Goal: Task Accomplishment & Management: Complete application form

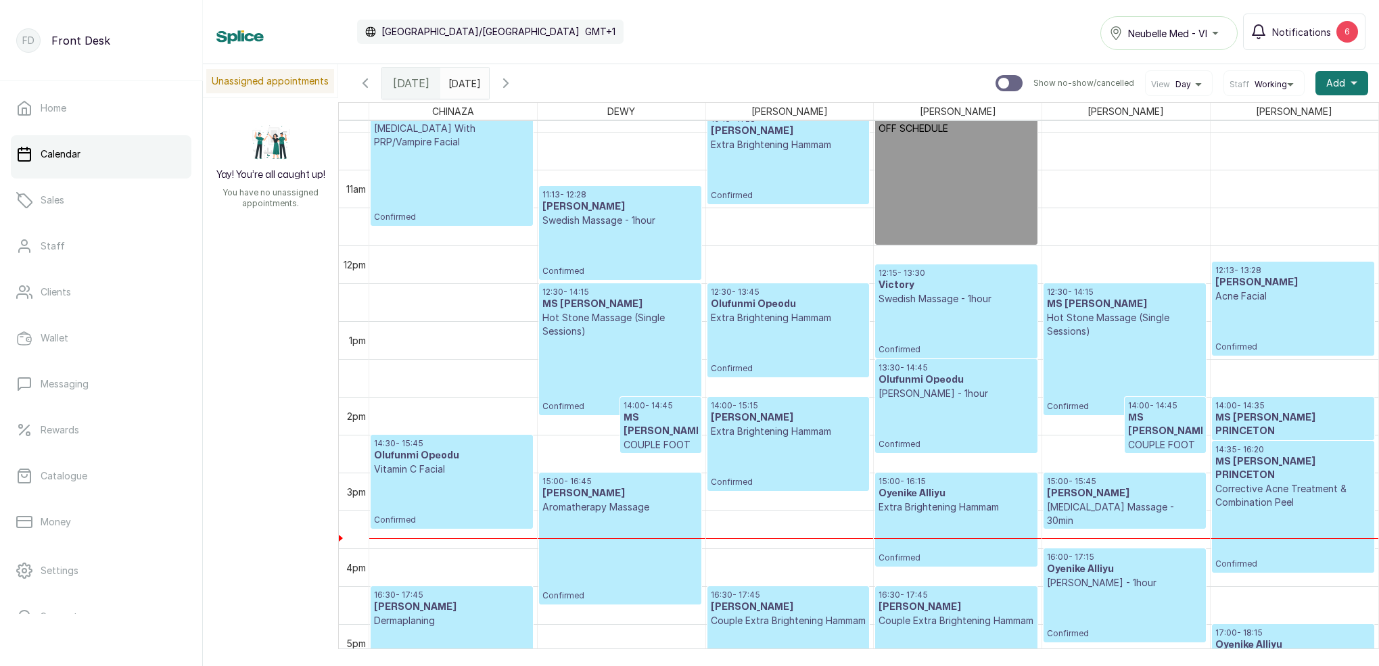
scroll to position [673, 0]
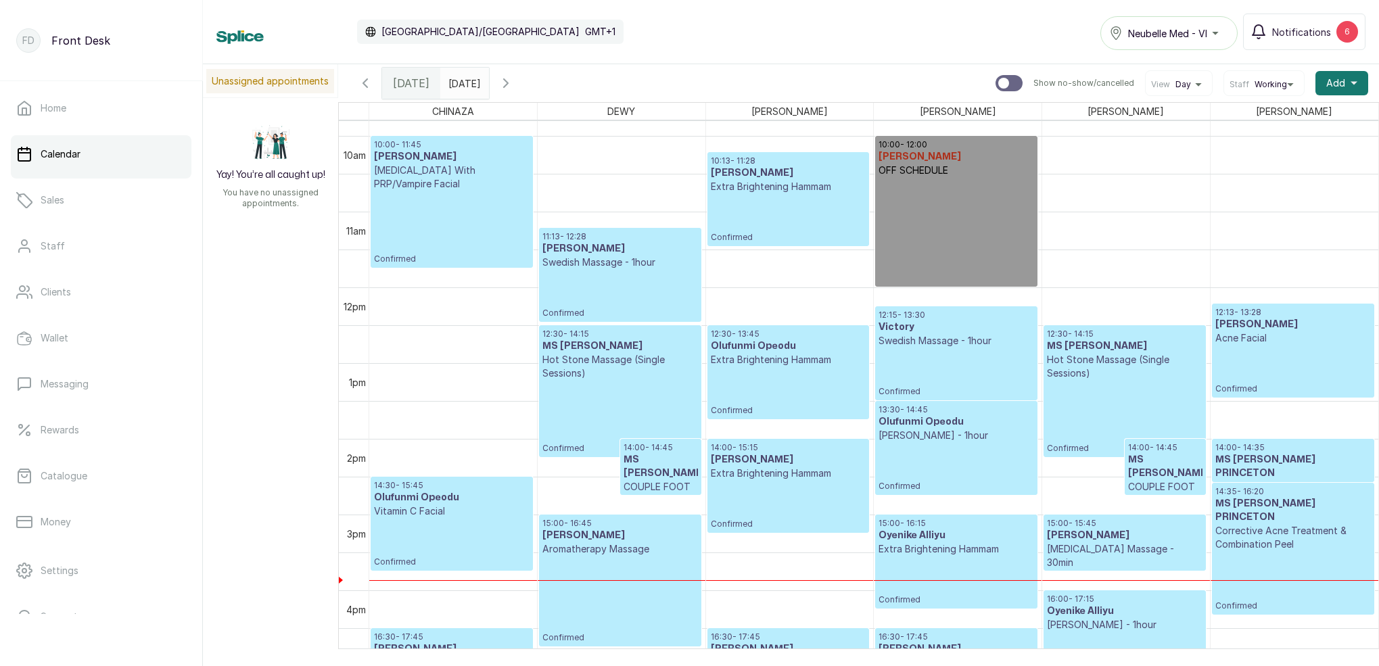
click at [514, 84] on icon "button" at bounding box center [506, 83] width 16 height 16
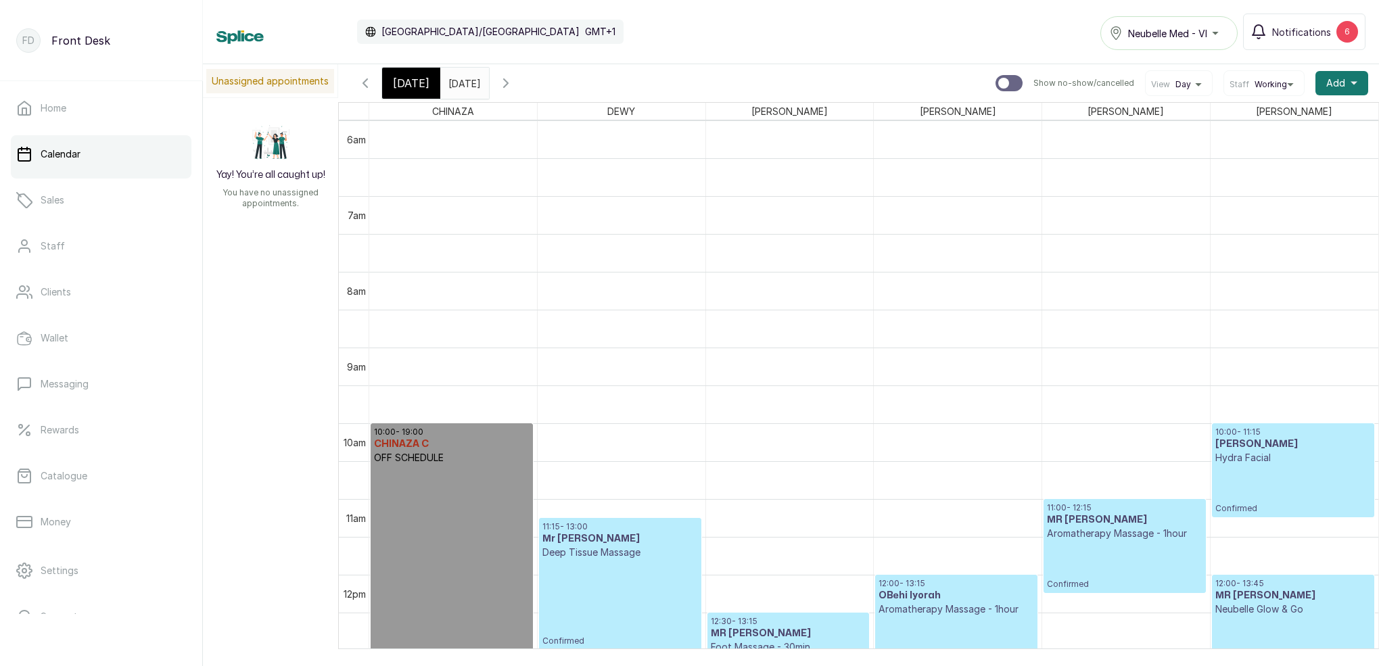
click at [514, 85] on icon "button" at bounding box center [506, 83] width 16 height 16
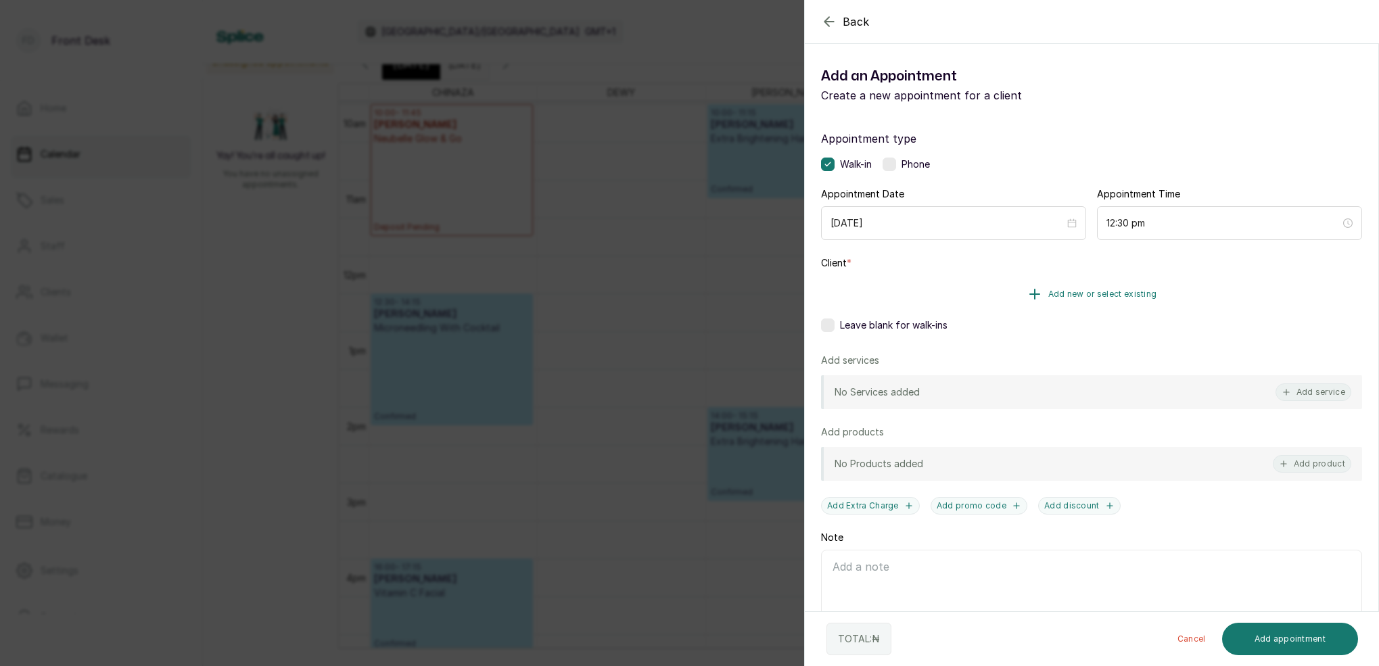
click at [1129, 294] on span "Add new or select existing" at bounding box center [1102, 294] width 109 height 11
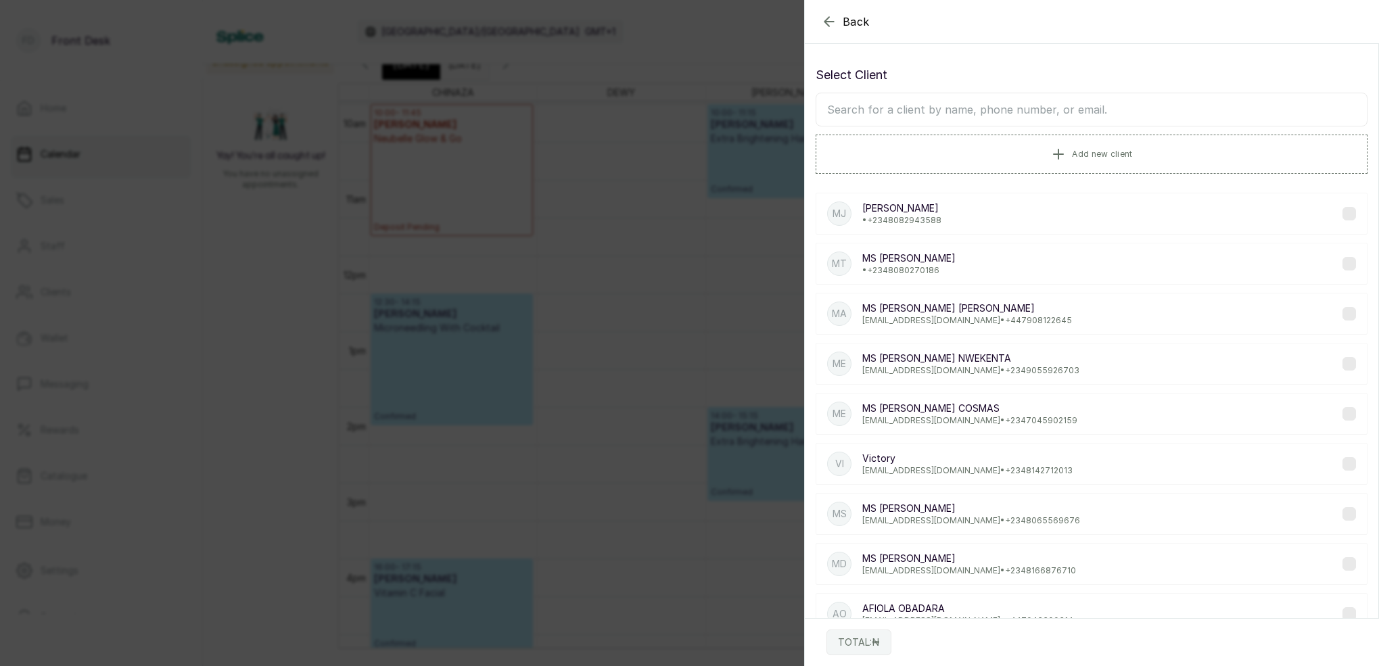
click at [1031, 111] on input "text" at bounding box center [1092, 110] width 552 height 34
type input "1"
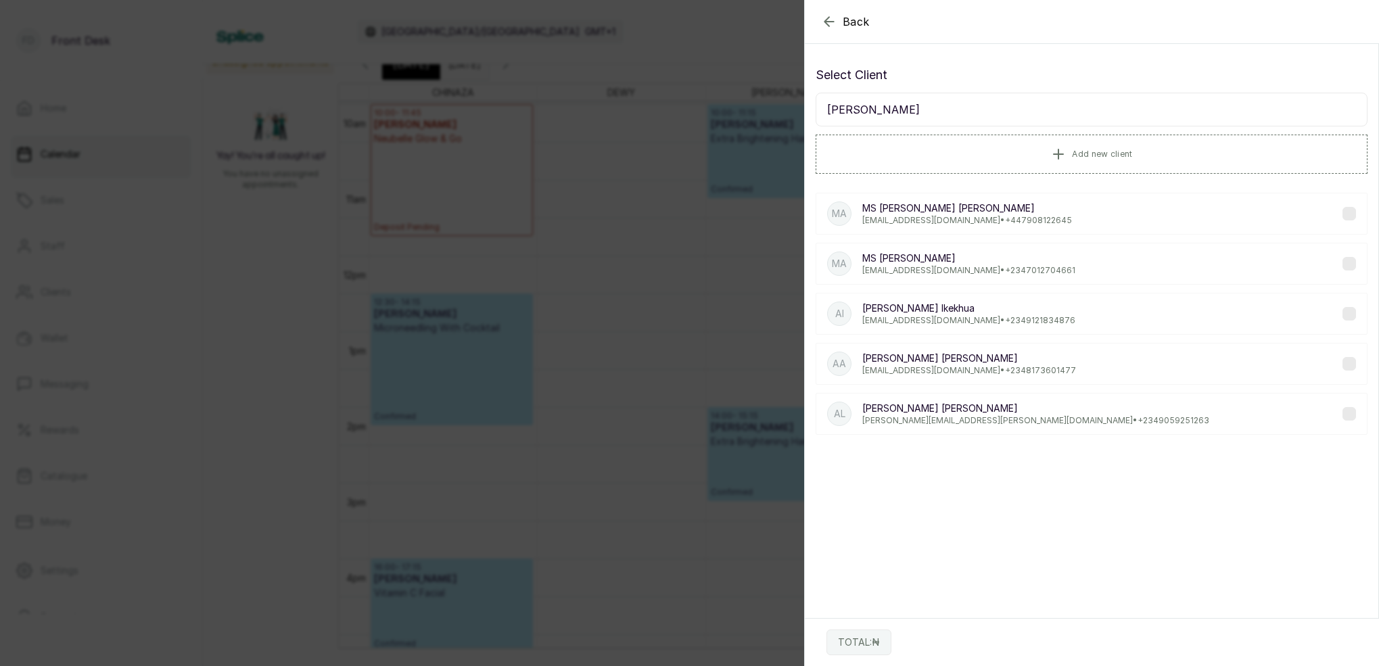
type input "[PERSON_NAME]"
drag, startPoint x: 1031, startPoint y: 111, endPoint x: 979, endPoint y: 216, distance: 117.1
click at [979, 216] on p "[EMAIL_ADDRESS][DOMAIN_NAME] • [PHONE_NUMBER]" at bounding box center [967, 220] width 210 height 11
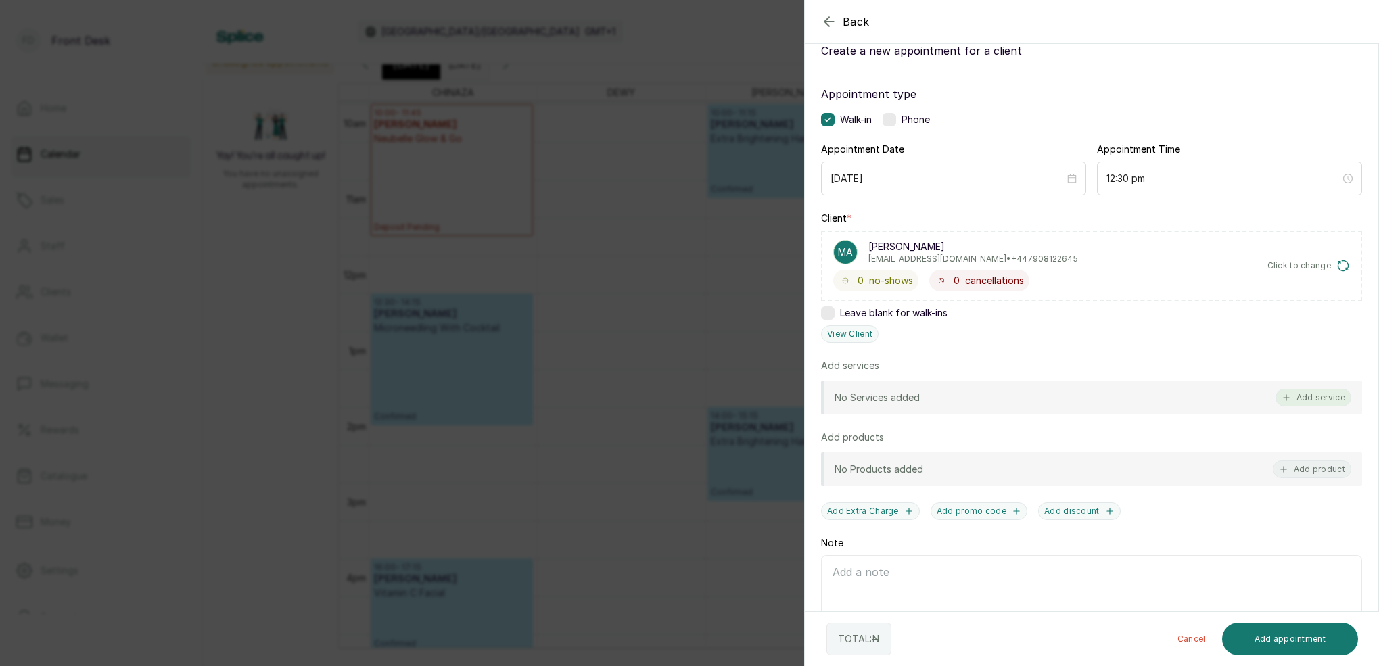
click at [1318, 398] on button "Add service" at bounding box center [1314, 398] width 76 height 18
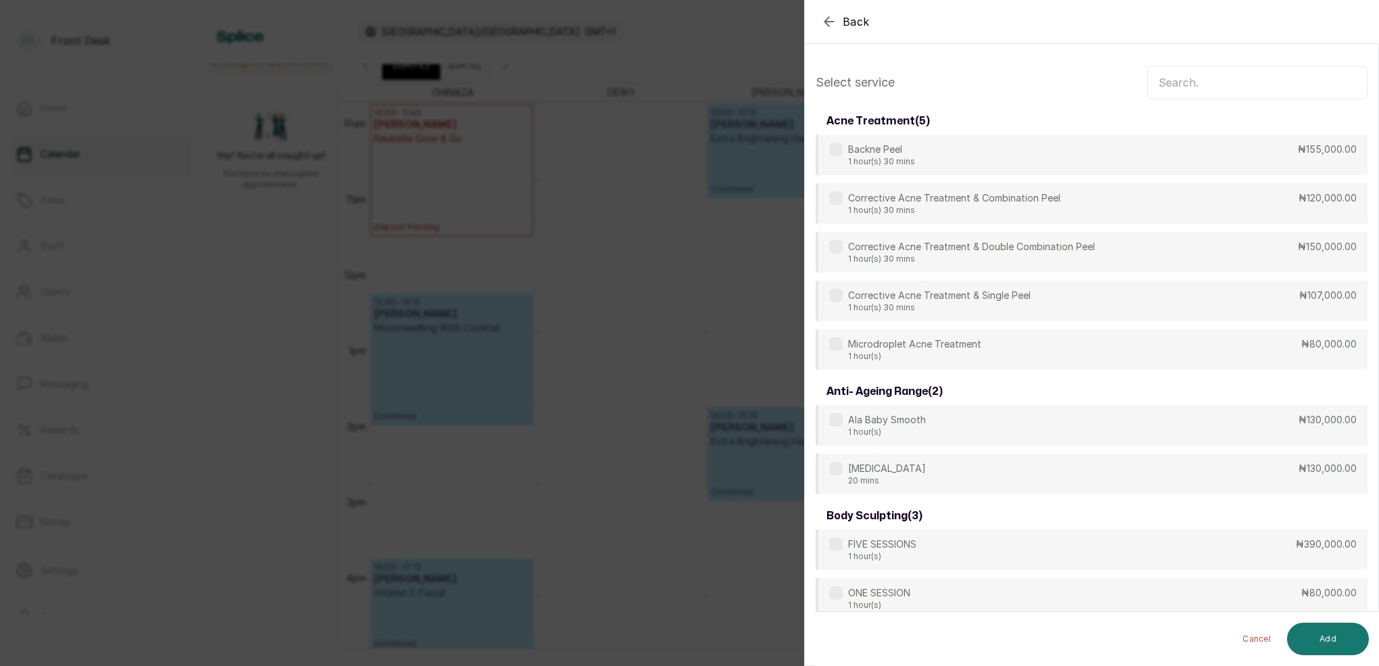
click at [1203, 83] on input "text" at bounding box center [1257, 83] width 220 height 34
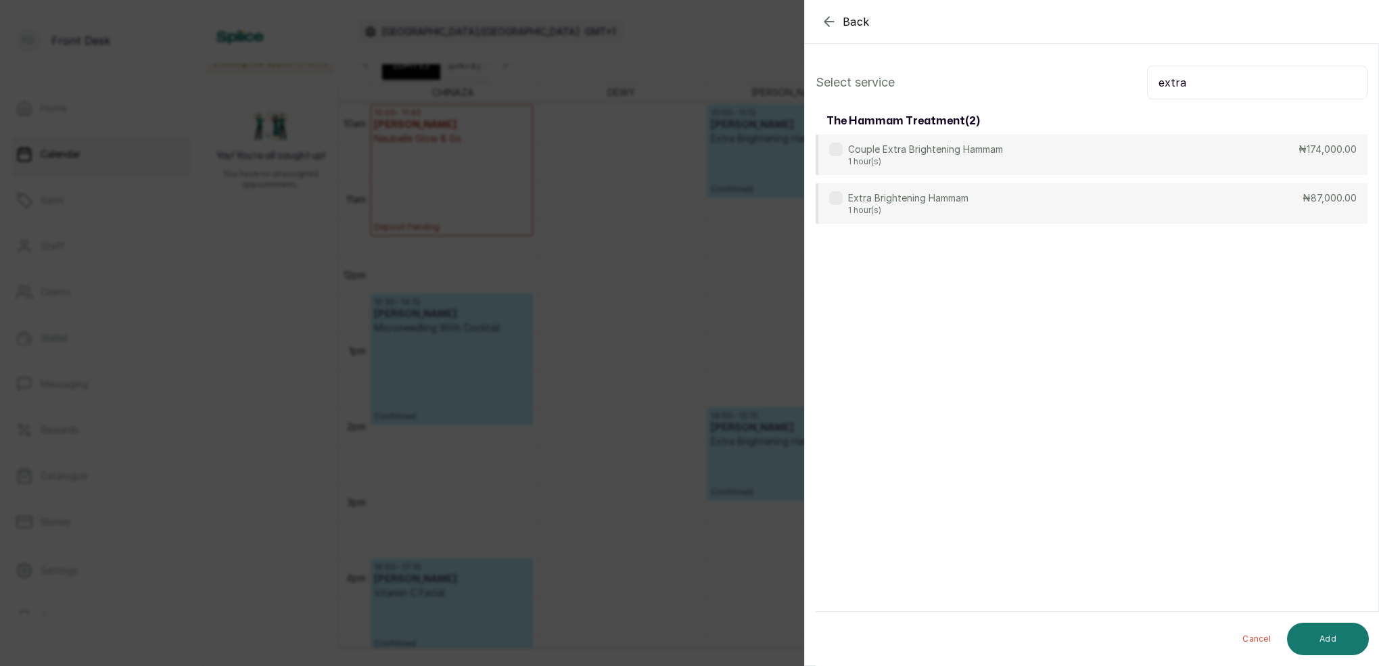
type input "extra"
drag, startPoint x: 1355, startPoint y: 29, endPoint x: 904, endPoint y: 213, distance: 487.8
click at [908, 214] on p "1 hour(s)" at bounding box center [908, 211] width 120 height 11
click at [1325, 636] on button "Add" at bounding box center [1328, 639] width 82 height 32
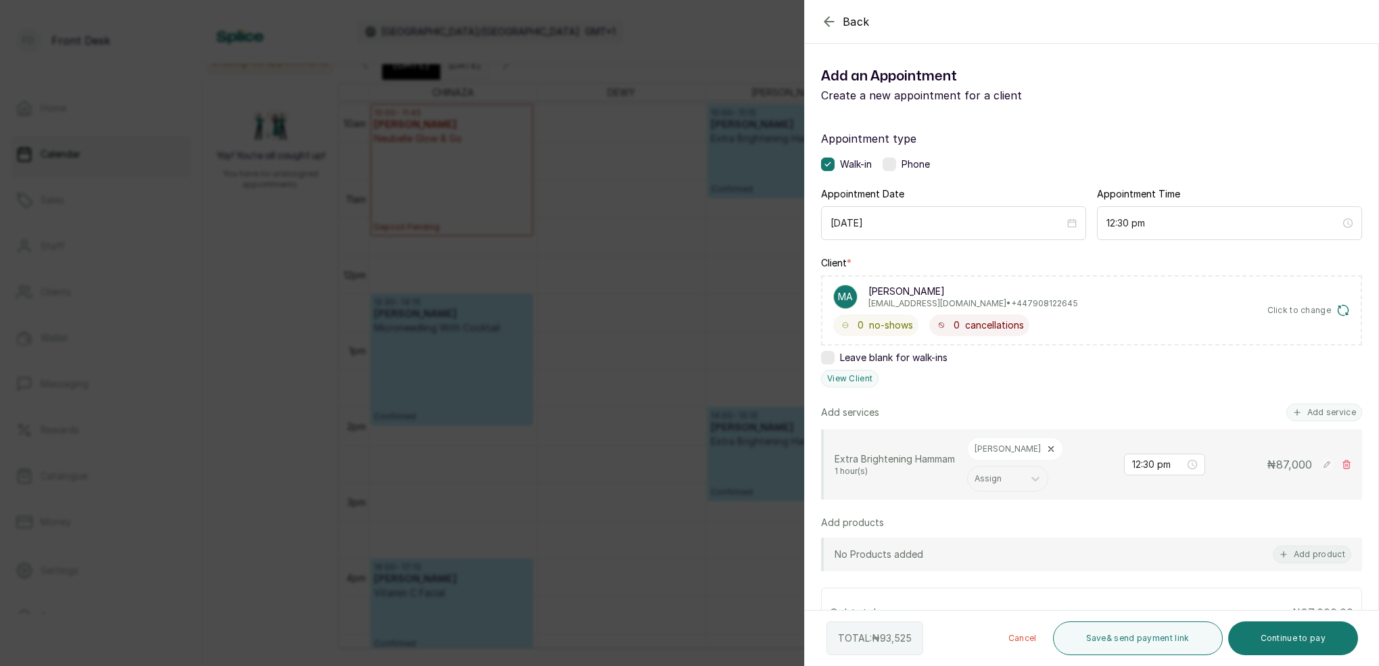
click at [1337, 406] on button "Add service" at bounding box center [1324, 413] width 76 height 18
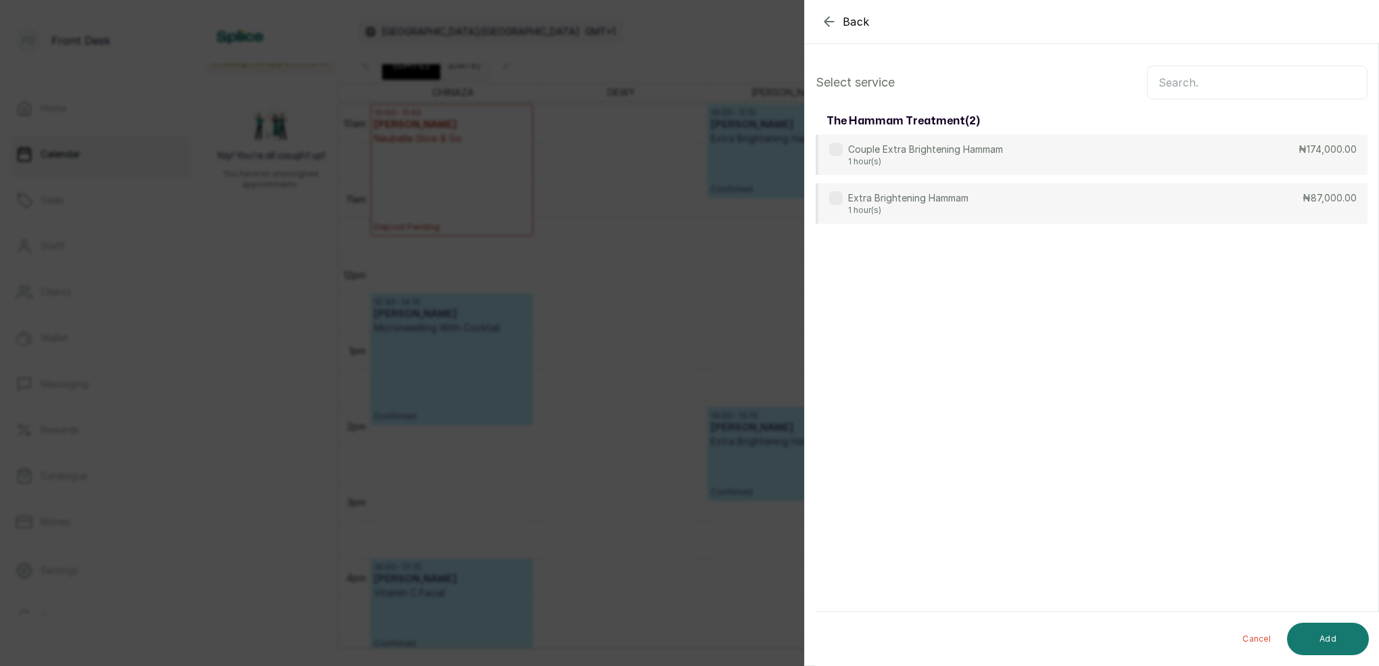
click at [1254, 87] on input "text" at bounding box center [1257, 83] width 220 height 34
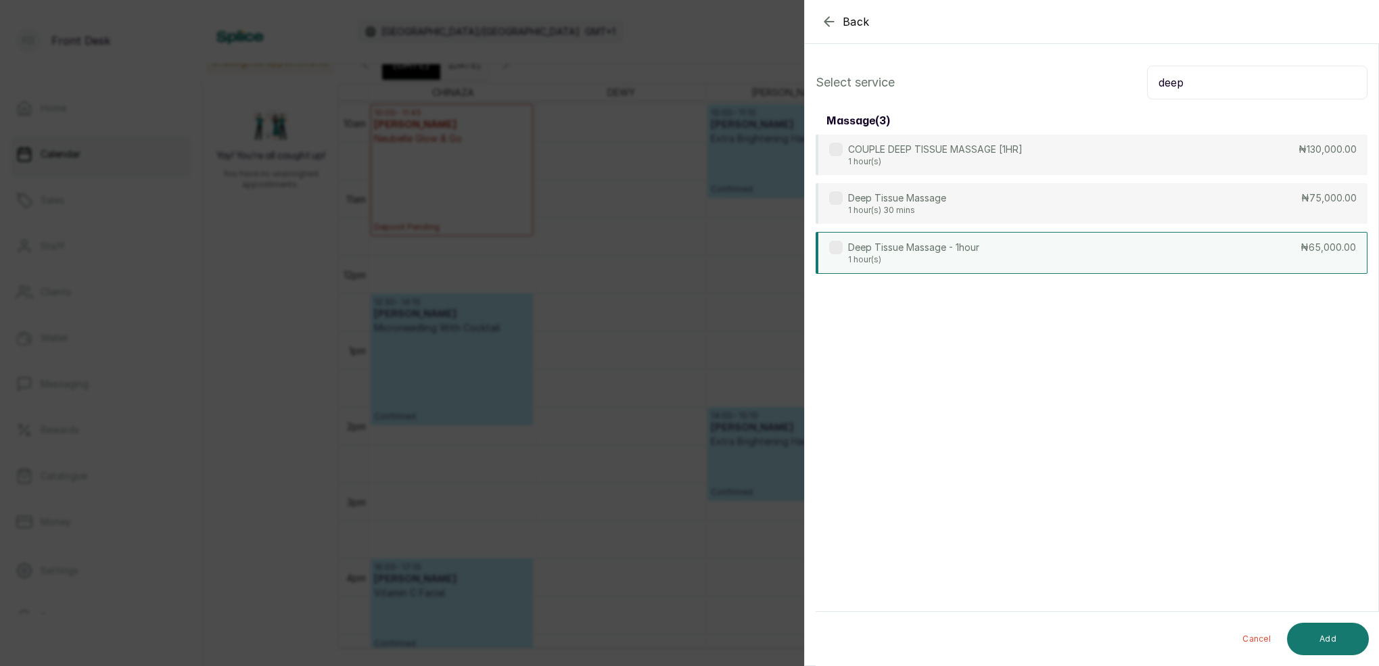
type input "deep"
click at [972, 254] on p "1 hour(s)" at bounding box center [913, 259] width 131 height 11
click at [1353, 640] on button "Add" at bounding box center [1328, 639] width 82 height 32
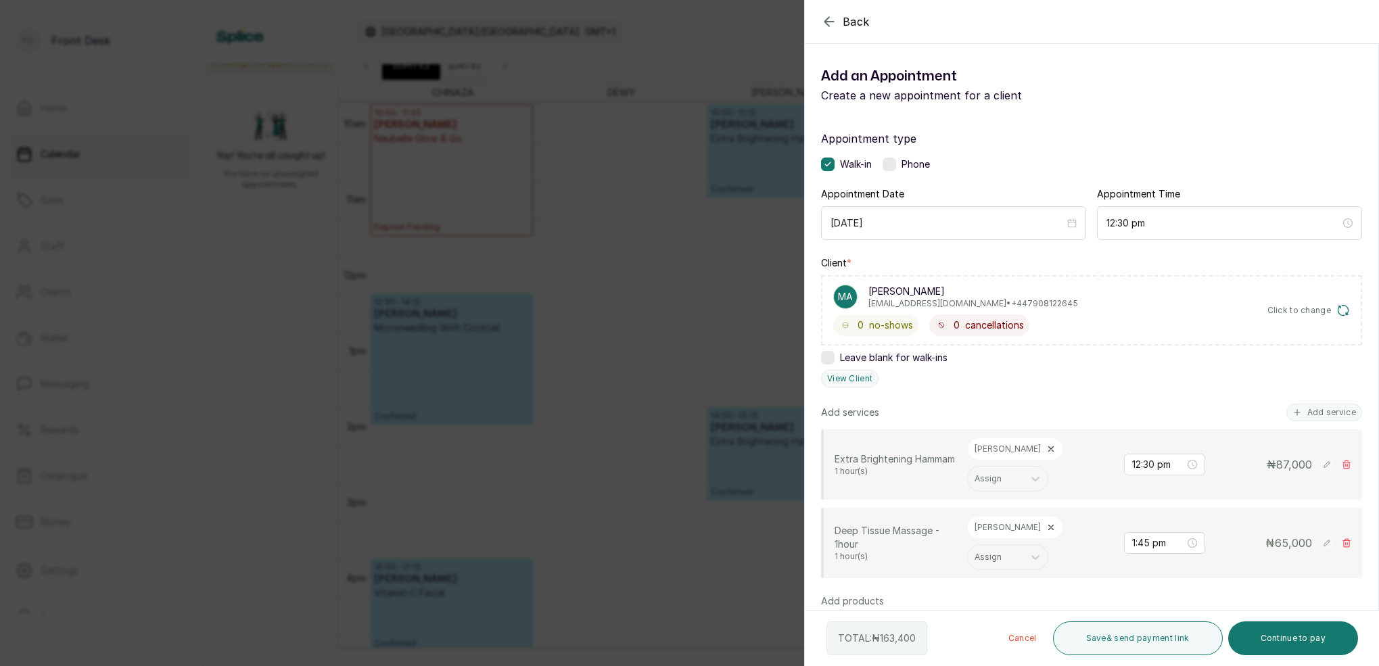
drag, startPoint x: 1315, startPoint y: 414, endPoint x: 1106, endPoint y: 322, distance: 228.3
click at [1315, 414] on button "Add service" at bounding box center [1324, 413] width 76 height 18
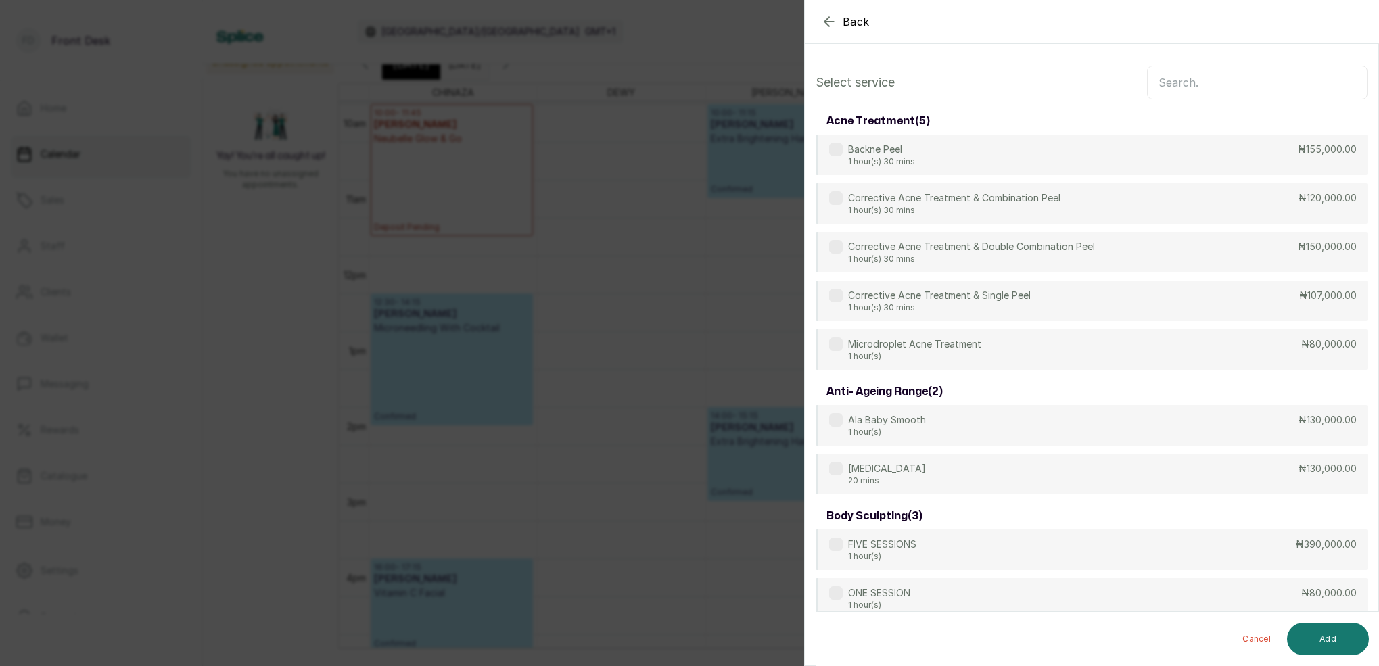
click at [1191, 82] on input "text" at bounding box center [1257, 83] width 220 height 34
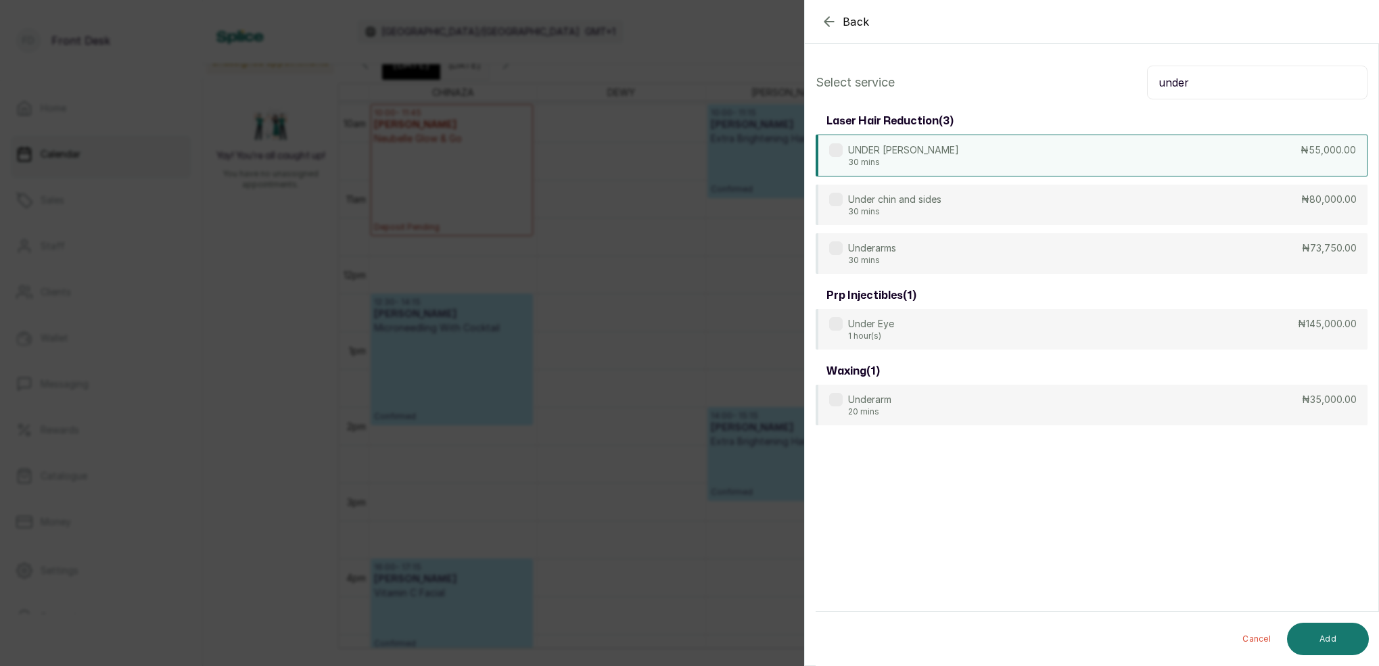
type input "under"
drag, startPoint x: 956, startPoint y: 157, endPoint x: 1000, endPoint y: 203, distance: 63.2
click at [957, 158] on div "UNDER CHIN 30 mins ₦55,000.00" at bounding box center [1092, 155] width 552 height 41
click at [1345, 635] on button "Add" at bounding box center [1328, 639] width 82 height 32
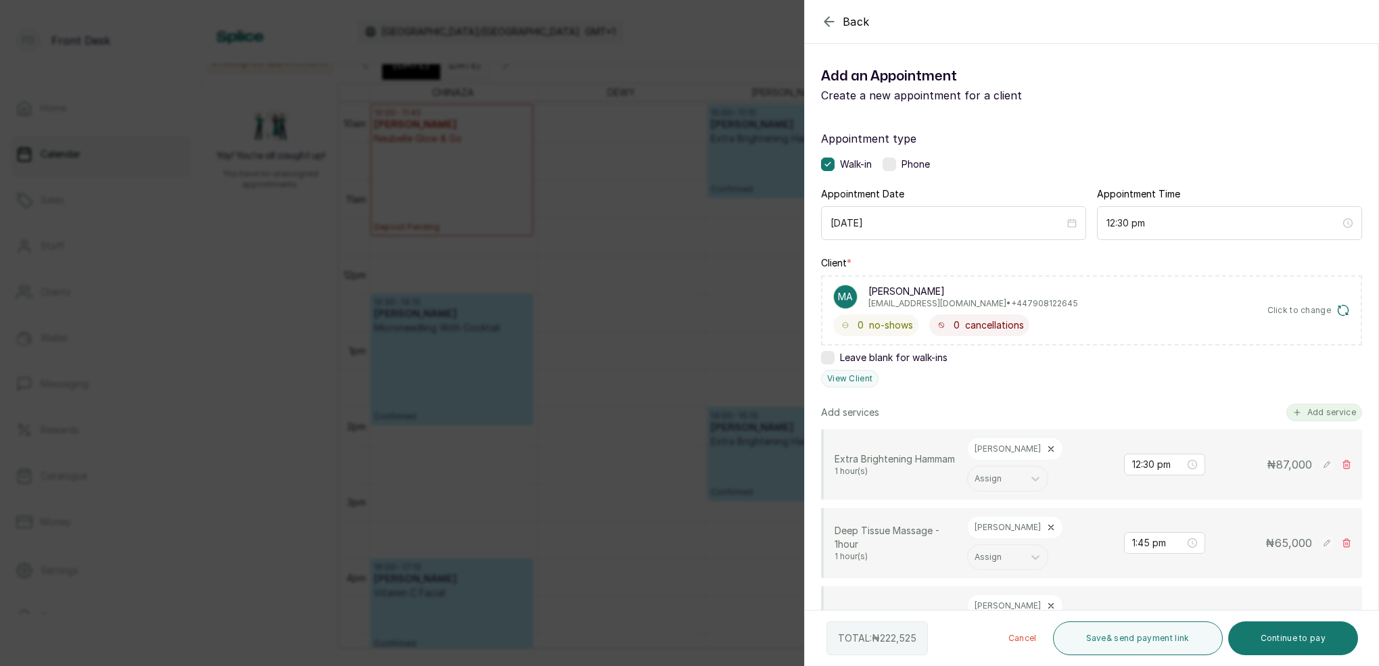
click at [1322, 413] on button "Add service" at bounding box center [1324, 413] width 76 height 18
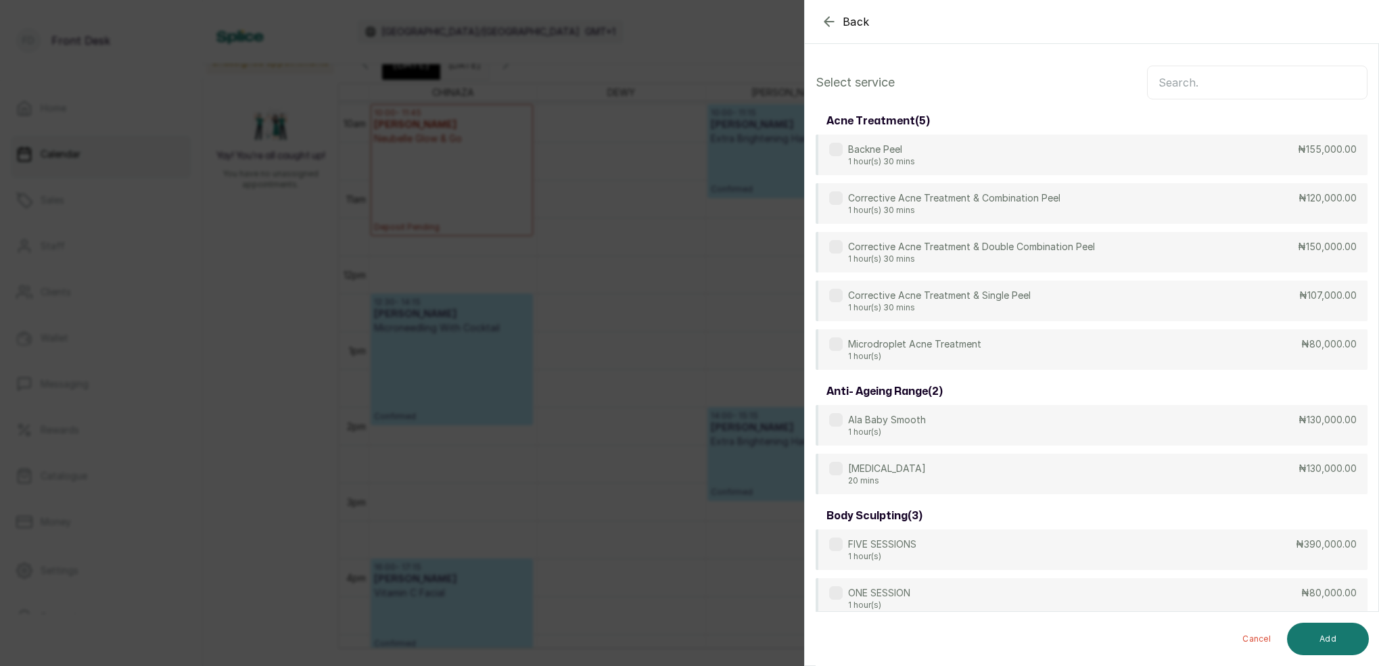
click at [1234, 72] on input "text" at bounding box center [1257, 83] width 220 height 34
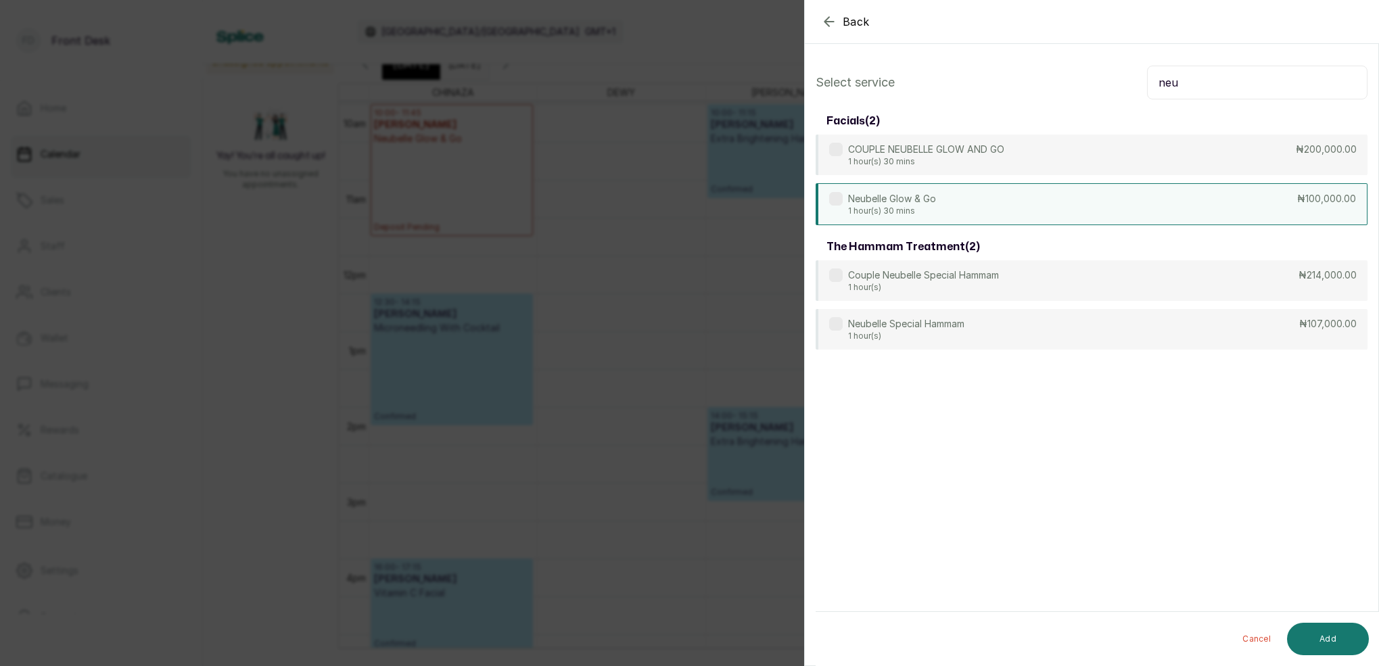
type input "neu"
click at [929, 193] on p "Neubelle Glow & Go" at bounding box center [892, 199] width 88 height 14
click at [1335, 632] on button "Add" at bounding box center [1328, 639] width 82 height 32
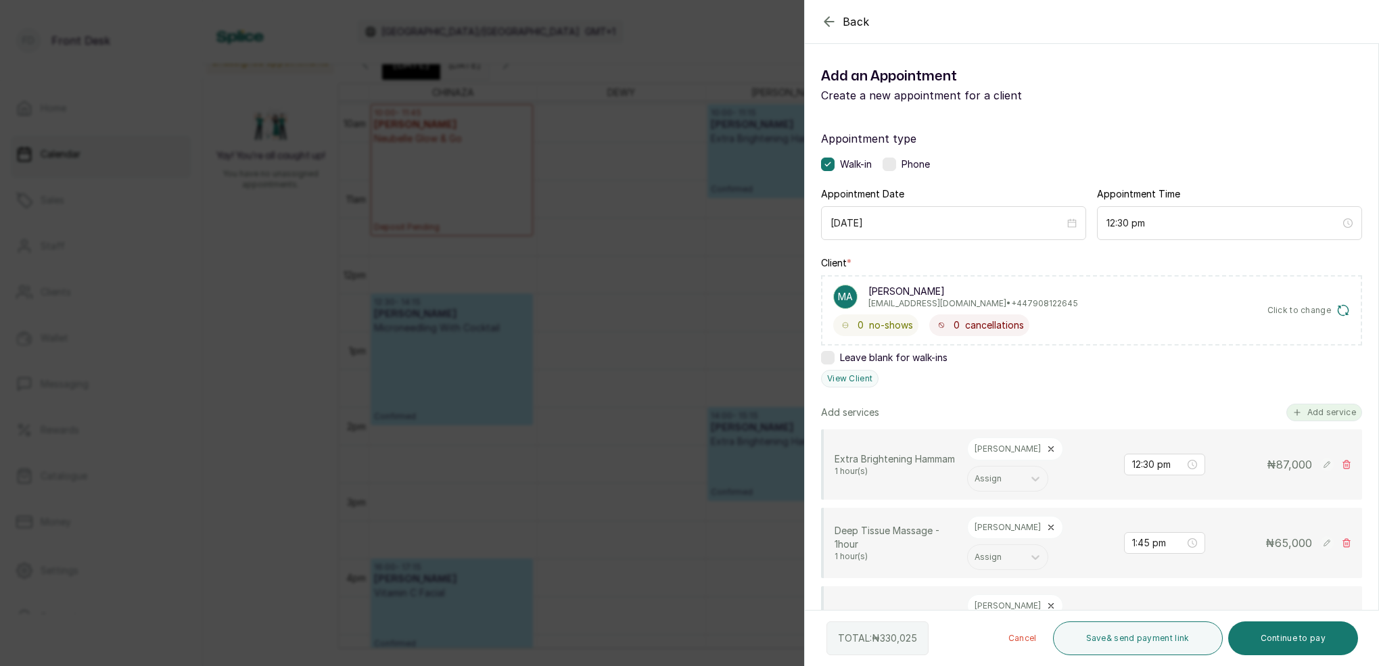
click at [1320, 412] on button "Add service" at bounding box center [1324, 413] width 76 height 18
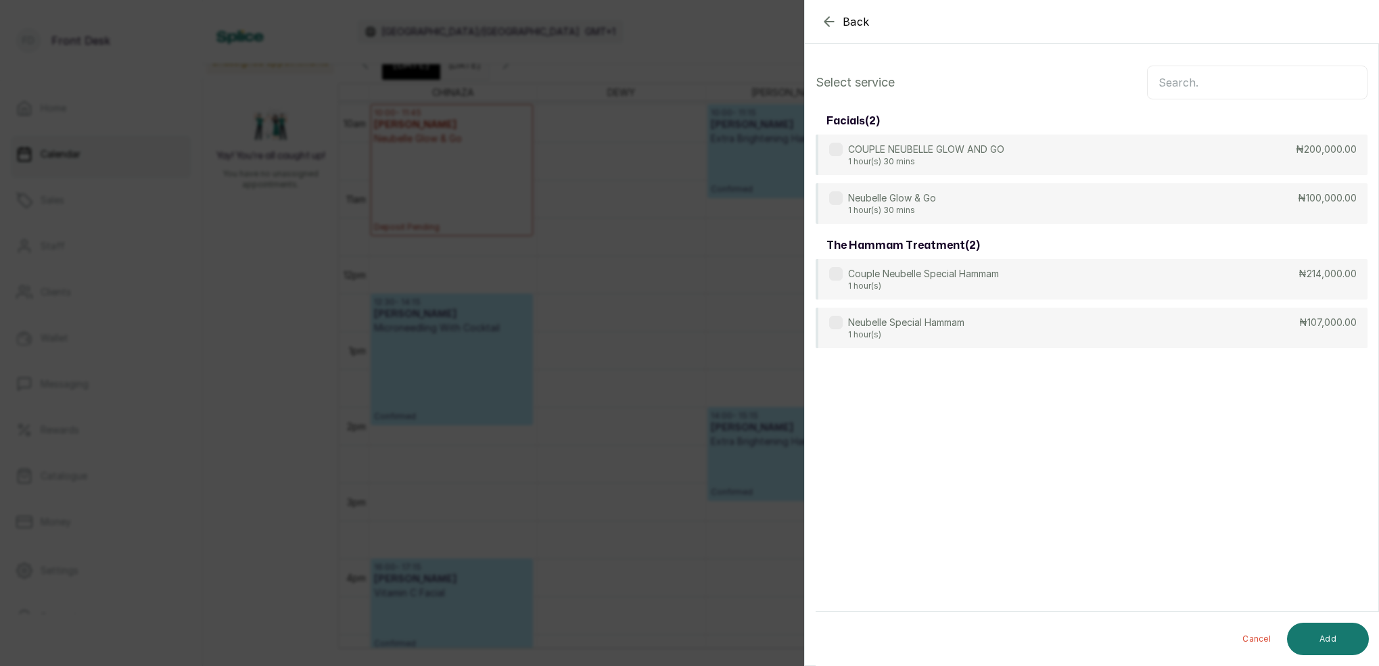
click at [1279, 86] on input "text" at bounding box center [1257, 83] width 220 height 34
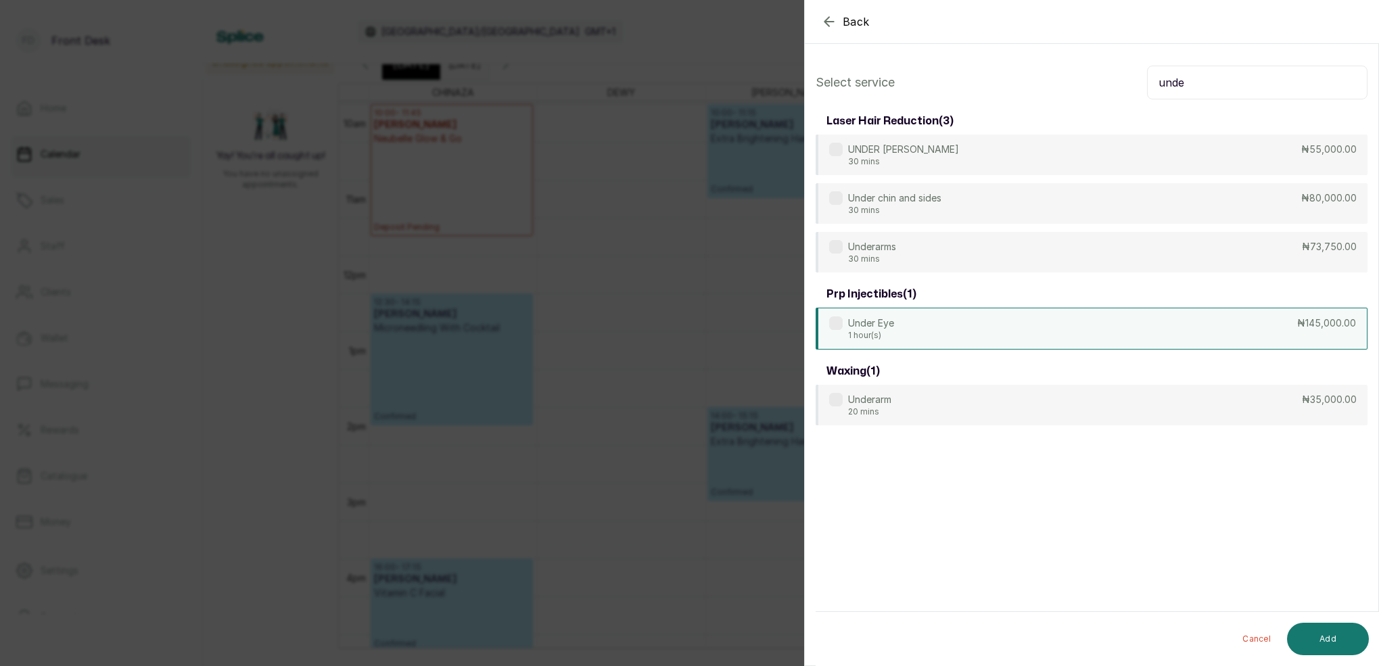
type input "unde"
click at [900, 339] on div "Under Eye 1 hour(s) ₦145,000.00" at bounding box center [1092, 329] width 552 height 42
click at [1320, 642] on button "Add" at bounding box center [1328, 639] width 82 height 32
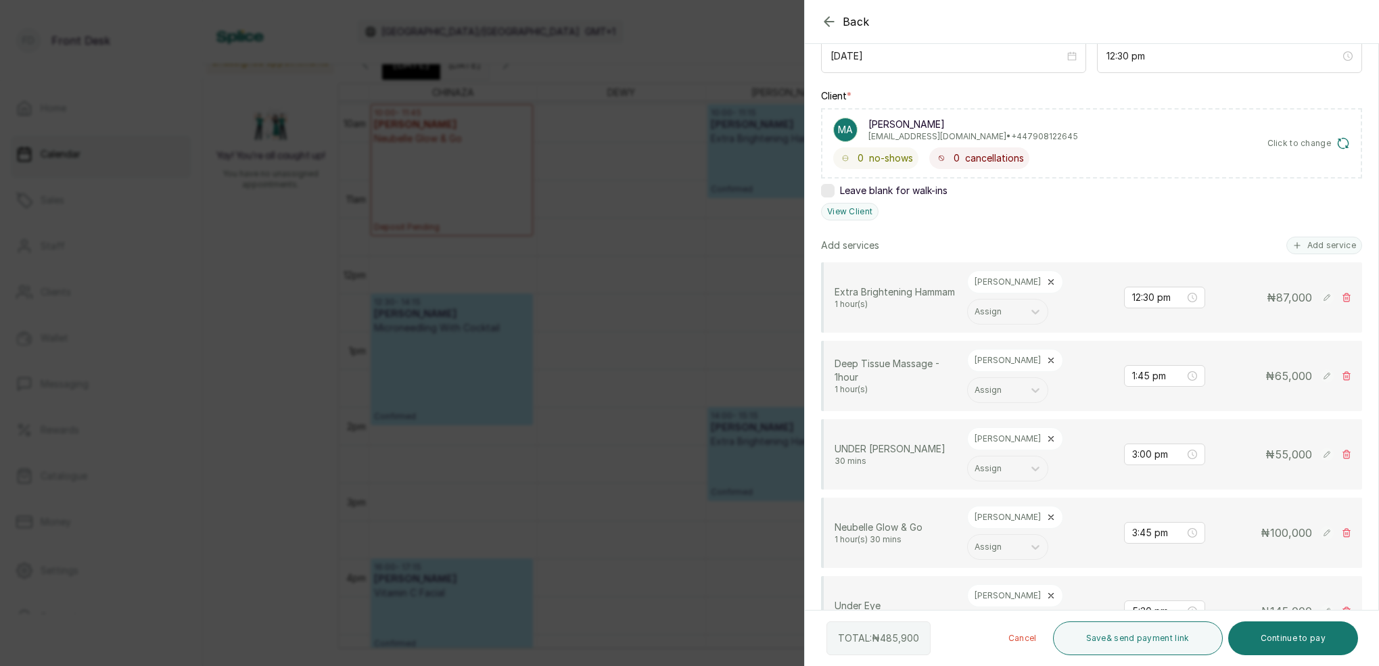
scroll to position [171, 0]
click at [1046, 277] on icon at bounding box center [1050, 277] width 9 height 9
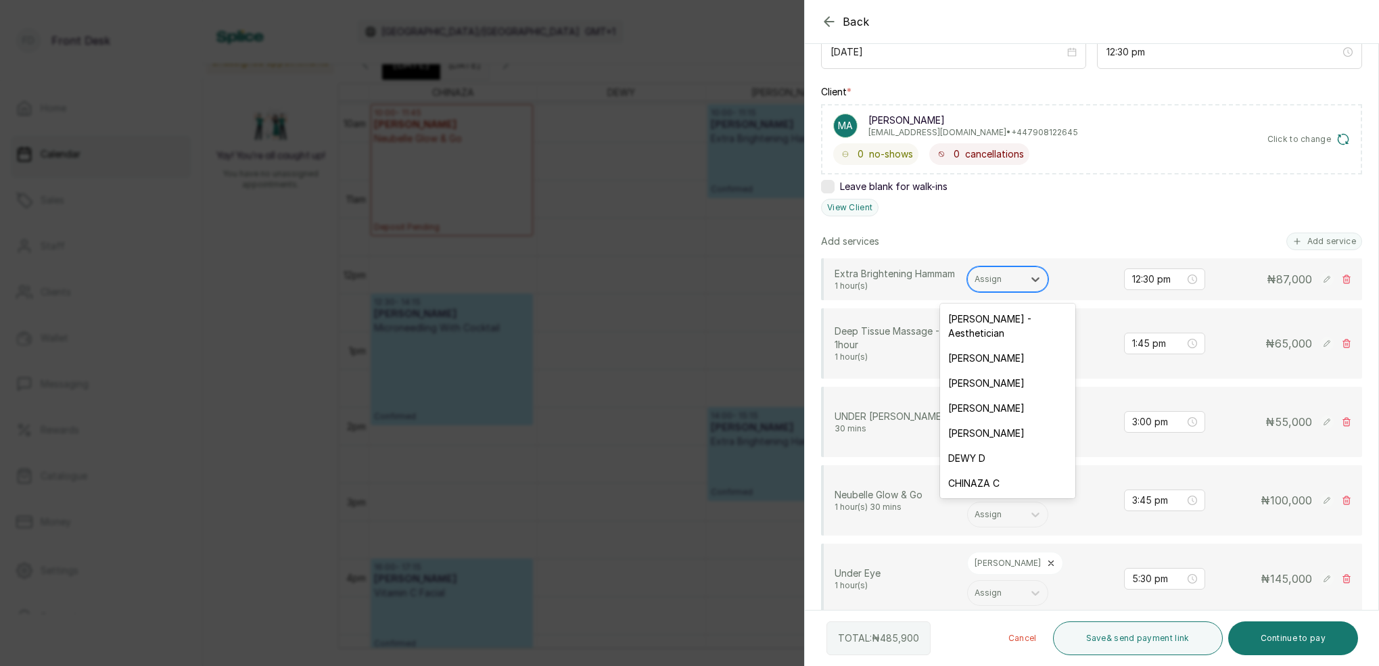
click at [1000, 284] on div "Assign" at bounding box center [996, 279] width 42 height 9
click at [981, 396] on div "[PERSON_NAME]" at bounding box center [1007, 408] width 135 height 25
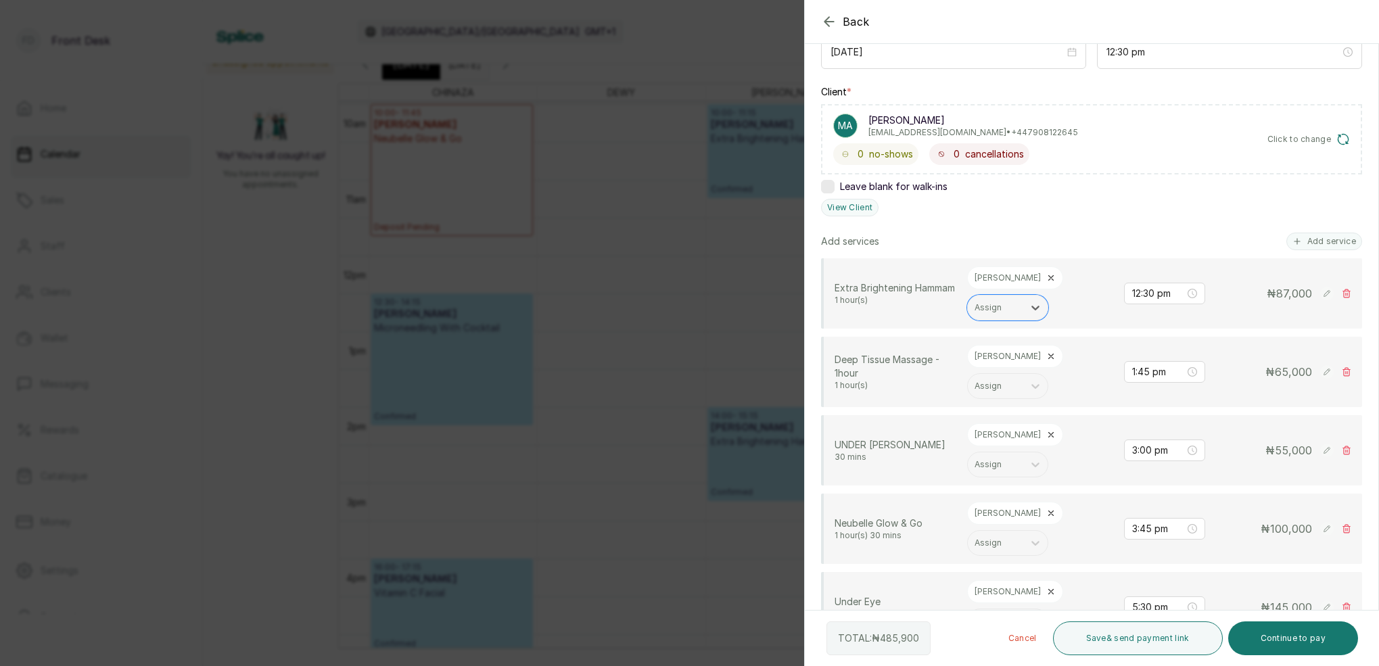
click at [1046, 352] on icon at bounding box center [1050, 356] width 9 height 9
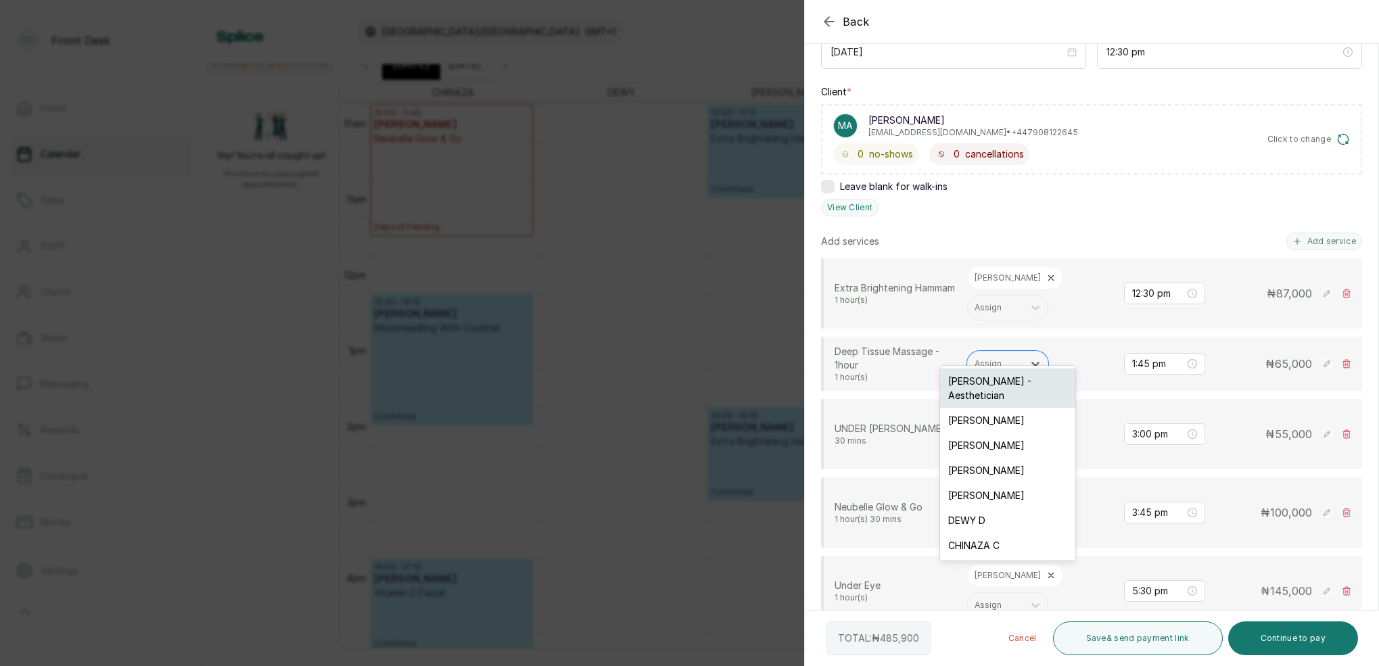
drag, startPoint x: 1007, startPoint y: 347, endPoint x: 1007, endPoint y: 391, distance: 44.0
click at [1006, 358] on div at bounding box center [996, 364] width 42 height 12
drag, startPoint x: 987, startPoint y: 428, endPoint x: 1019, endPoint y: 422, distance: 31.7
click at [987, 433] on div "[PERSON_NAME]" at bounding box center [1007, 445] width 135 height 25
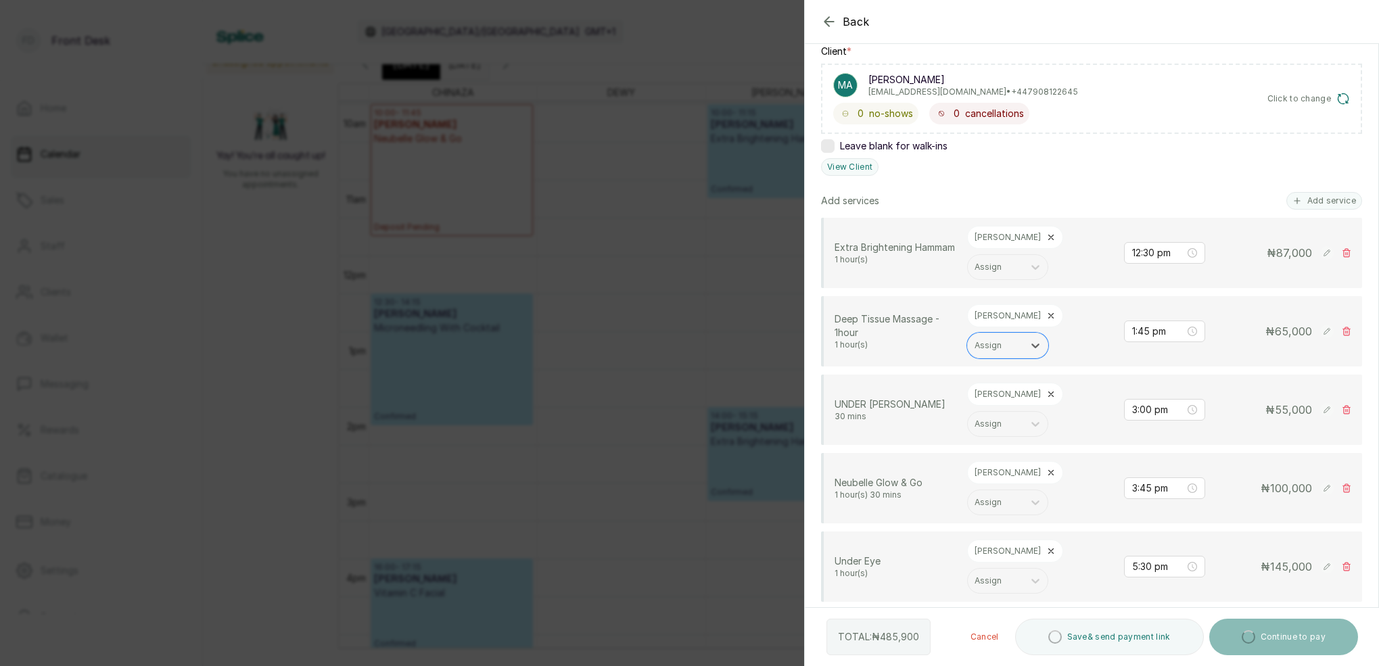
scroll to position [243, 0]
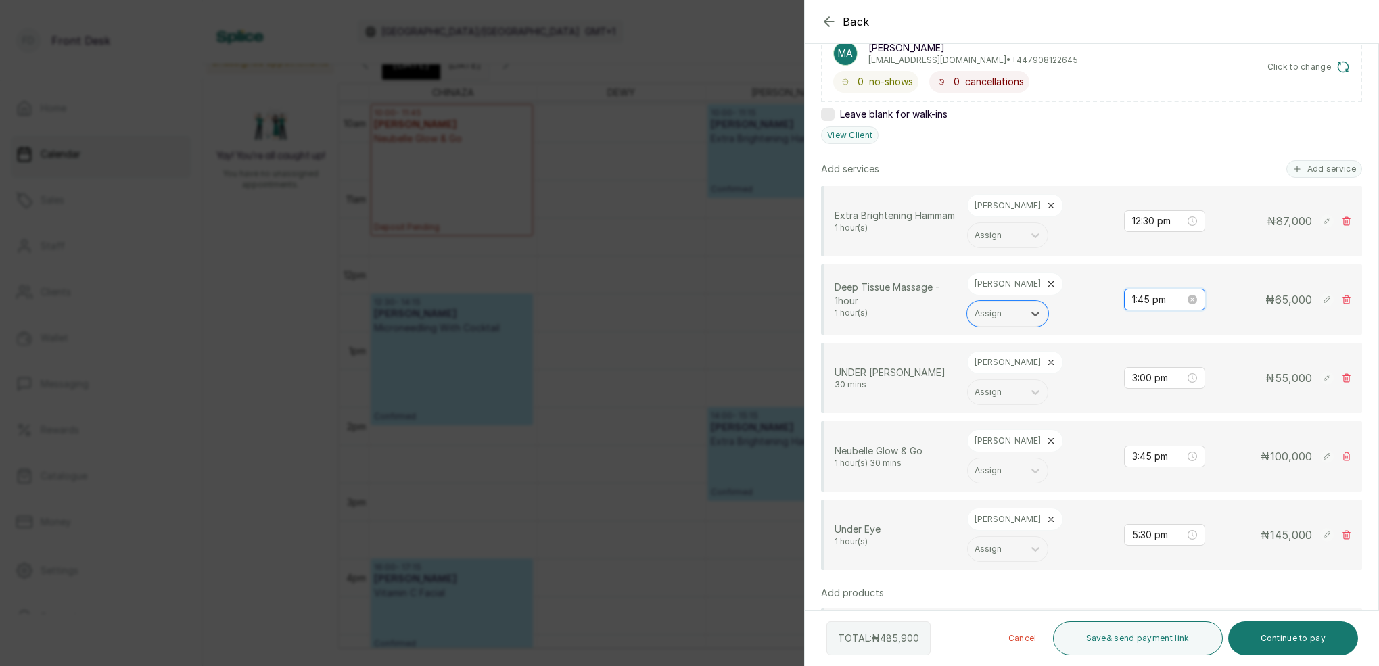
click at [1150, 292] on input "1:45 pm" at bounding box center [1158, 299] width 53 height 15
type input "1:45 pm"
click at [1143, 214] on input "12:30 pm" at bounding box center [1158, 221] width 53 height 15
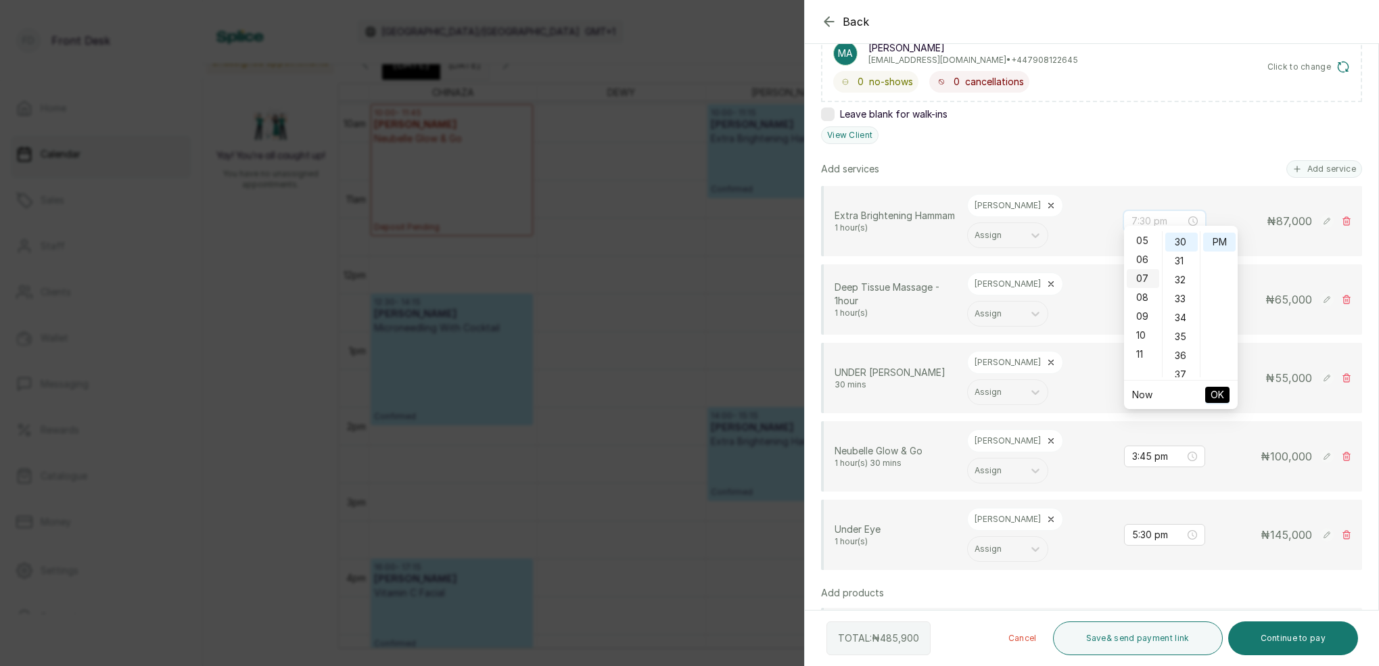
scroll to position [116, 0]
click at [1188, 327] on div "45" at bounding box center [1181, 330] width 32 height 19
type input "12:45 pm"
drag, startPoint x: 1219, startPoint y: 246, endPoint x: 1219, endPoint y: 260, distance: 14.2
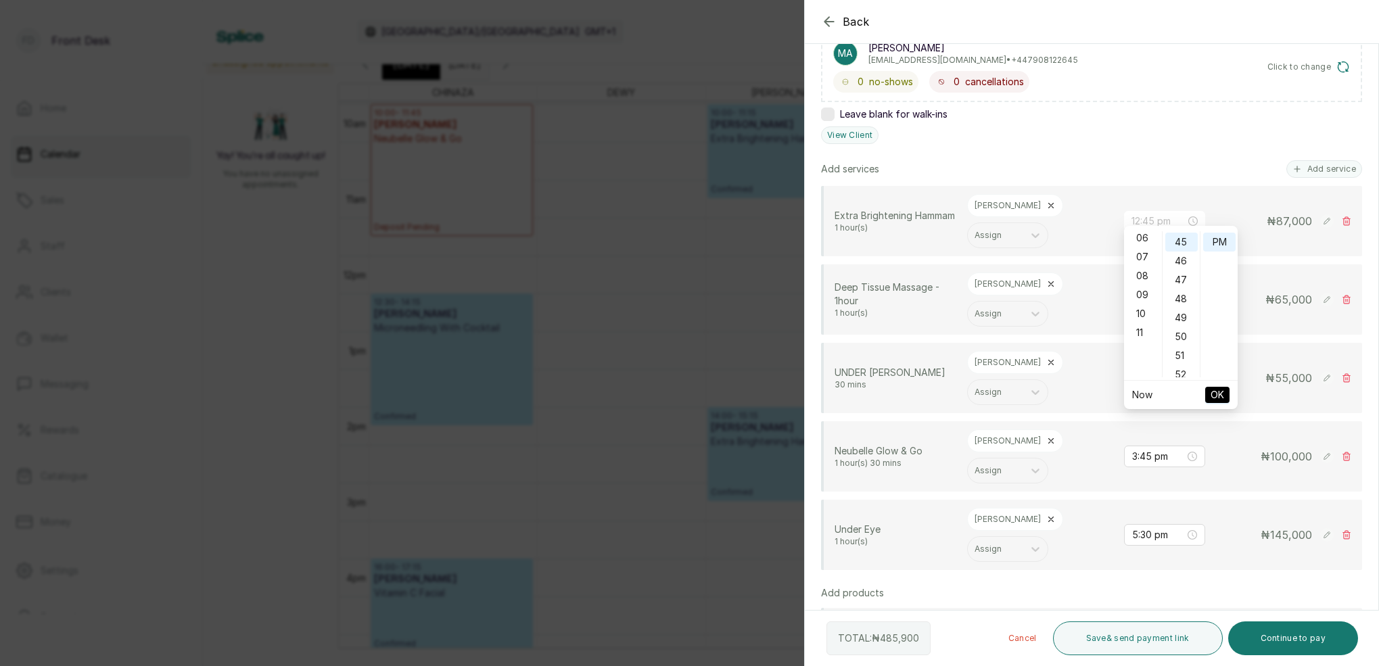
click at [1219, 246] on div "PM" at bounding box center [1219, 242] width 32 height 19
drag, startPoint x: 1221, startPoint y: 393, endPoint x: 1135, endPoint y: 333, distance: 104.9
click at [1221, 393] on span "OK" at bounding box center [1218, 395] width 14 height 26
click at [1142, 292] on input "1:45 pm" at bounding box center [1159, 299] width 54 height 15
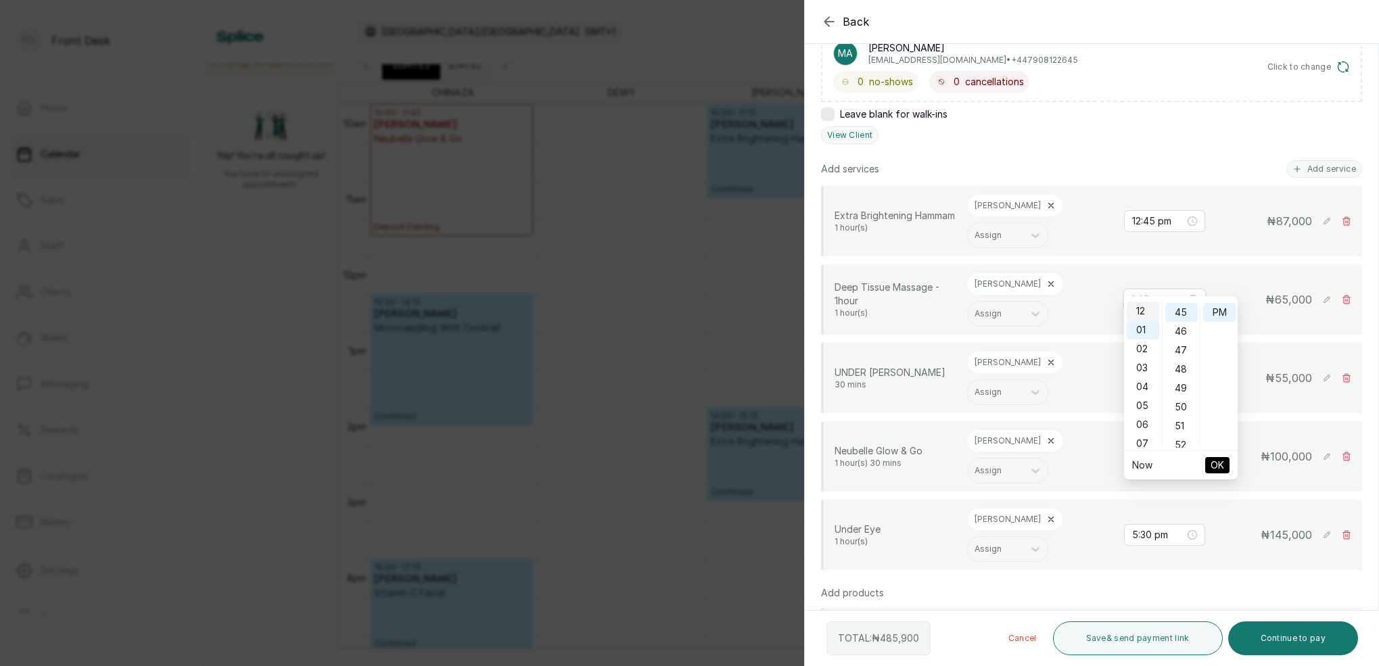
scroll to position [0, 0]
type input "12:45 pm"
click at [1149, 314] on div "12" at bounding box center [1143, 311] width 32 height 19
drag, startPoint x: 1178, startPoint y: 314, endPoint x: 1217, endPoint y: 312, distance: 39.3
click at [1182, 314] on div "45" at bounding box center [1181, 312] width 32 height 19
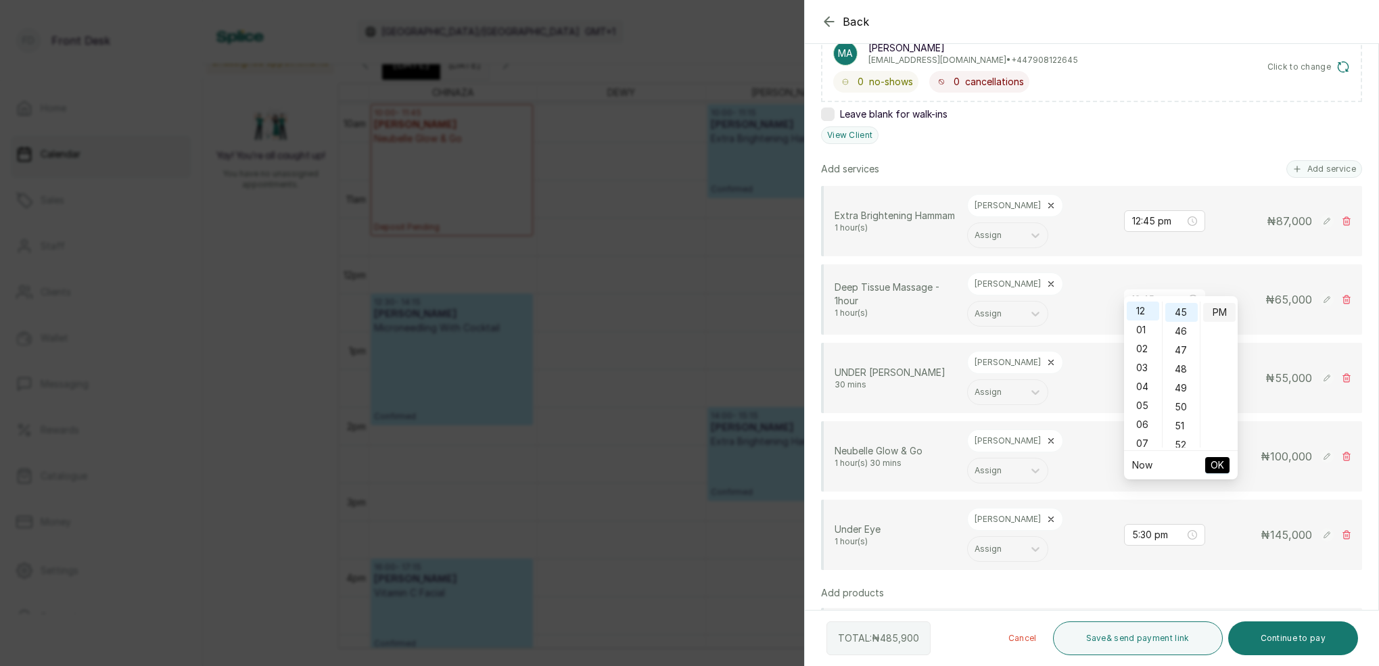
click at [1221, 314] on div "PM" at bounding box center [1219, 312] width 32 height 19
click at [1219, 463] on span "OK" at bounding box center [1218, 465] width 14 height 26
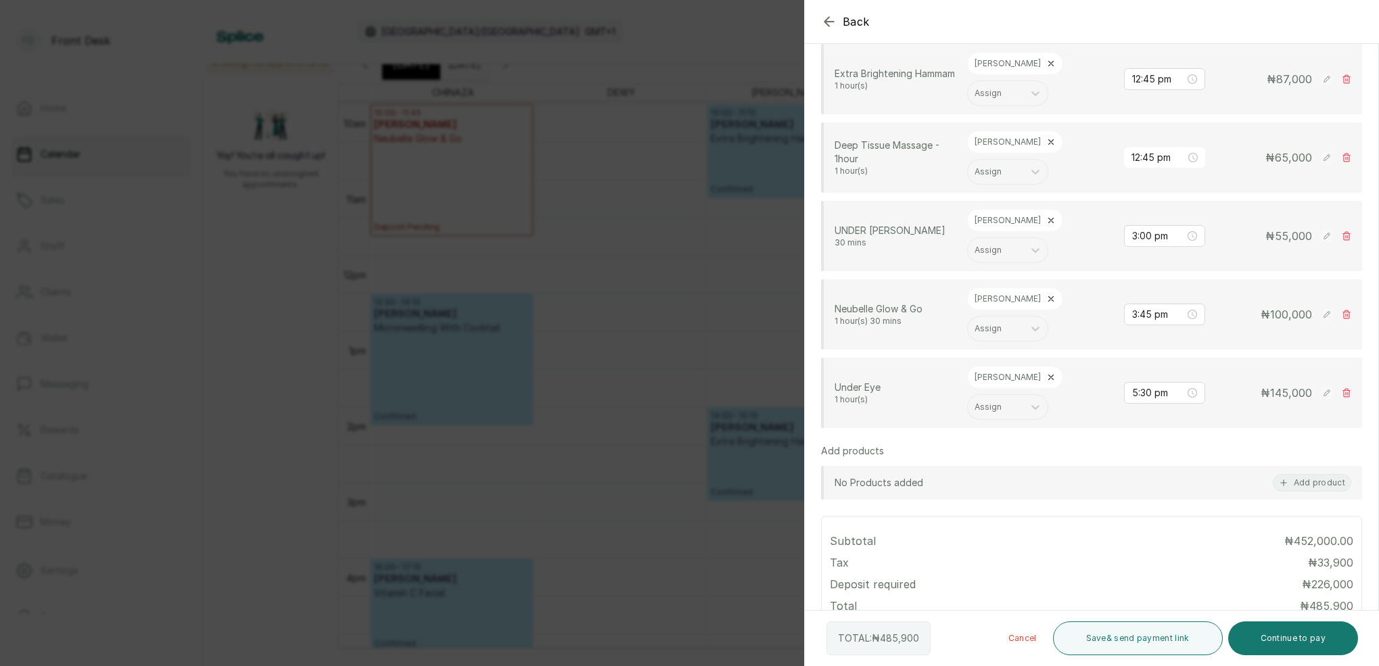
scroll to position [393, 0]
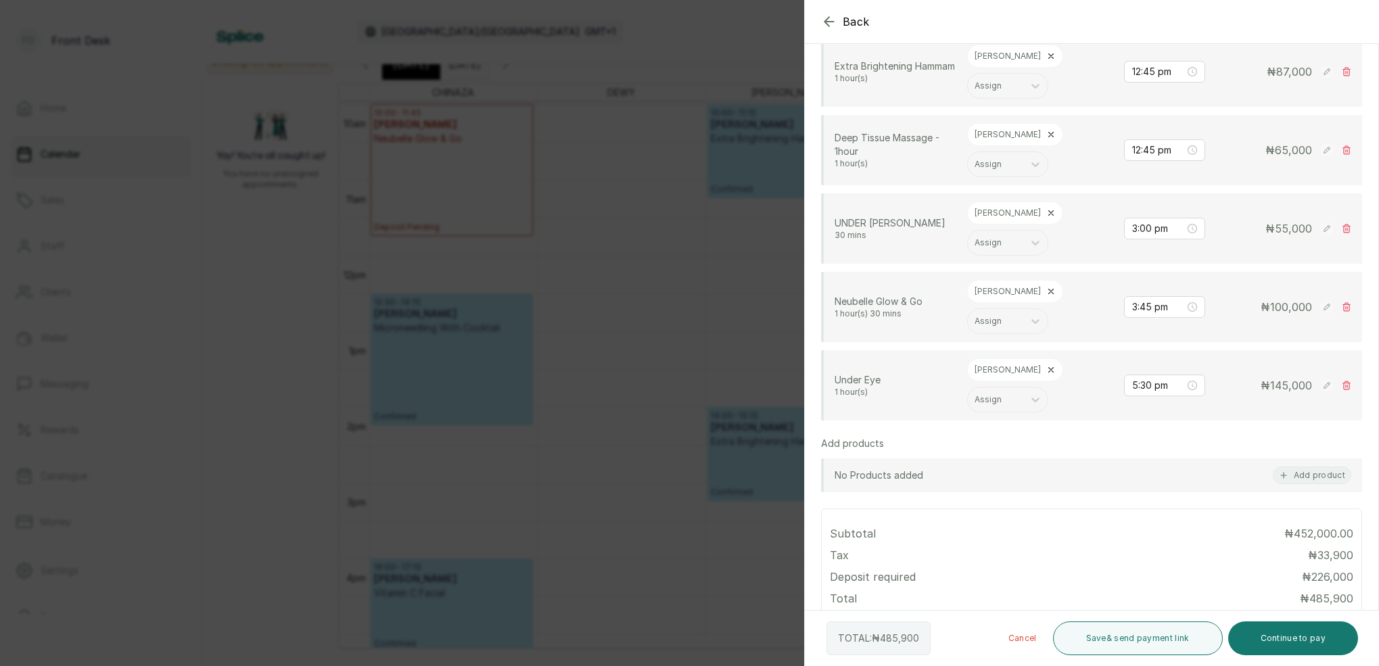
click at [1046, 208] on icon at bounding box center [1050, 212] width 9 height 9
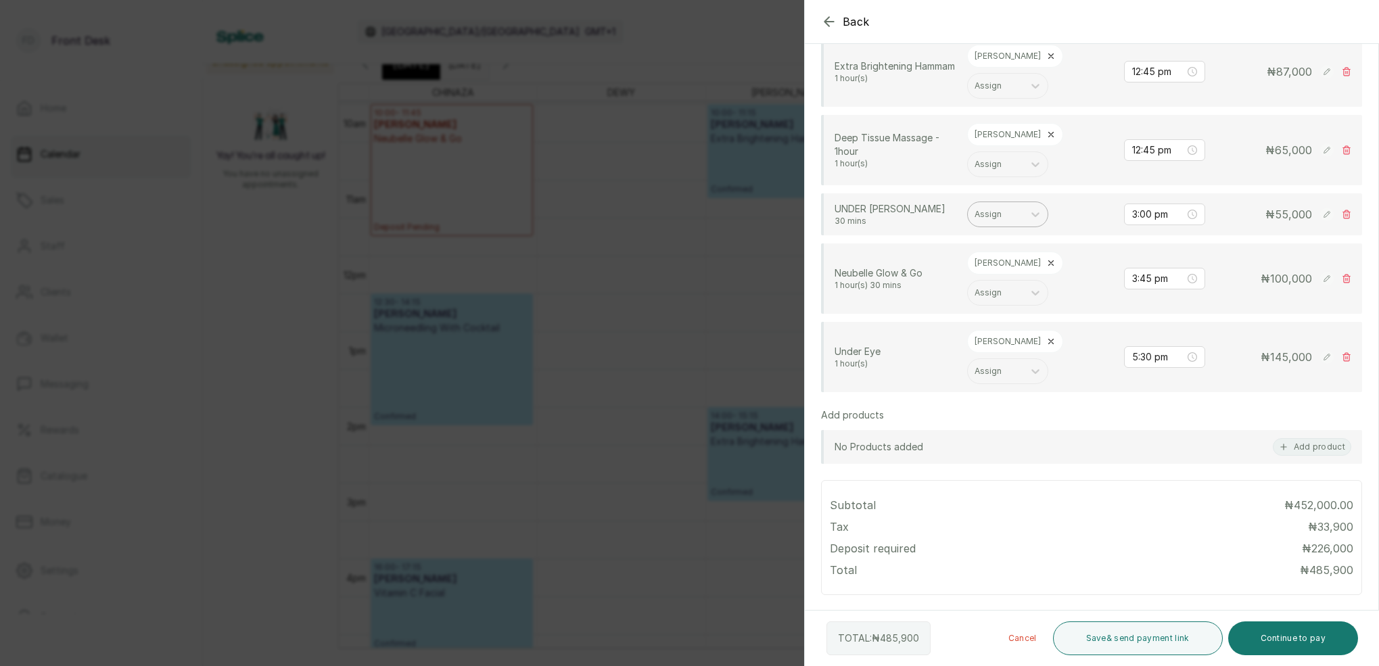
click at [1003, 208] on div at bounding box center [996, 214] width 42 height 12
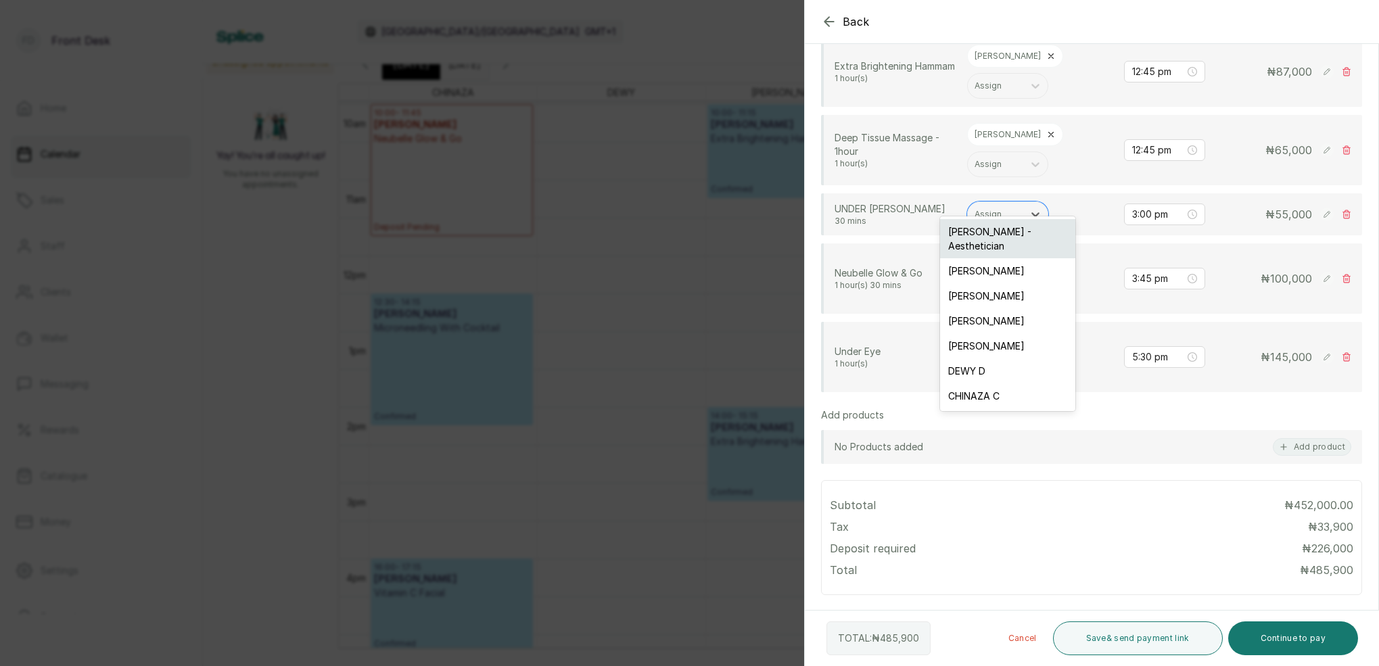
click at [978, 230] on div "[PERSON_NAME] - Aesthetician" at bounding box center [1007, 238] width 135 height 39
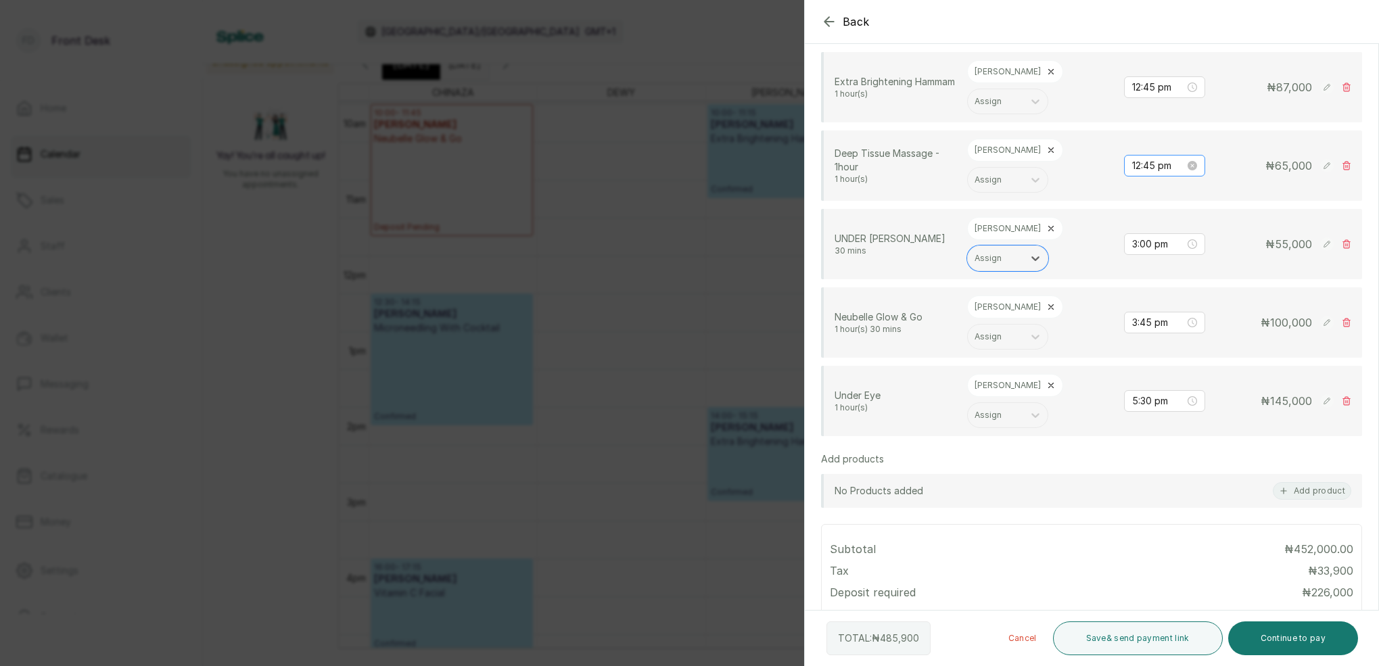
scroll to position [375, 0]
click at [1140, 85] on div at bounding box center [1244, 56] width 271 height 68
click at [1150, 239] on input "3:00 pm" at bounding box center [1158, 246] width 53 height 15
drag, startPoint x: 1150, startPoint y: 264, endPoint x: 1159, endPoint y: 269, distance: 10.9
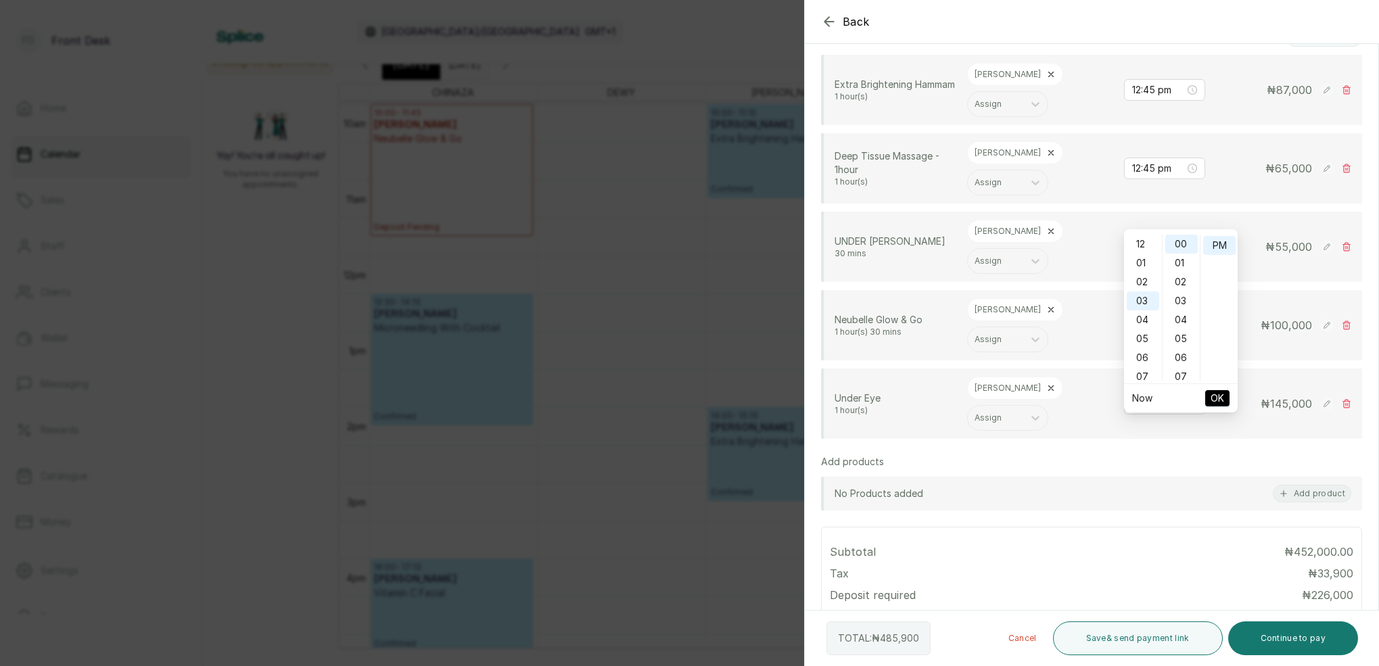
click at [1150, 264] on div "01" at bounding box center [1143, 263] width 32 height 19
click at [1184, 351] on div "45" at bounding box center [1181, 349] width 32 height 19
type input "1:45 pm"
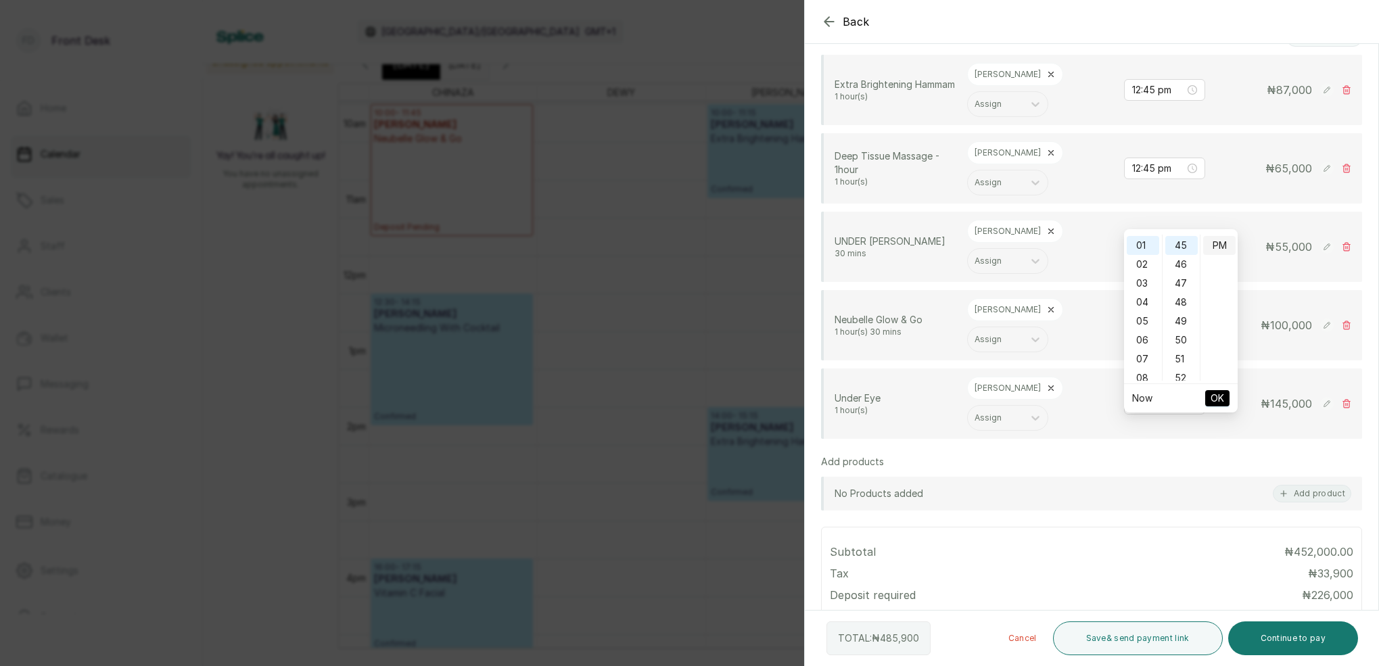
click at [1215, 251] on div "PM" at bounding box center [1219, 245] width 32 height 19
click at [1221, 394] on span "OK" at bounding box center [1218, 399] width 14 height 26
click at [1148, 318] on input "3:45 pm" at bounding box center [1158, 325] width 53 height 15
drag, startPoint x: 1148, startPoint y: 345, endPoint x: 1180, endPoint y: 337, distance: 33.3
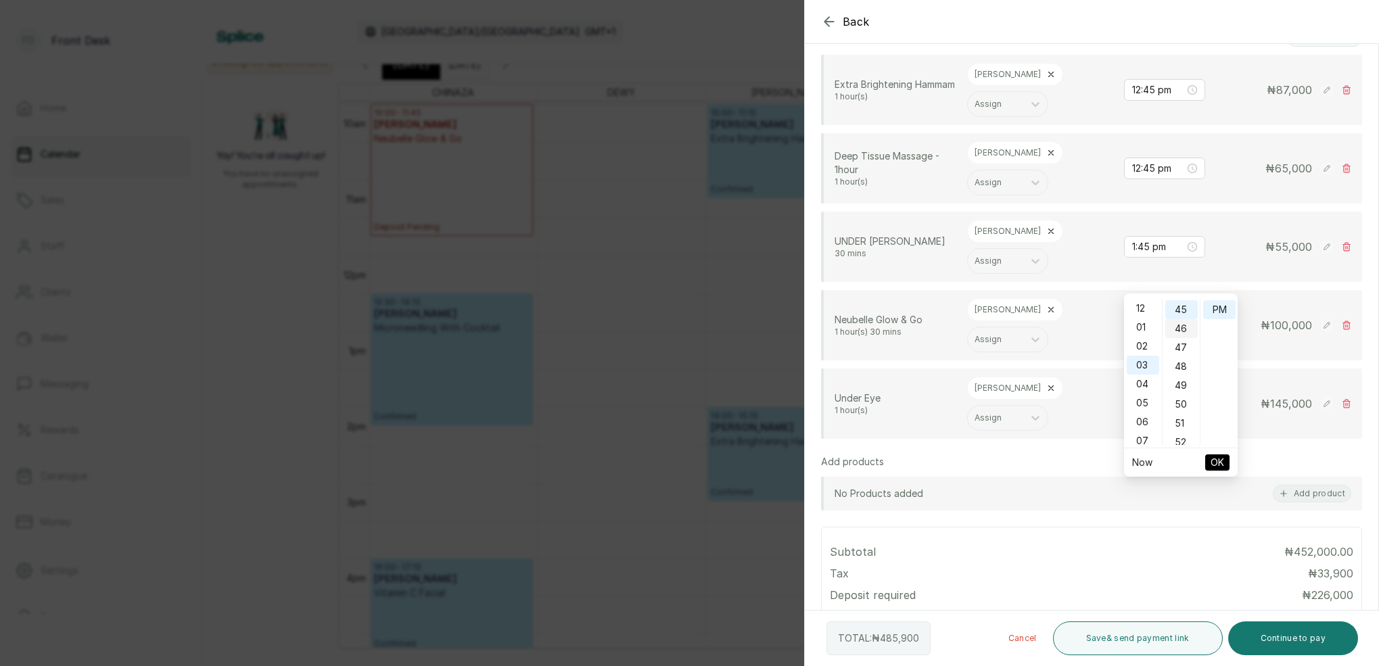
click at [1148, 345] on div "02" at bounding box center [1143, 346] width 32 height 19
click at [1183, 381] on div "15" at bounding box center [1181, 385] width 32 height 19
type input "2:15 pm"
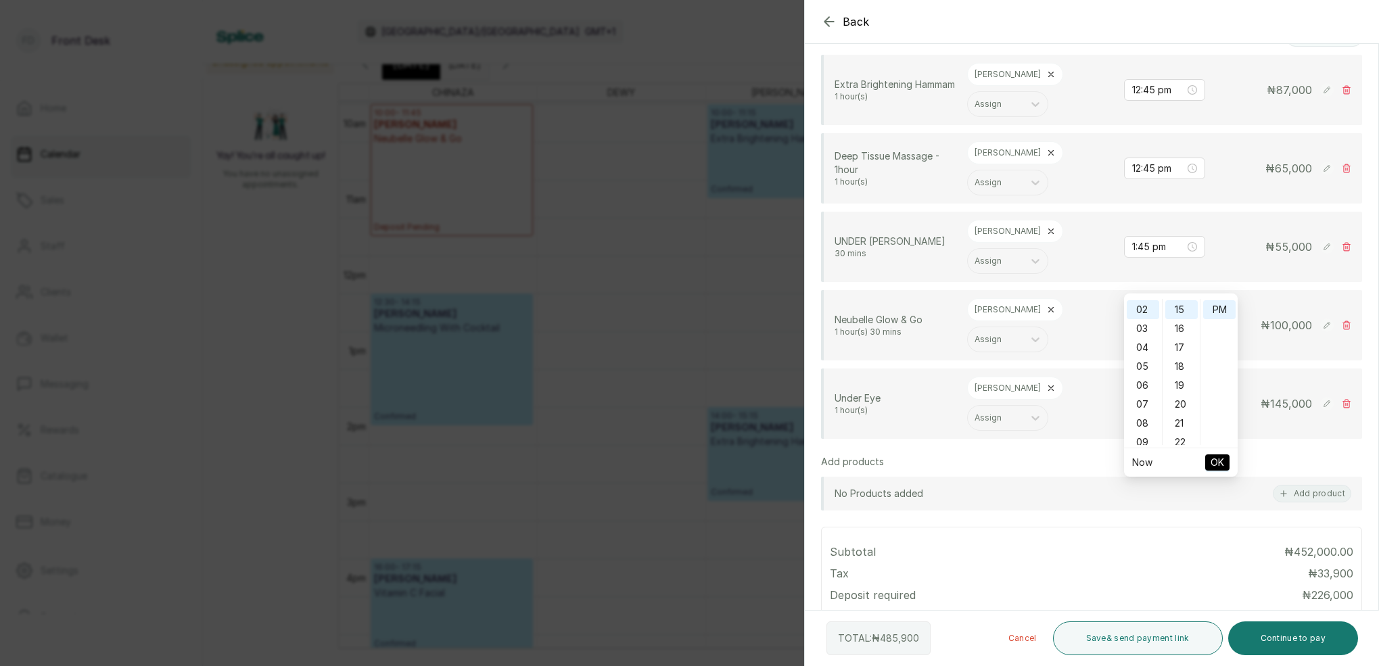
drag, startPoint x: 1226, startPoint y: 306, endPoint x: 1211, endPoint y: 394, distance: 88.4
click at [1226, 308] on div "PM" at bounding box center [1219, 309] width 32 height 19
click at [1221, 457] on span "OK" at bounding box center [1218, 463] width 14 height 26
click at [1155, 396] on input "5:30 pm" at bounding box center [1158, 403] width 53 height 15
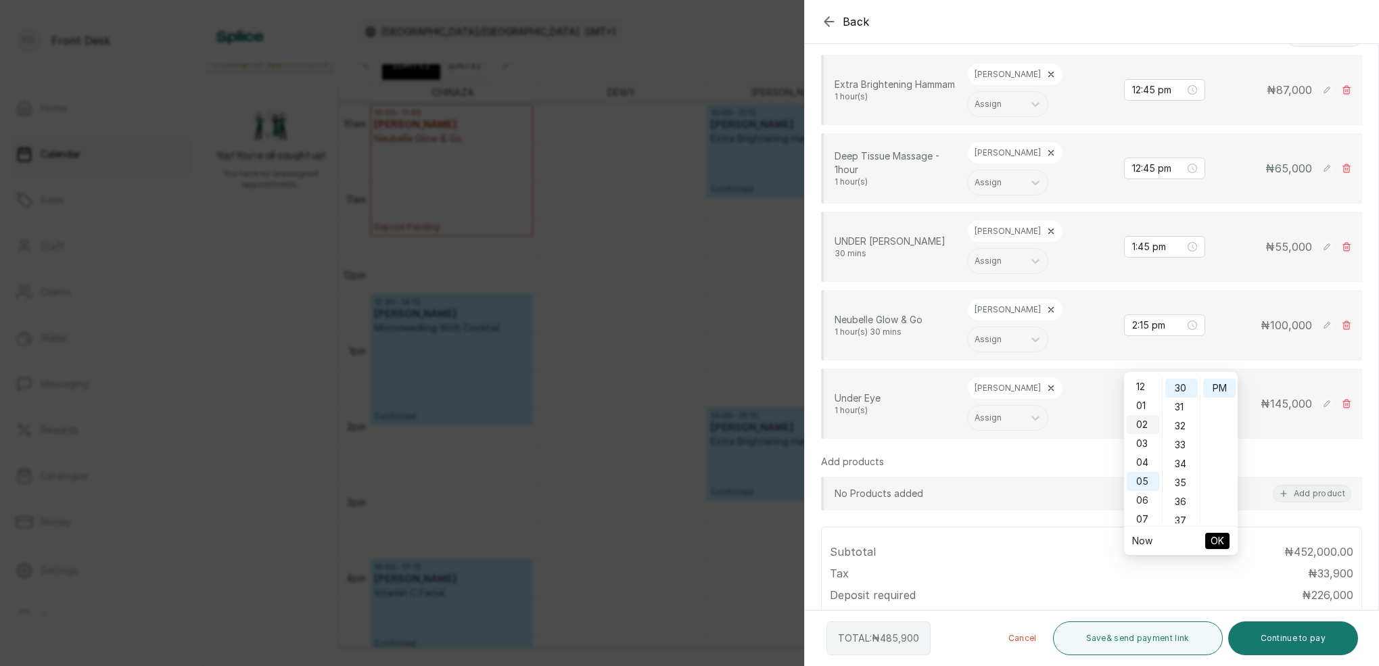
click at [1142, 421] on div "02" at bounding box center [1143, 424] width 32 height 19
click at [1186, 507] on div "15" at bounding box center [1181, 509] width 32 height 19
type input "2:15 pm"
drag, startPoint x: 1219, startPoint y: 388, endPoint x: 1227, endPoint y: 473, distance: 85.6
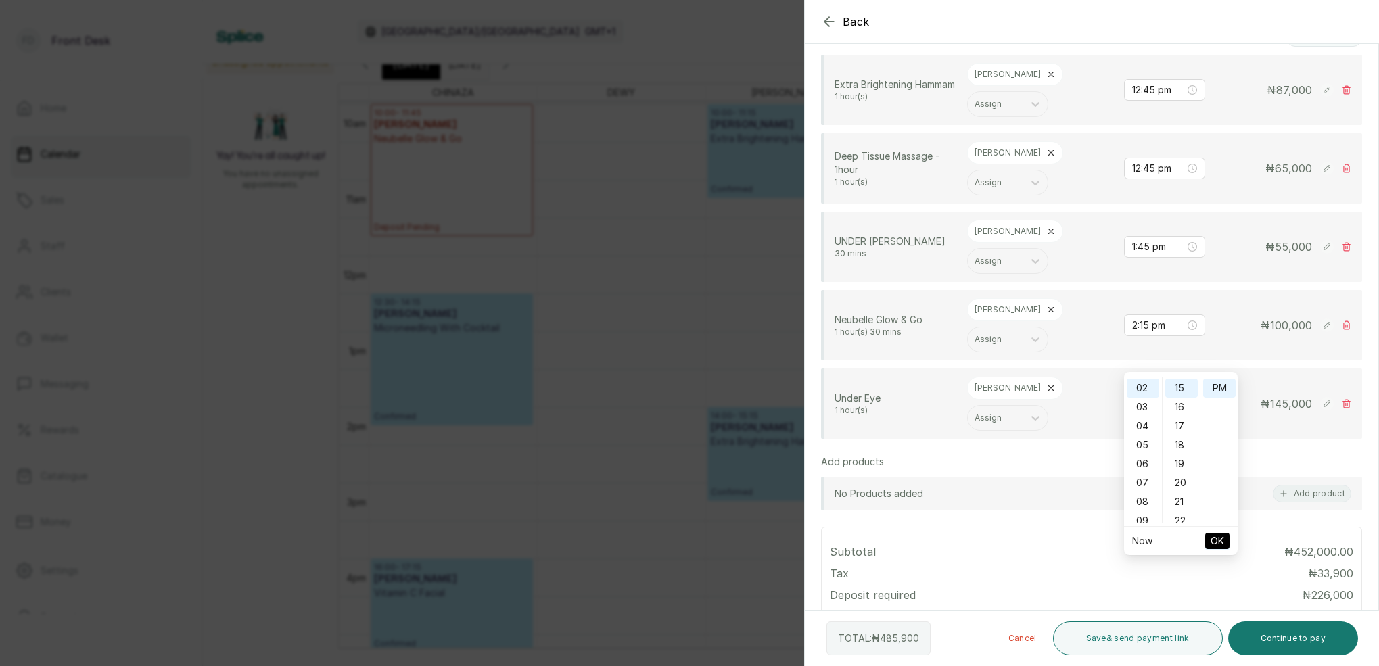
click at [1219, 388] on div "PM" at bounding box center [1219, 388] width 32 height 19
drag, startPoint x: 1225, startPoint y: 540, endPoint x: 1227, endPoint y: 532, distance: 8.4
click at [1226, 537] on button "OK" at bounding box center [1217, 541] width 24 height 16
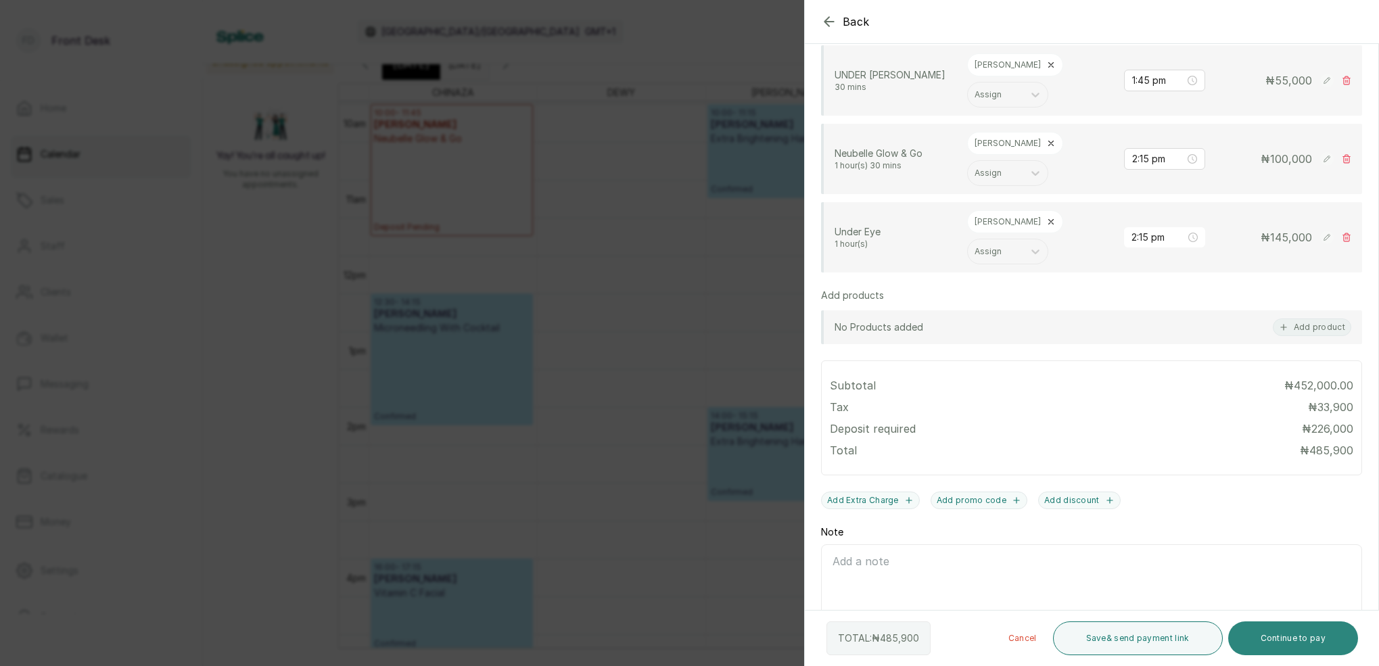
scroll to position [540, 0]
click at [1296, 638] on button "Continue to pay" at bounding box center [1293, 639] width 131 height 34
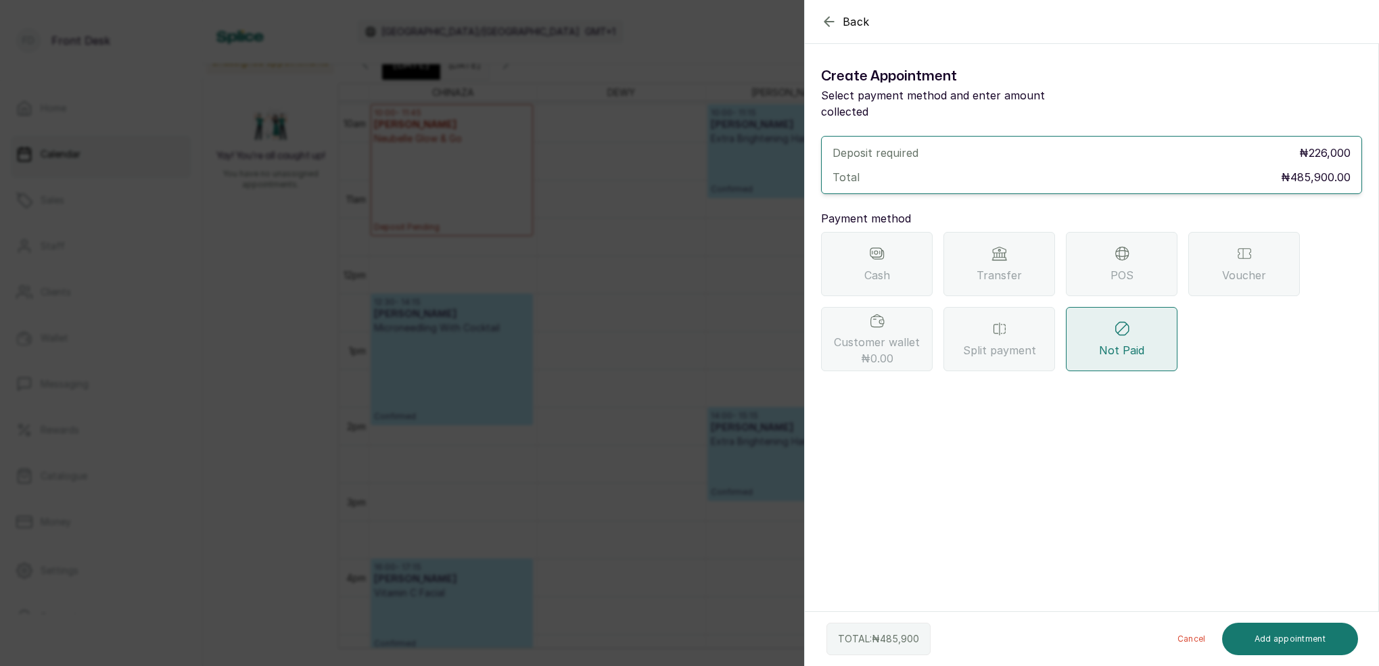
scroll to position [0, 0]
drag, startPoint x: 831, startPoint y: 20, endPoint x: 839, endPoint y: 25, distance: 10.0
click at [831, 20] on icon "button" at bounding box center [829, 22] width 16 height 16
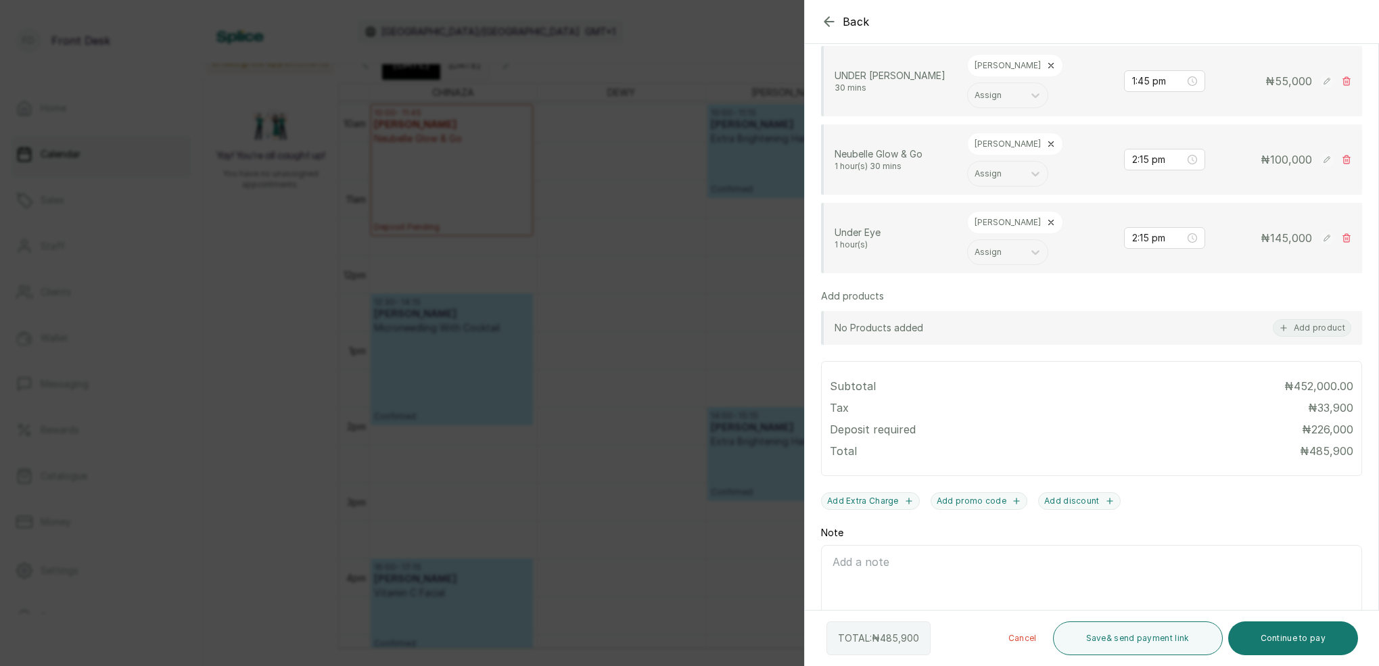
click at [1046, 218] on icon at bounding box center [1050, 222] width 9 height 9
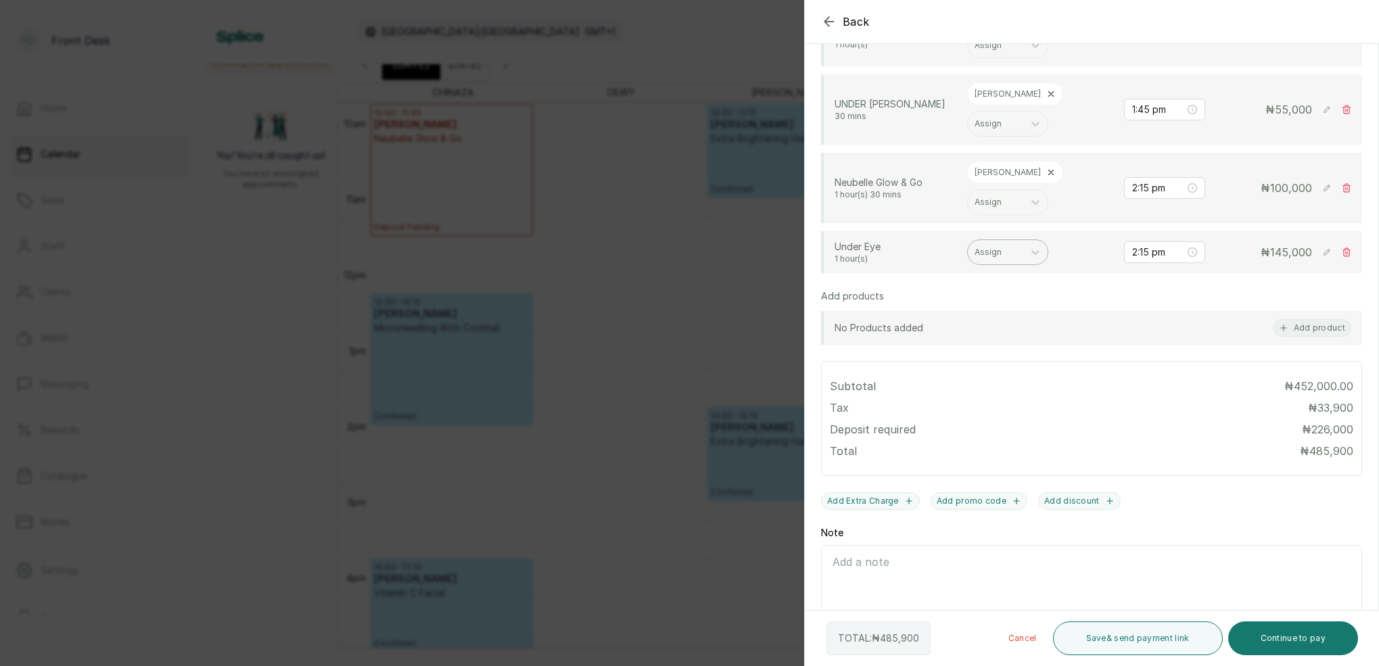
click at [1002, 246] on div at bounding box center [996, 252] width 42 height 12
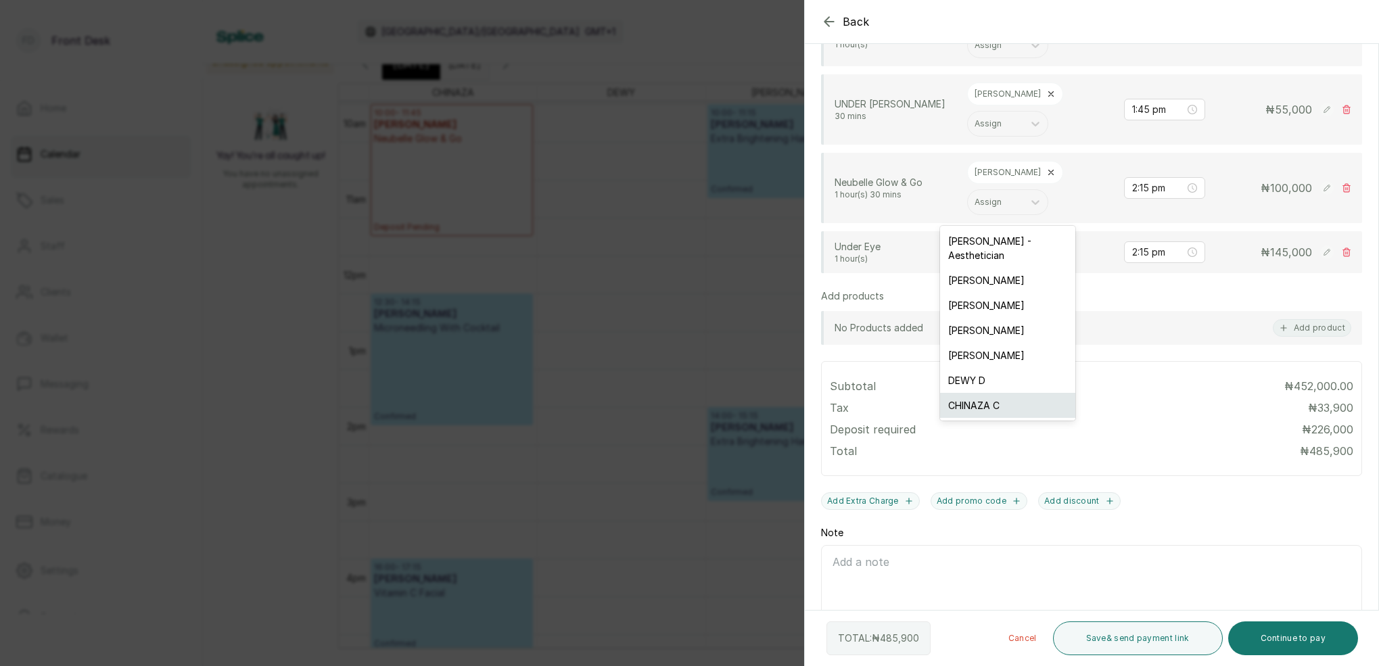
click at [992, 393] on div "CHINAZA C" at bounding box center [1007, 405] width 135 height 25
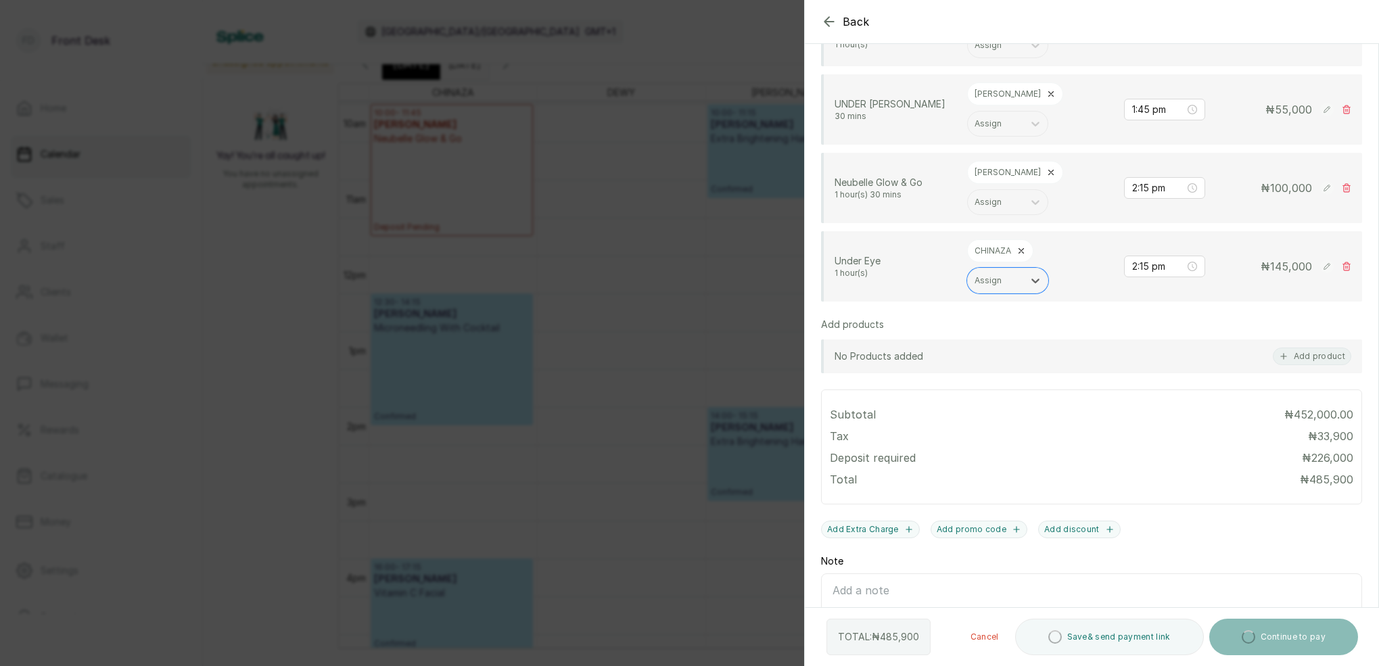
click at [1046, 168] on icon at bounding box center [1050, 172] width 9 height 9
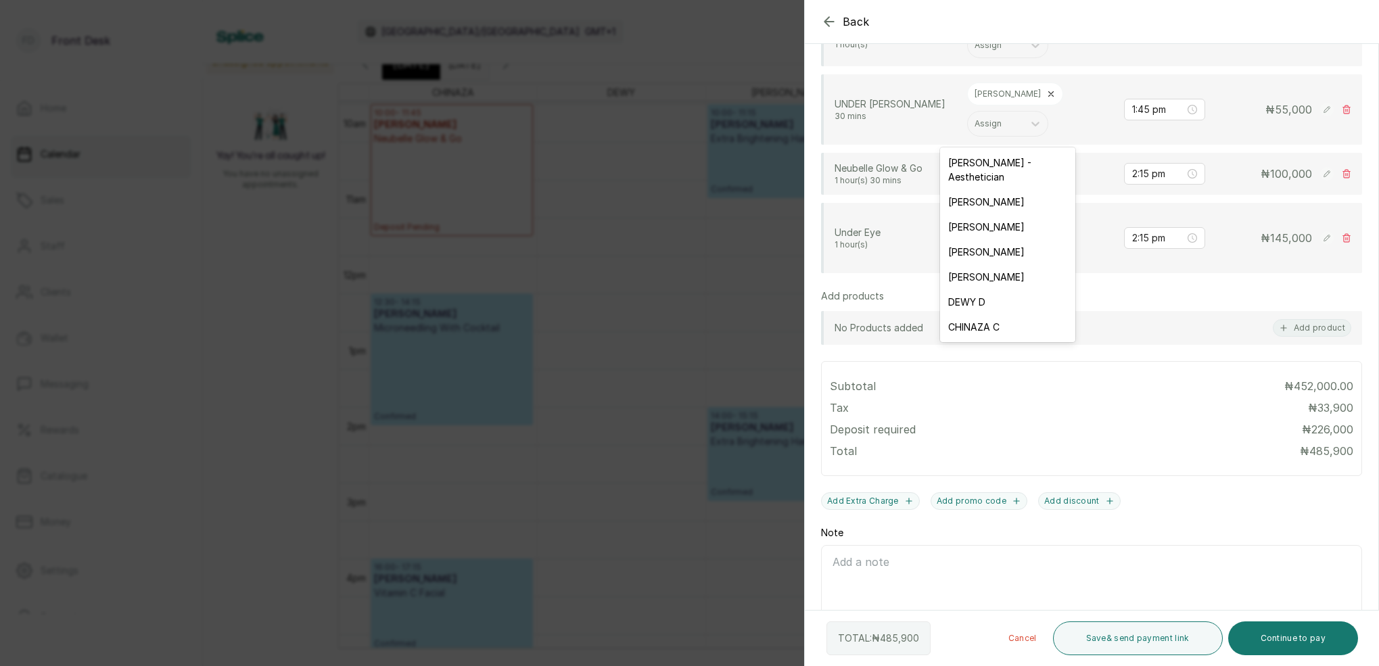
click at [996, 169] on div "Assign" at bounding box center [996, 173] width 42 height 9
drag, startPoint x: 987, startPoint y: 310, endPoint x: 973, endPoint y: 287, distance: 26.5
click at [987, 314] on div "CHINAZA C" at bounding box center [1007, 326] width 135 height 25
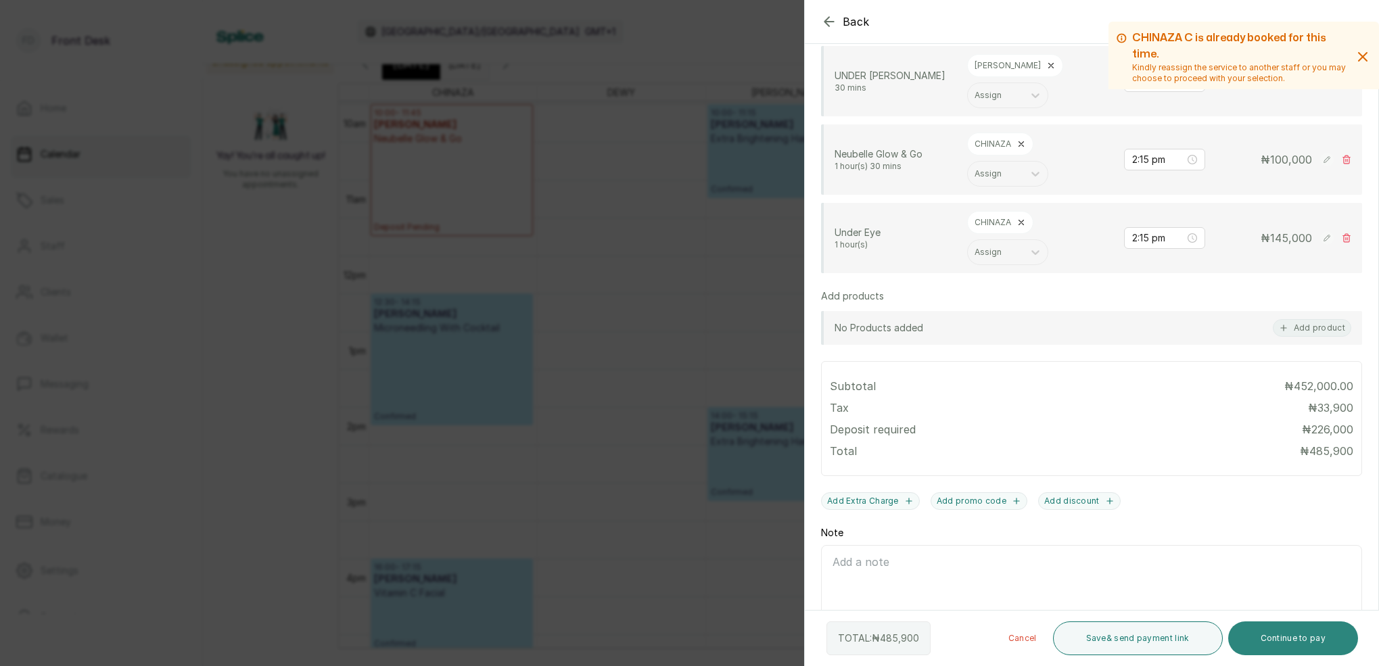
drag, startPoint x: 1307, startPoint y: 643, endPoint x: 1315, endPoint y: 624, distance: 20.0
click at [1308, 639] on button "Continue to pay" at bounding box center [1293, 639] width 131 height 34
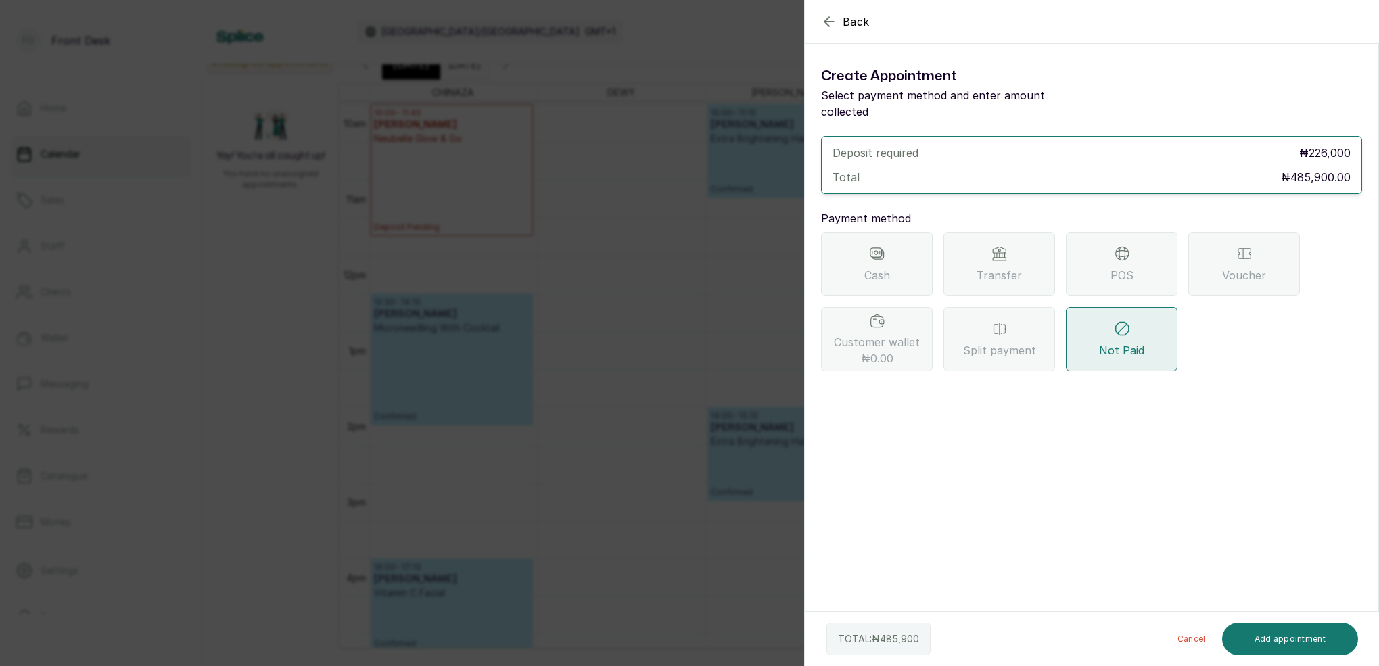
click at [1134, 260] on div "POS" at bounding box center [1122, 264] width 112 height 64
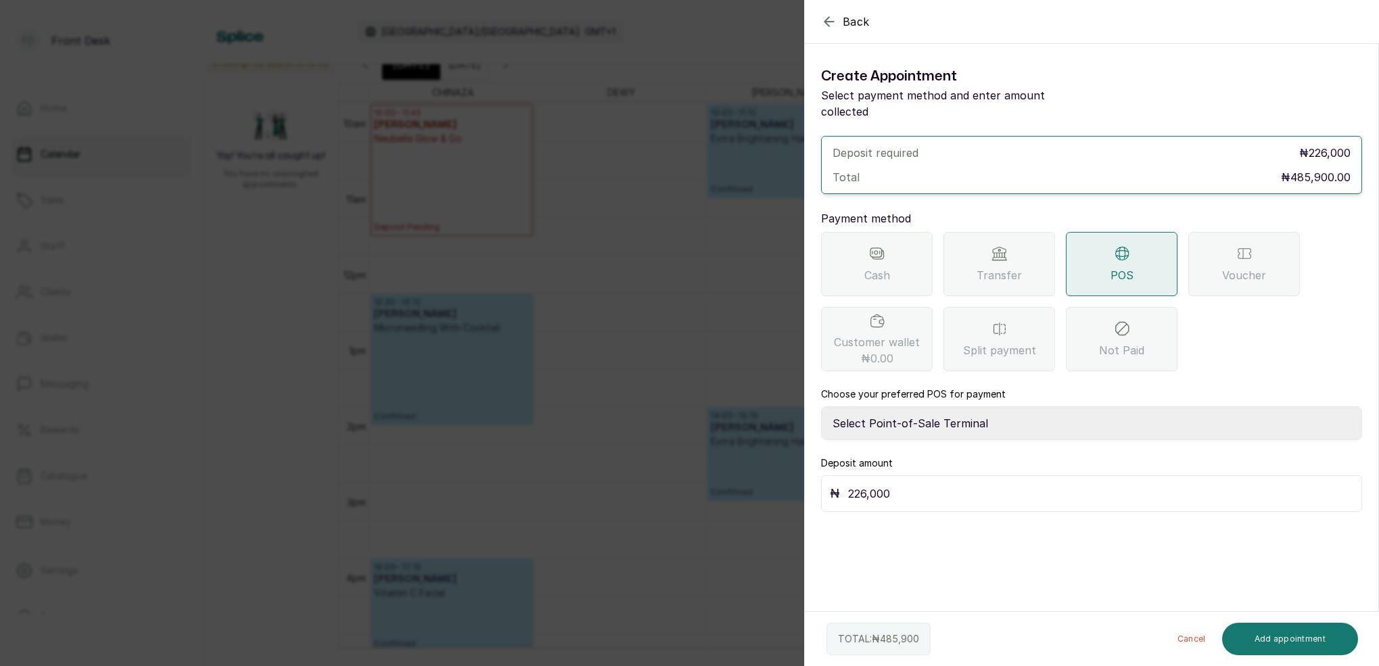
select select "7a4fd382-b2de-4137-8553-2ff33fa7fb29"
click at [977, 485] on input "226,000" at bounding box center [1100, 493] width 505 height 19
type input "2"
type input "485,900"
click at [1324, 634] on button "Add appointment" at bounding box center [1290, 639] width 137 height 32
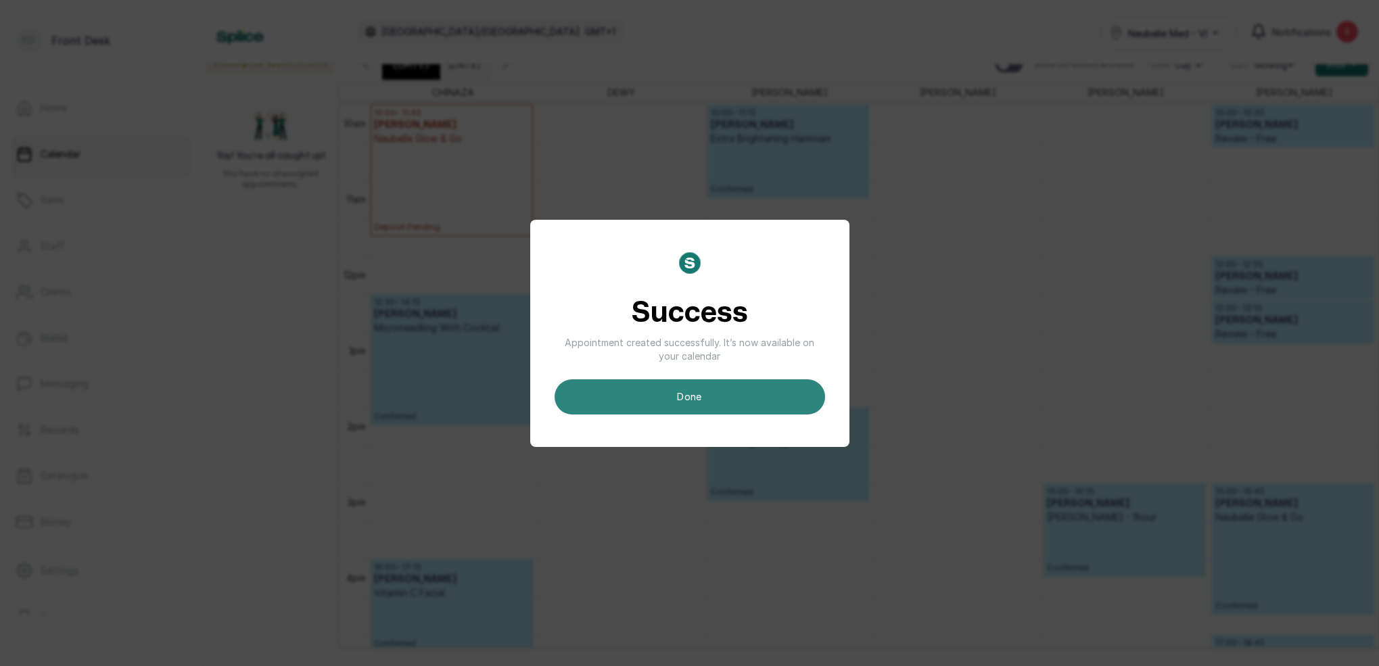
click at [783, 388] on button "done" at bounding box center [690, 396] width 271 height 35
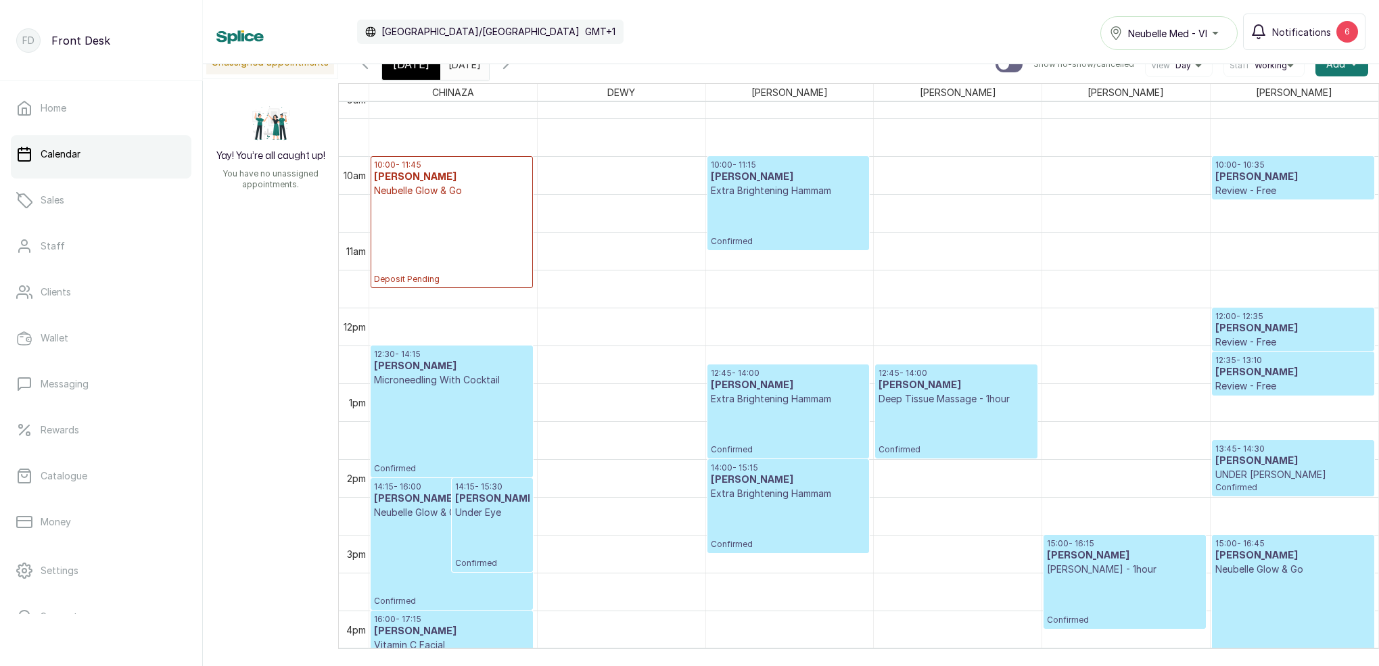
click at [975, 408] on p "Confirmed" at bounding box center [956, 430] width 155 height 49
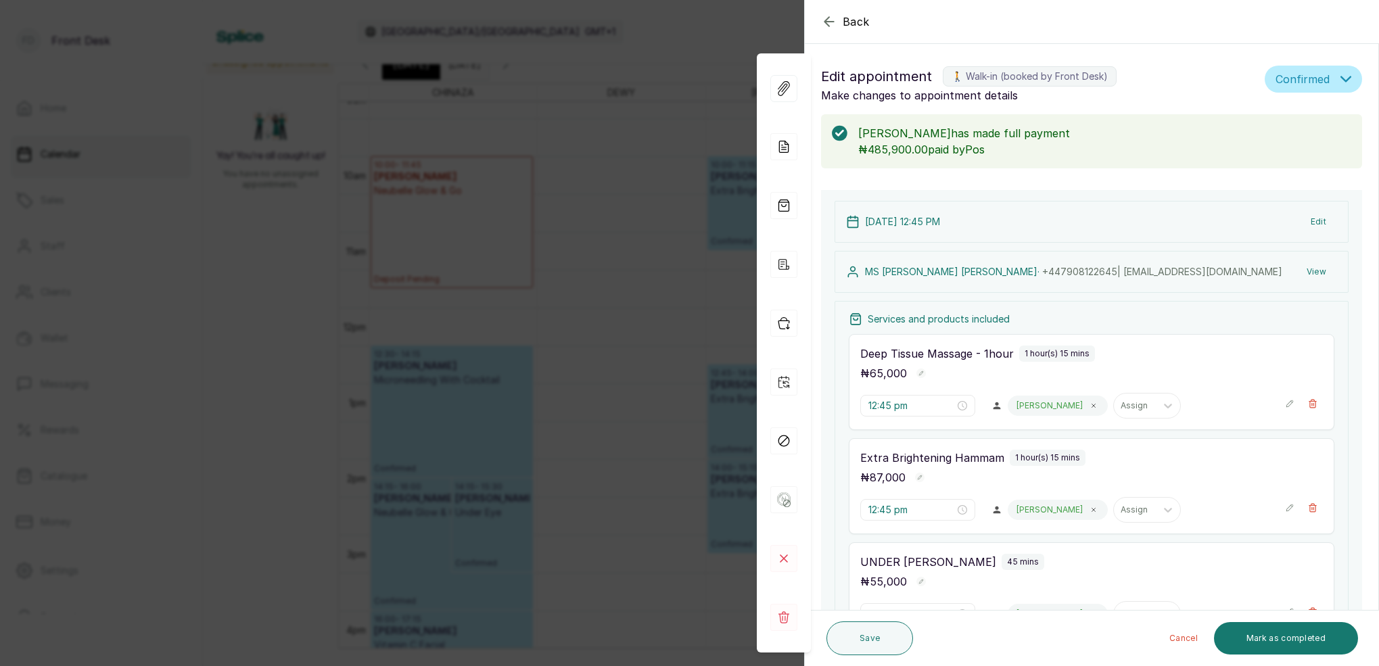
click at [1322, 273] on button "View" at bounding box center [1316, 272] width 41 height 24
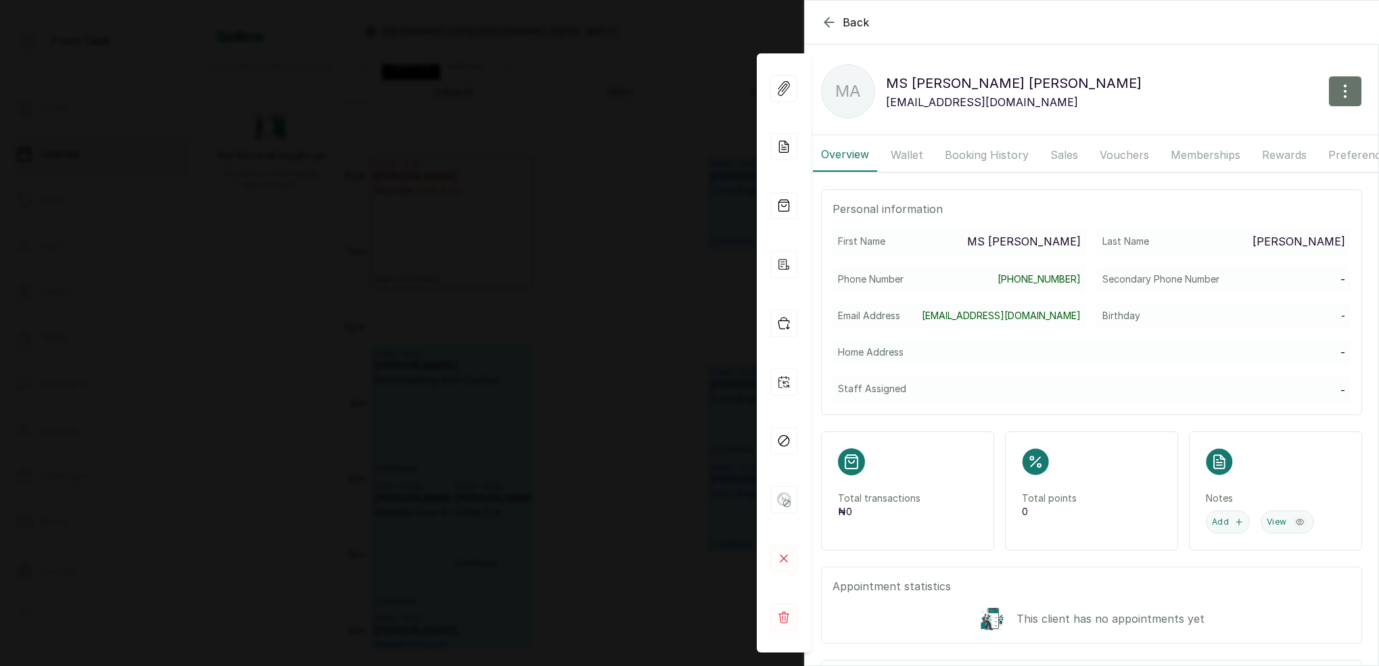
click at [914, 155] on button "Wallet" at bounding box center [907, 155] width 49 height 34
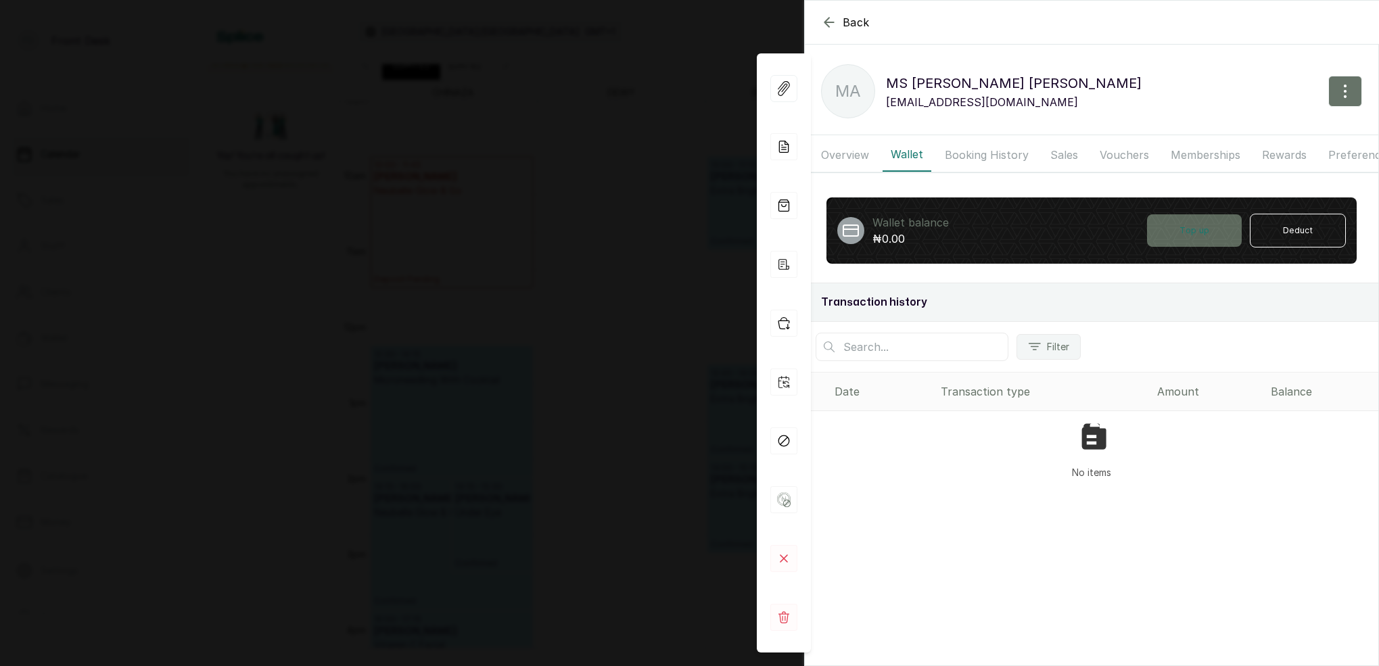
click at [1175, 241] on button "Top up" at bounding box center [1194, 230] width 95 height 32
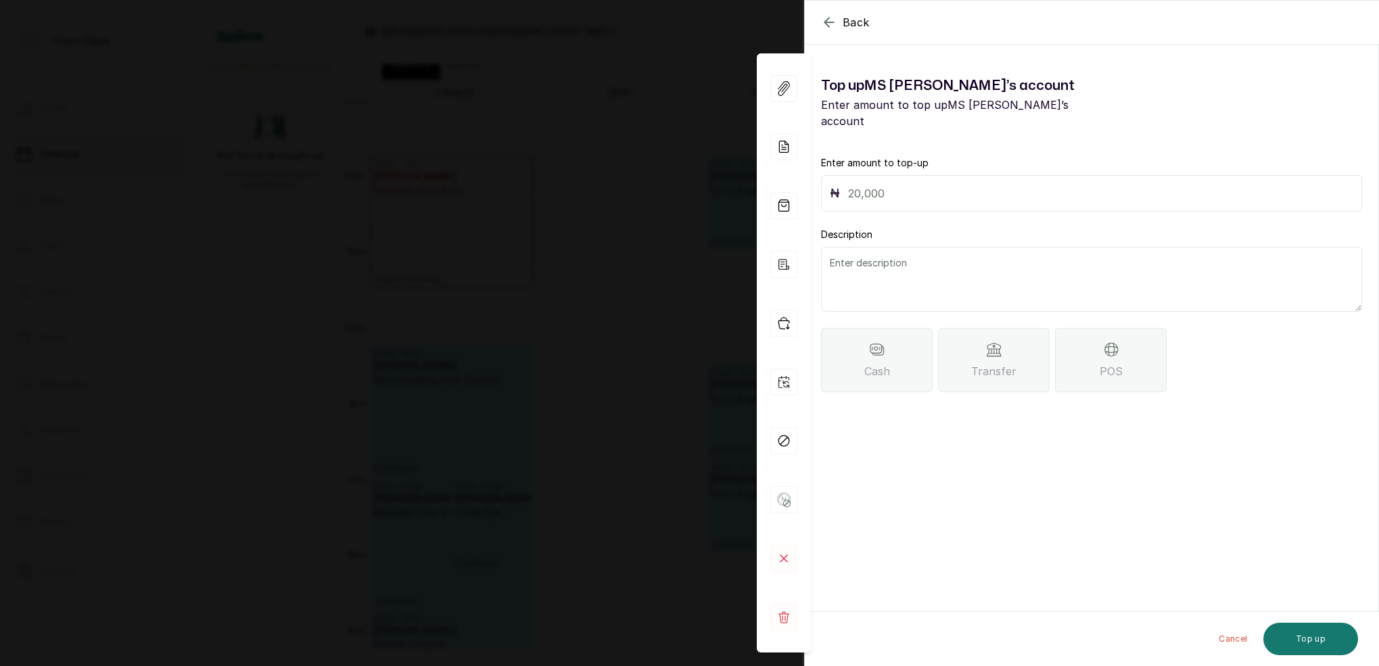
click at [864, 184] on input "text" at bounding box center [1100, 193] width 505 height 19
type input "172,000"
click at [903, 260] on textarea at bounding box center [1091, 279] width 541 height 65
type textarea "a"
click at [1163, 250] on textarea "ADVANCE PAYMENT FOR 2 SESSIONS OF A 1HR [MEDICAL_DATA] ,ASSAGE" at bounding box center [1091, 279] width 541 height 65
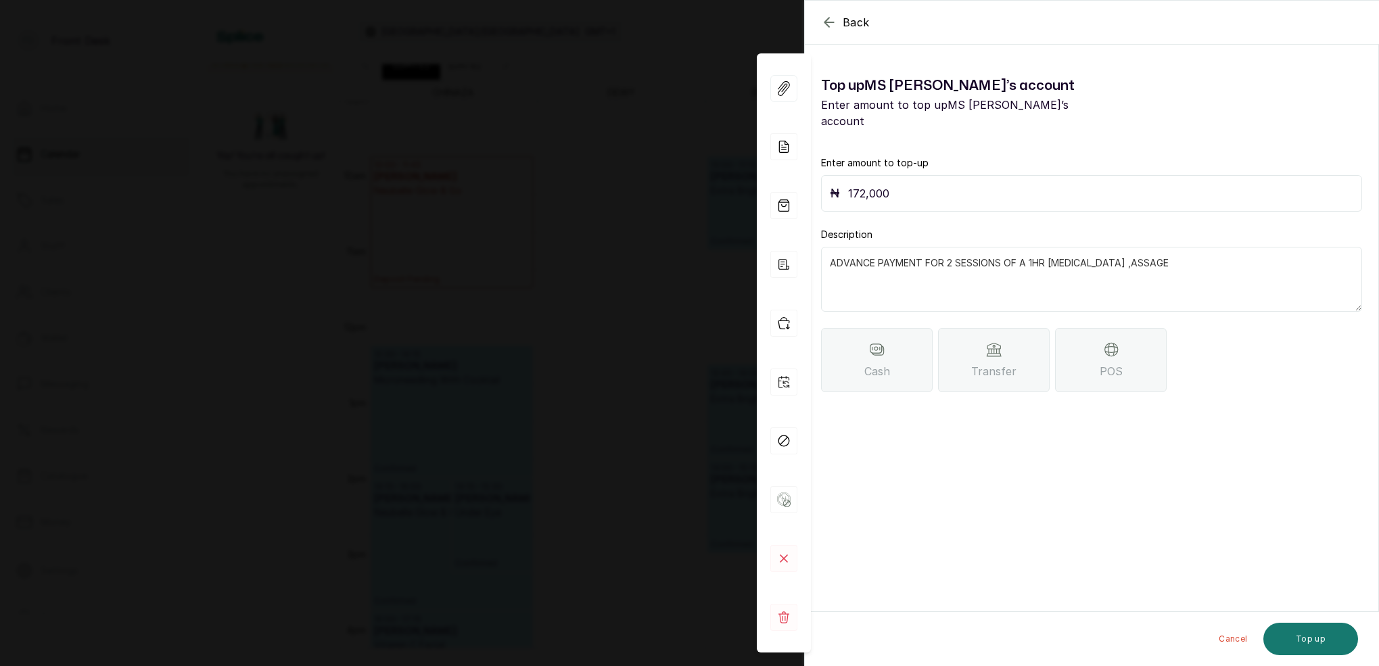
drag, startPoint x: 1162, startPoint y: 252, endPoint x: 1176, endPoint y: 251, distance: 14.2
click at [1162, 252] on textarea "ADVANCE PAYMENT FOR 2 SESSIONS OF A 1HR [MEDICAL_DATA] ,ASSAGE" at bounding box center [1091, 279] width 541 height 65
type textarea "ADVANCE PAYMENT FOR 2 SESSIONS OF A 1HR [MEDICAL_DATA] MASSAGE"
drag, startPoint x: 1092, startPoint y: 344, endPoint x: 1097, endPoint y: 337, distance: 8.8
click at [1092, 344] on div "POS" at bounding box center [1111, 360] width 112 height 64
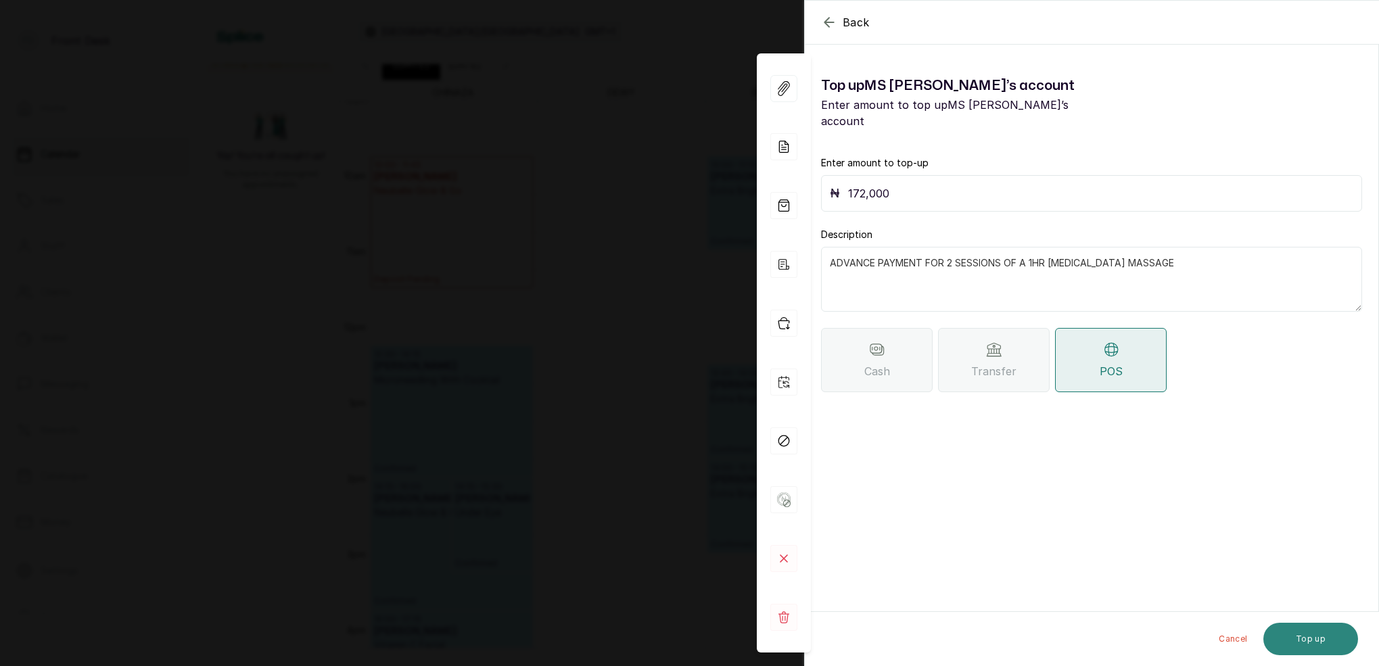
click at [1342, 642] on button "Top up" at bounding box center [1310, 639] width 95 height 32
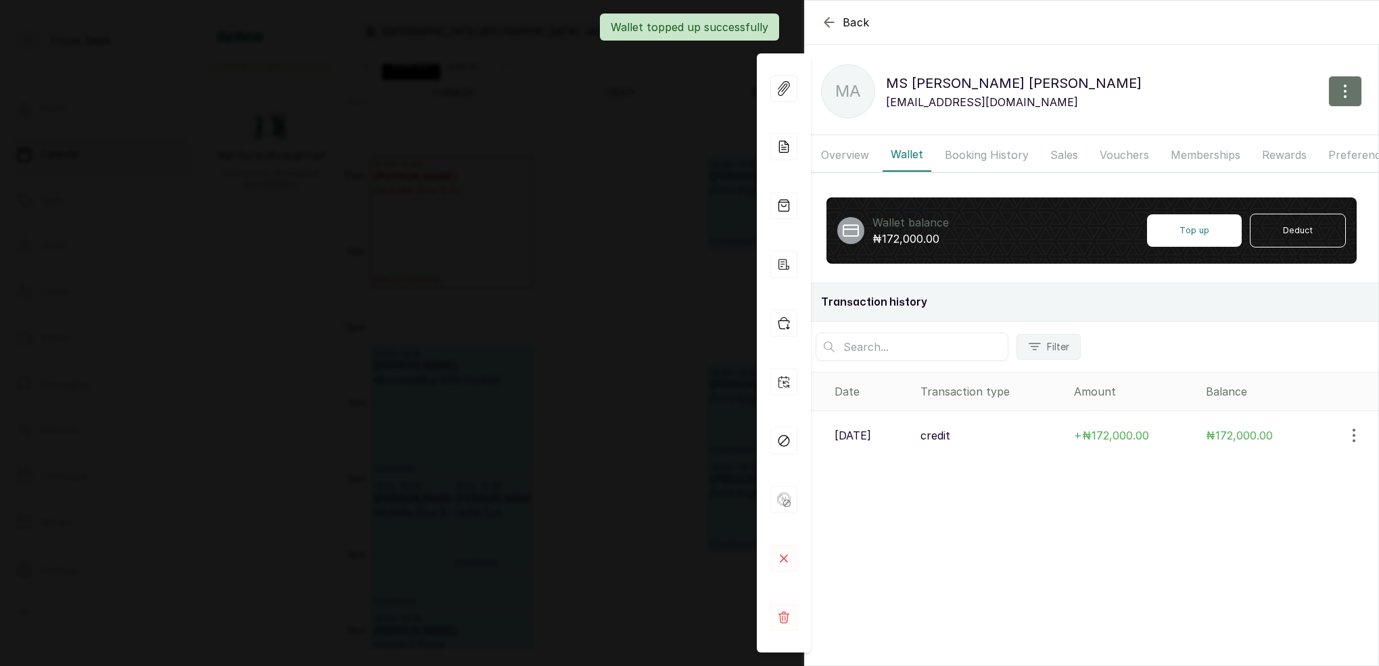
click at [617, 108] on div "Back [PERSON_NAME] MA [PERSON_NAME] [EMAIL_ADDRESS][DOMAIN_NAME] Overview Walle…" at bounding box center [689, 333] width 1379 height 666
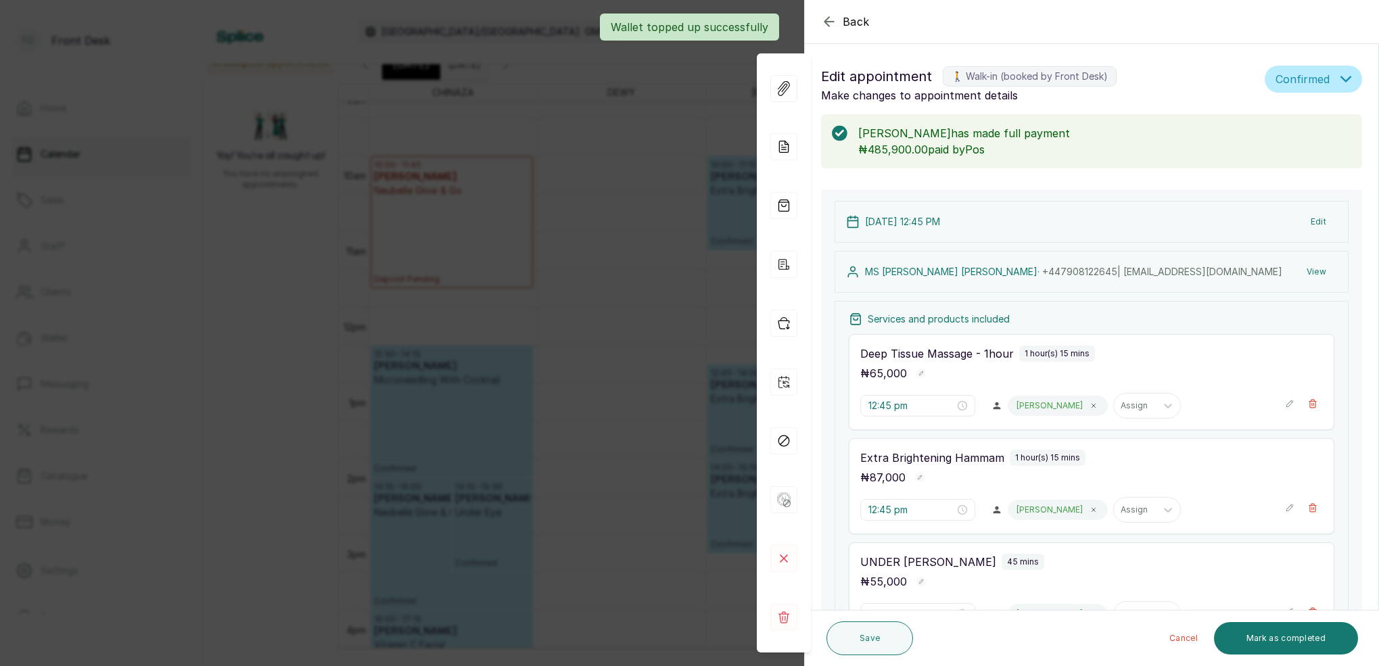
click at [666, 124] on div "Back Appointment Details Edit appointment 🚶 Walk-in (booked by Front Desk) Make…" at bounding box center [689, 333] width 1379 height 666
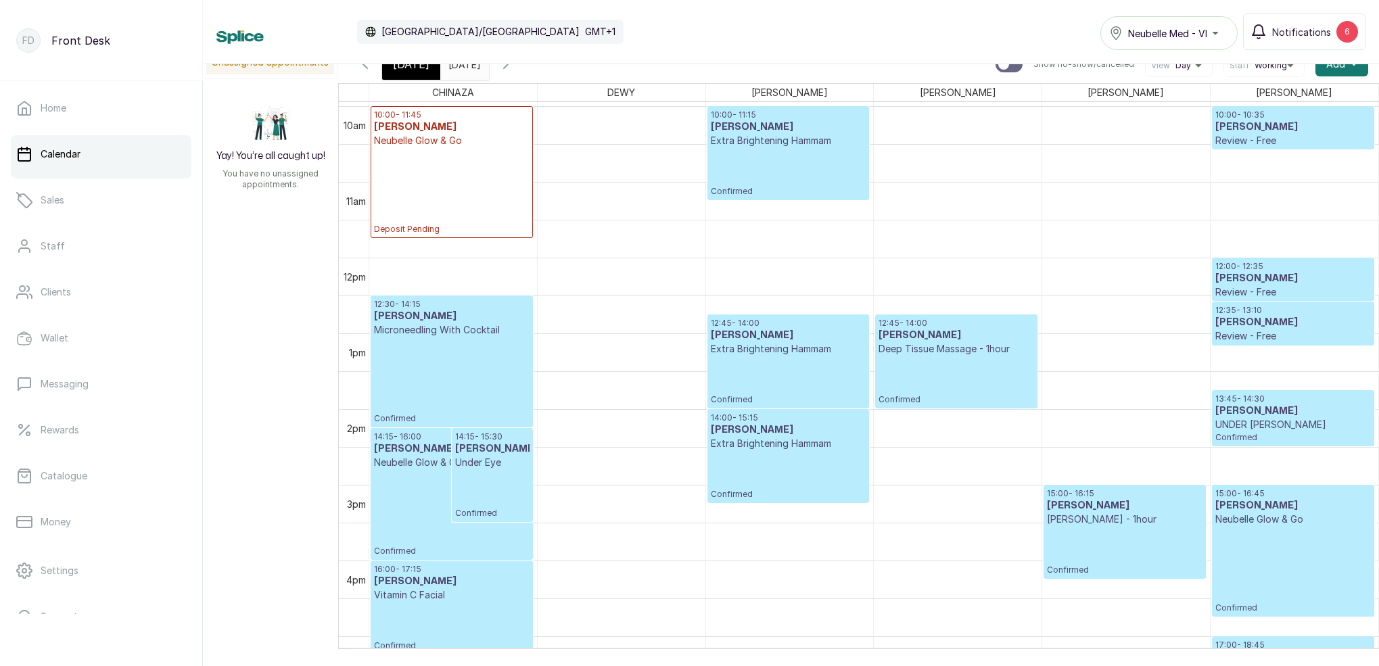
scroll to position [753, 0]
click at [423, 72] on span "[DATE]" at bounding box center [411, 64] width 37 height 16
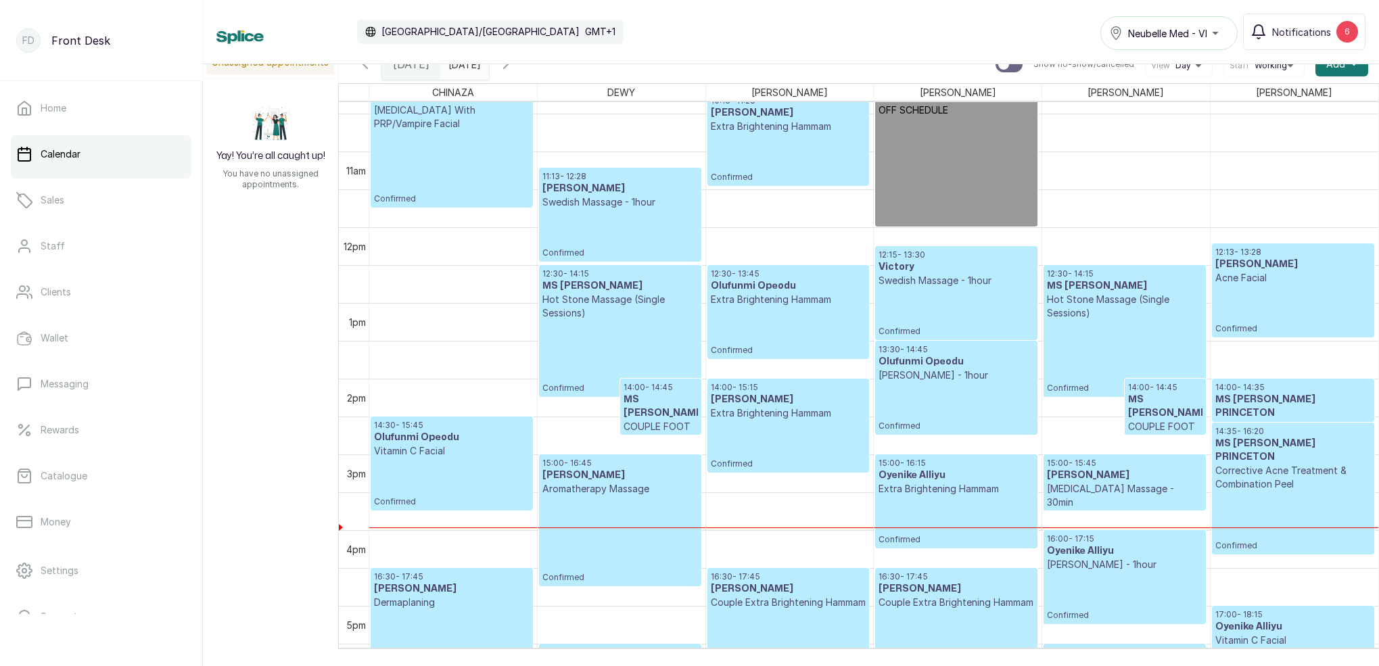
scroll to position [797, 0]
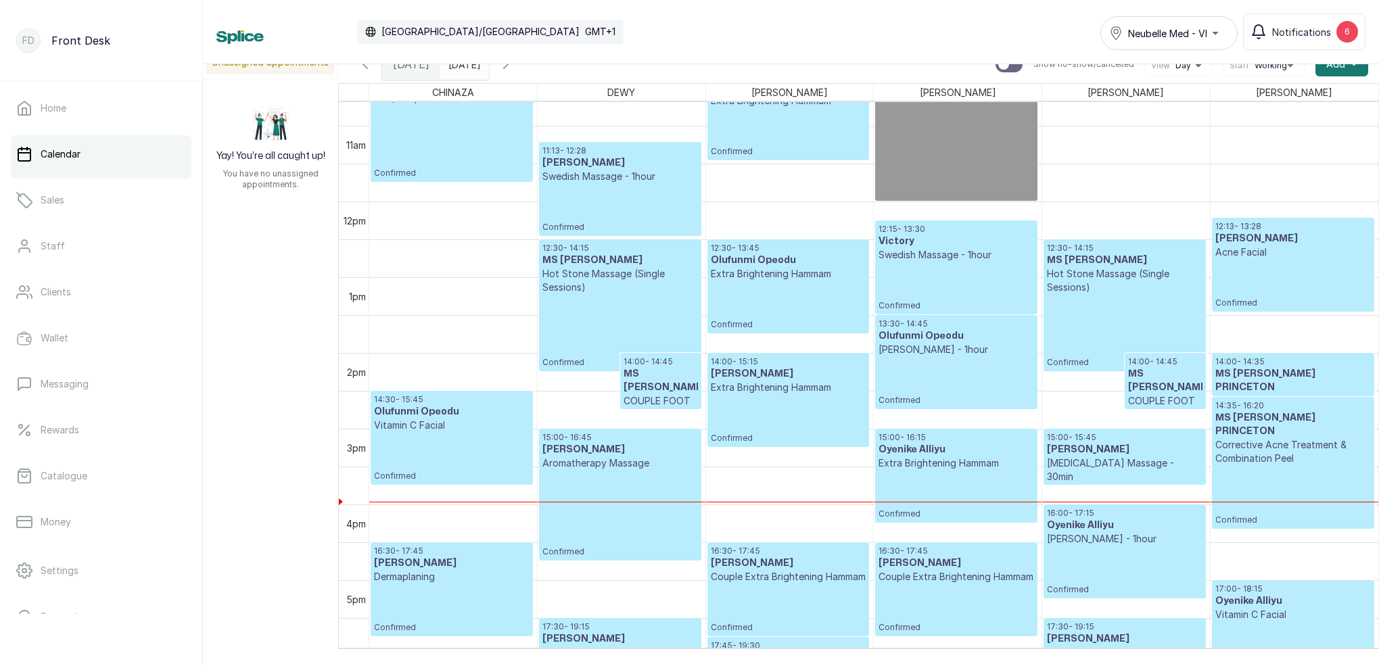
click at [1079, 463] on p "[MEDICAL_DATA] Massage - 30min" at bounding box center [1124, 470] width 155 height 27
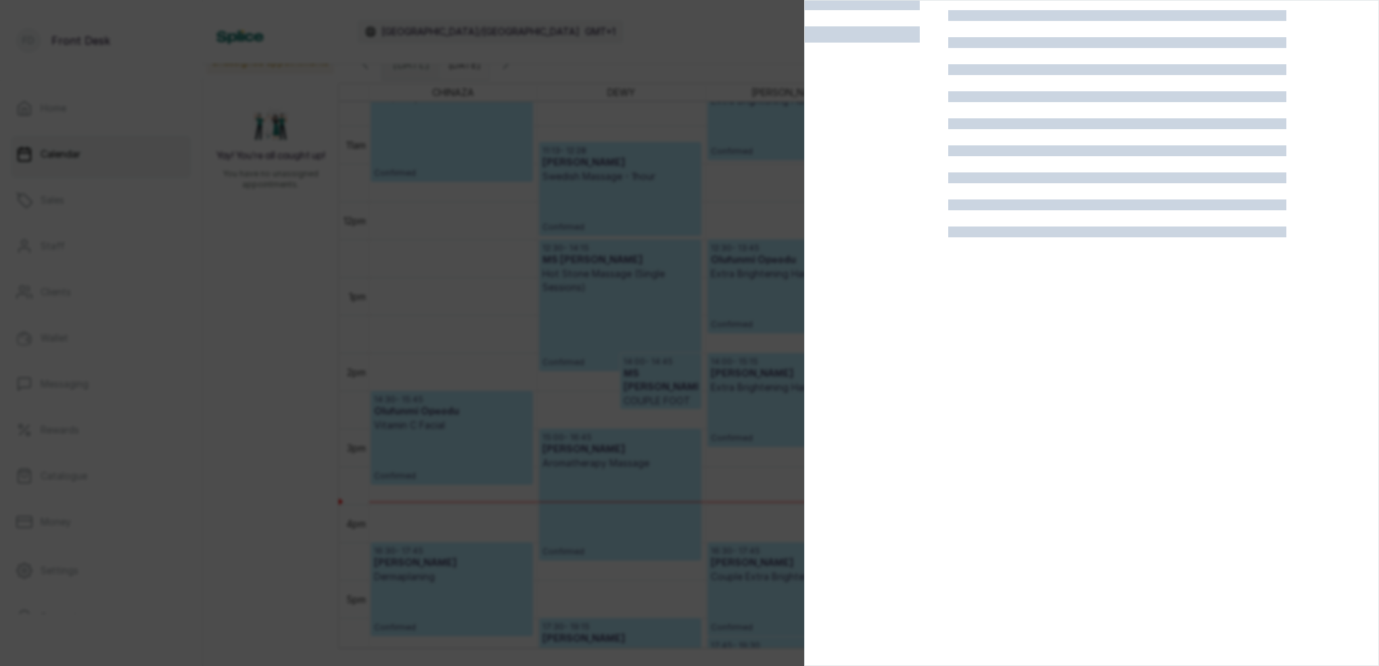
scroll to position [34, 0]
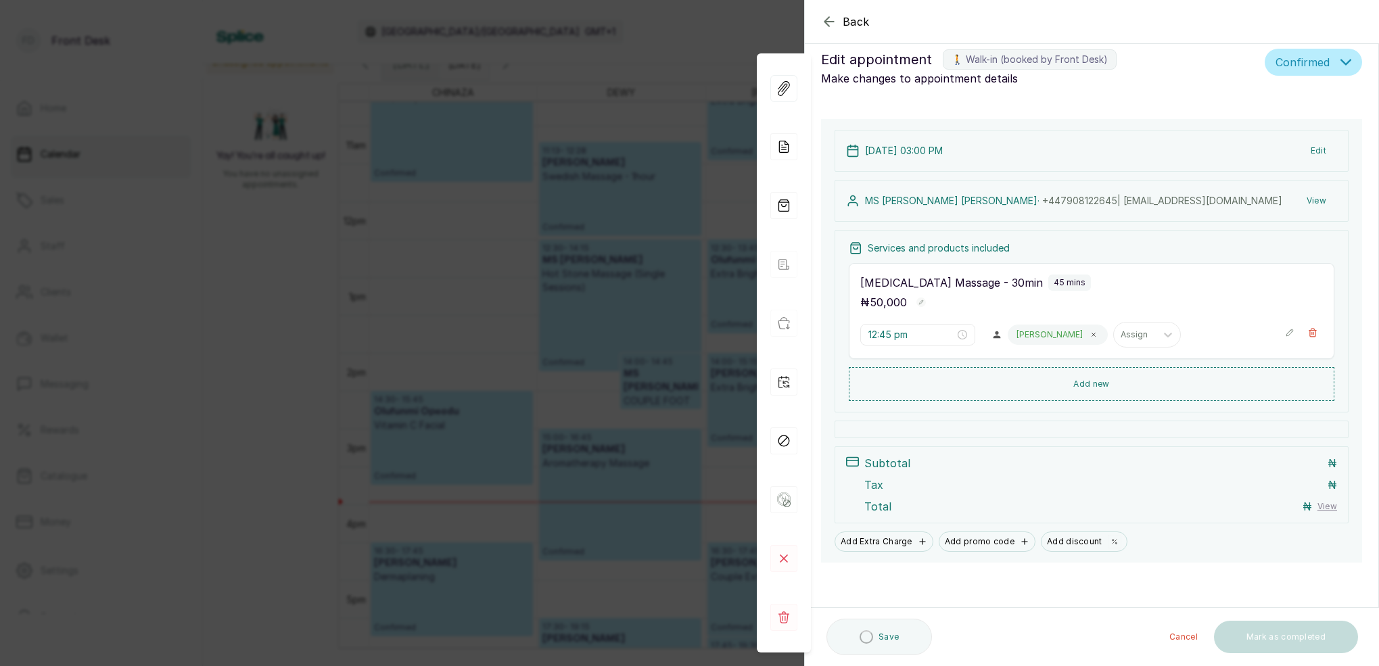
type input "3:00 pm"
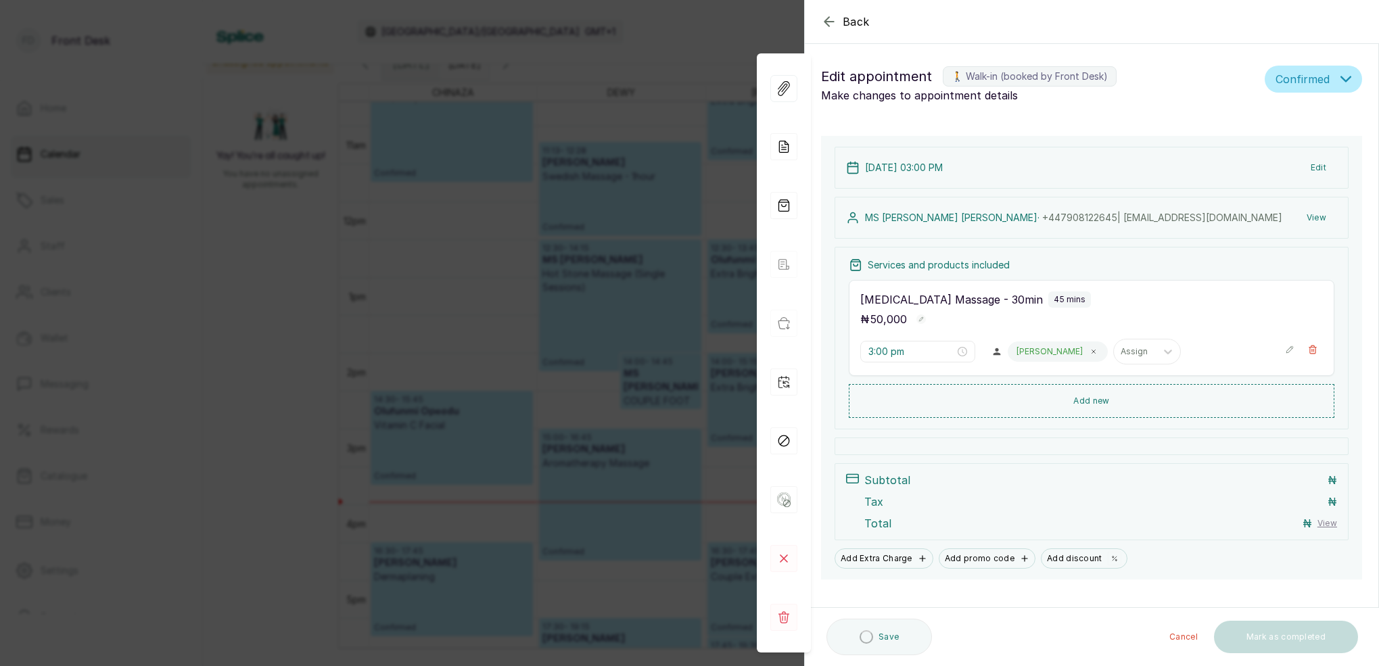
scroll to position [0, 0]
click at [1313, 218] on button "View" at bounding box center [1316, 218] width 41 height 24
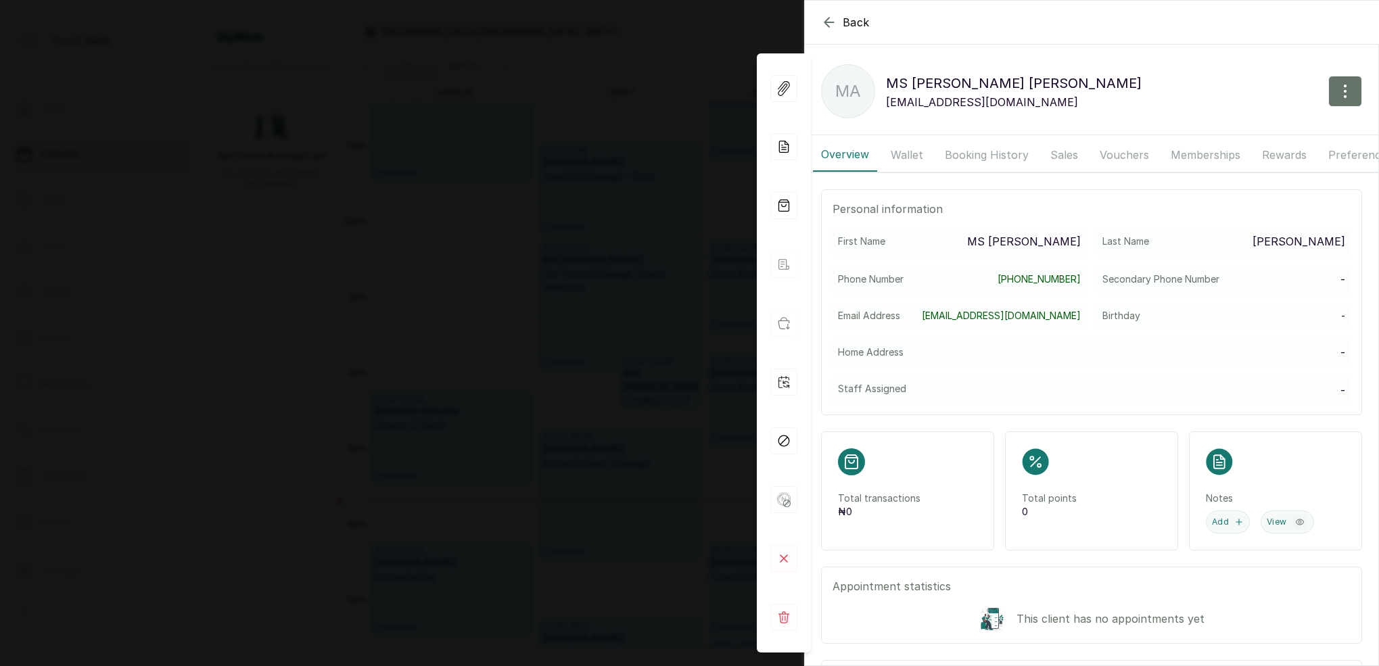
click at [912, 150] on button "Wallet" at bounding box center [907, 155] width 49 height 34
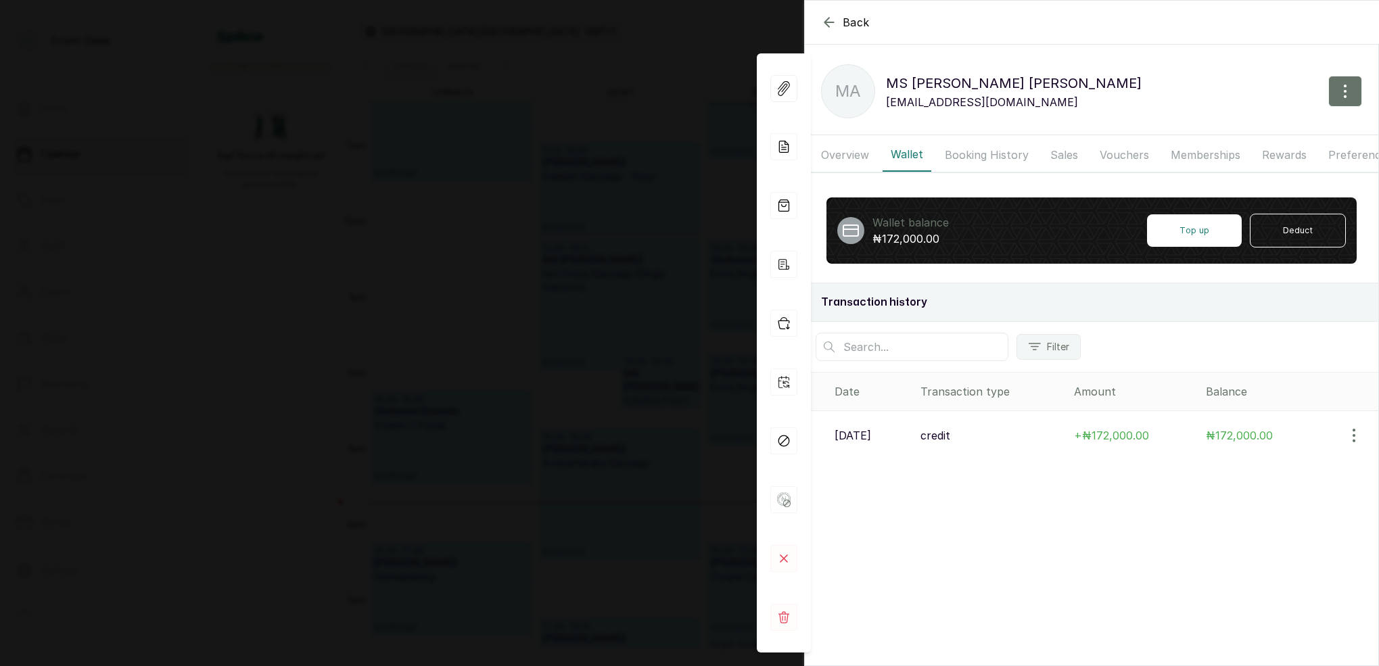
click at [682, 156] on div "Back [PERSON_NAME] MA [PERSON_NAME] [EMAIL_ADDRESS][DOMAIN_NAME] Overview Walle…" at bounding box center [689, 333] width 1379 height 666
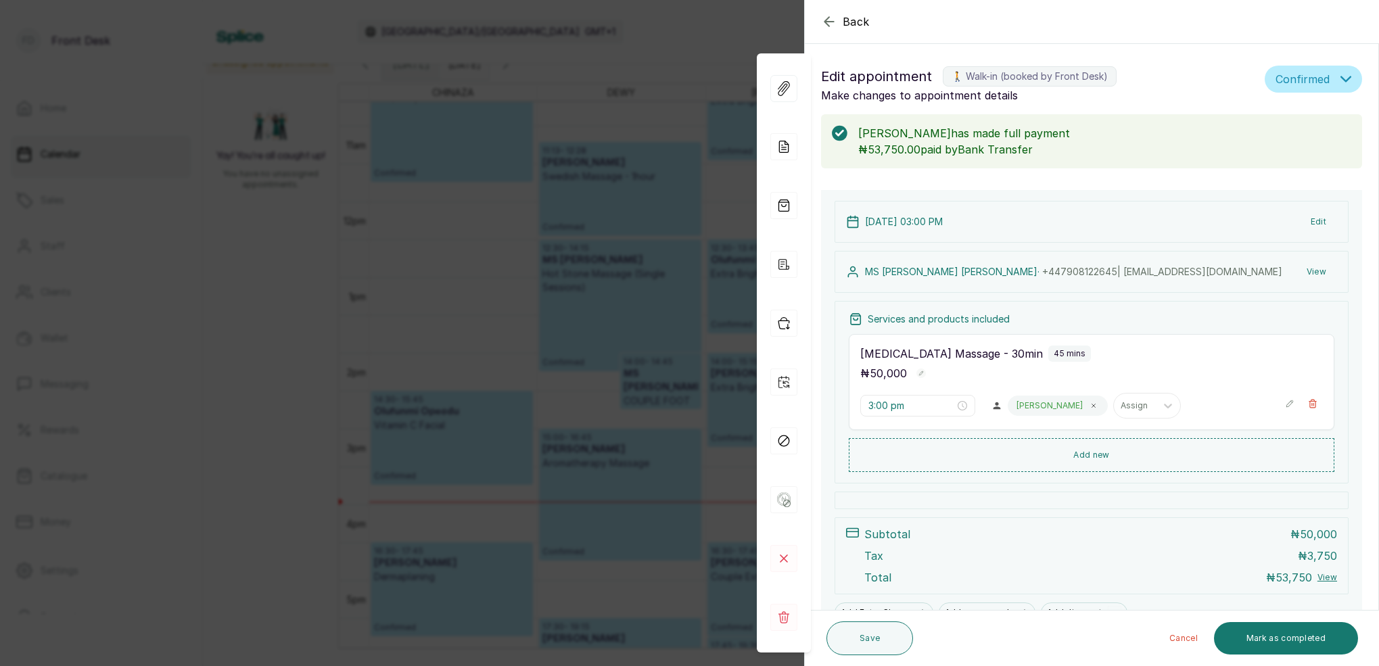
click at [1321, 269] on button "View" at bounding box center [1316, 272] width 41 height 24
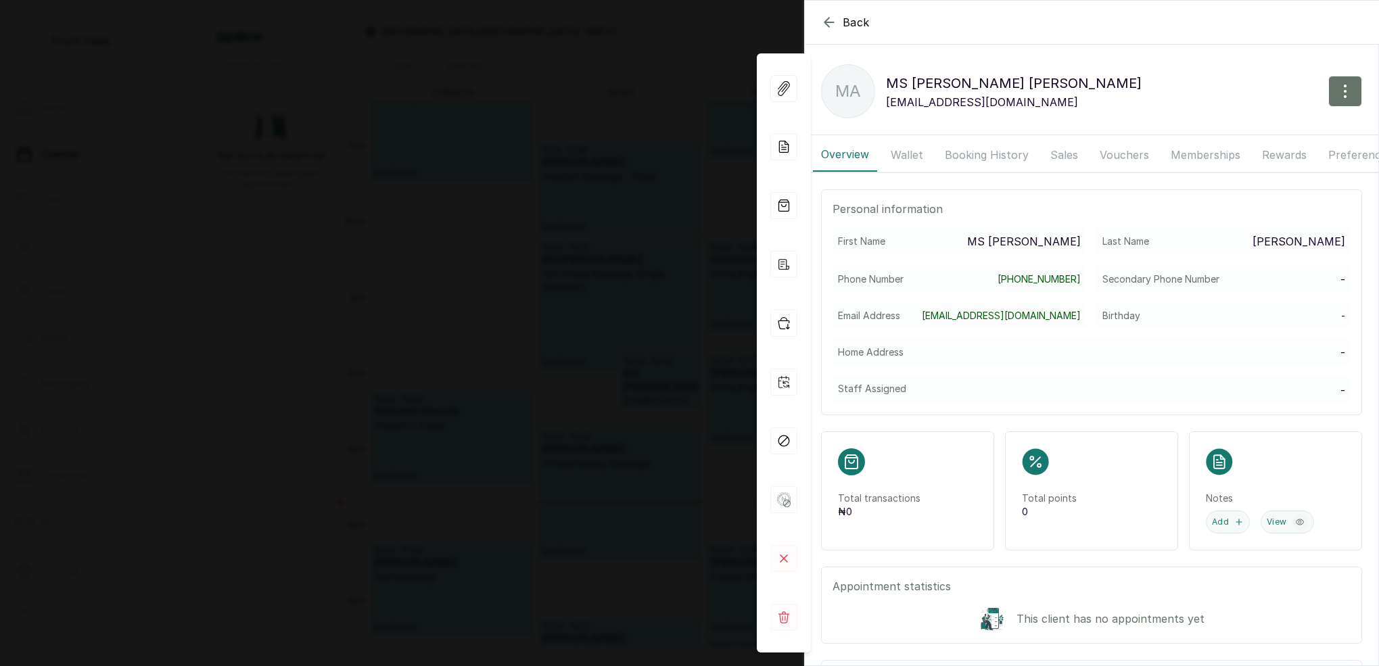
click at [962, 160] on button "Booking History" at bounding box center [987, 155] width 100 height 34
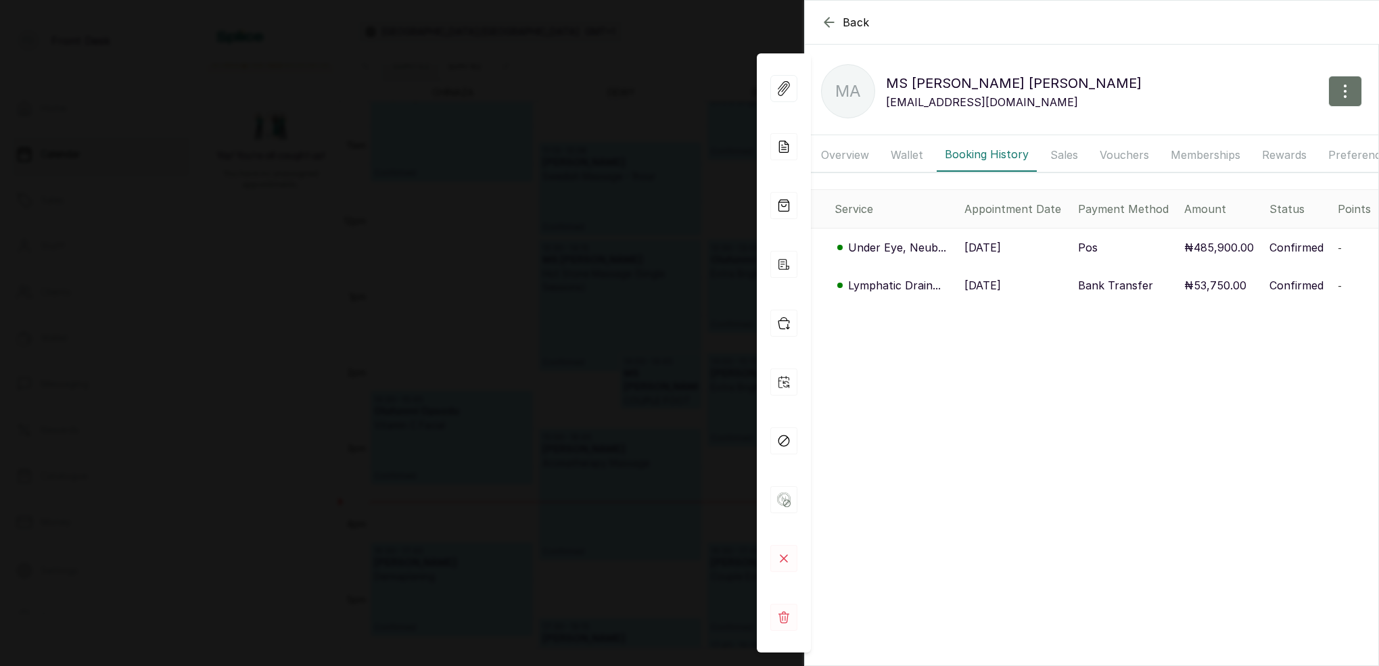
click at [910, 249] on p "Under Eye, Neub..." at bounding box center [897, 247] width 98 height 16
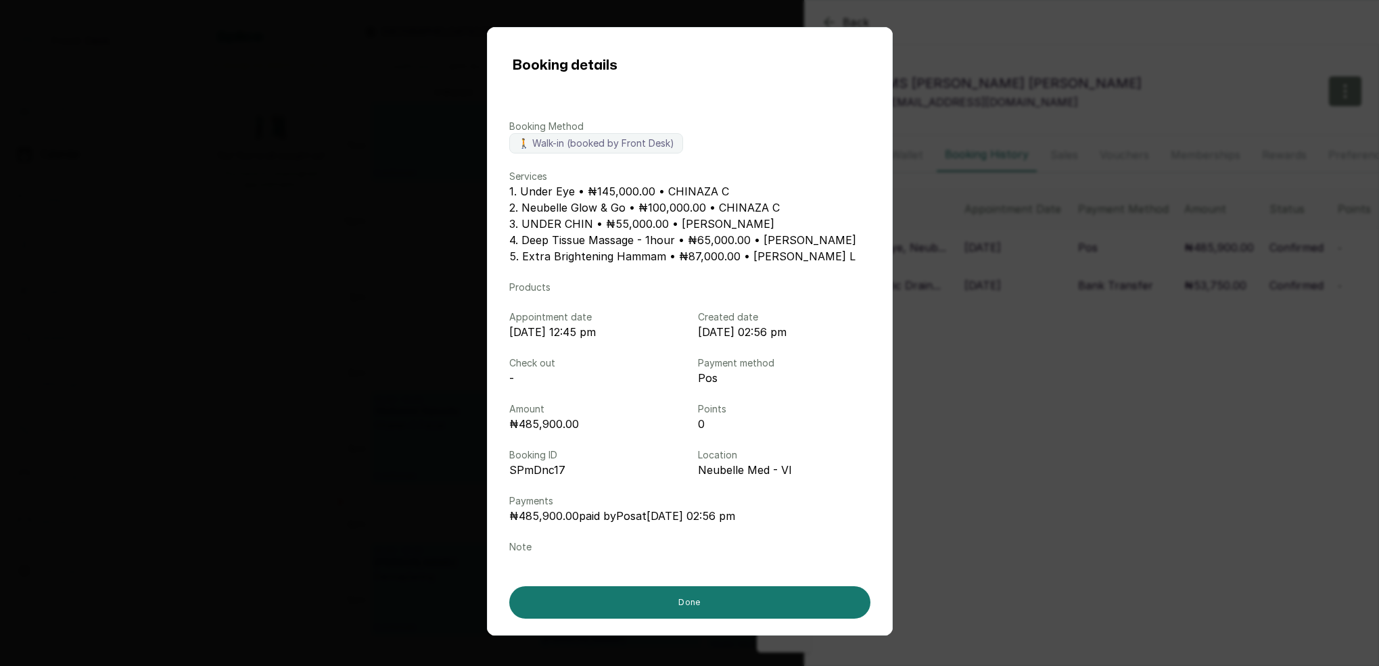
click at [1046, 377] on div "Booking details Booking Method 🚶 Walk-in (booked by Front Desk) Services 1. Und…" at bounding box center [689, 333] width 1379 height 666
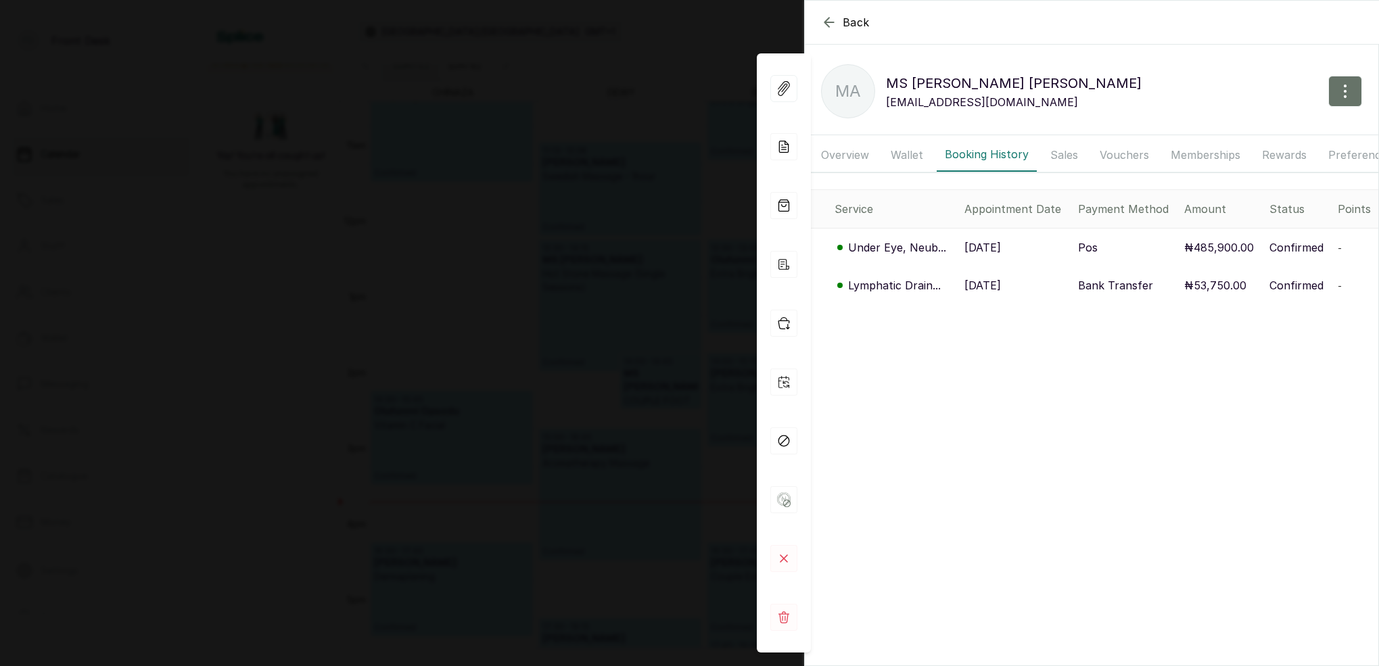
click at [601, 294] on div "Back [PERSON_NAME] MA [PERSON_NAME] [EMAIL_ADDRESS][DOMAIN_NAME] Overview Walle…" at bounding box center [689, 333] width 1379 height 666
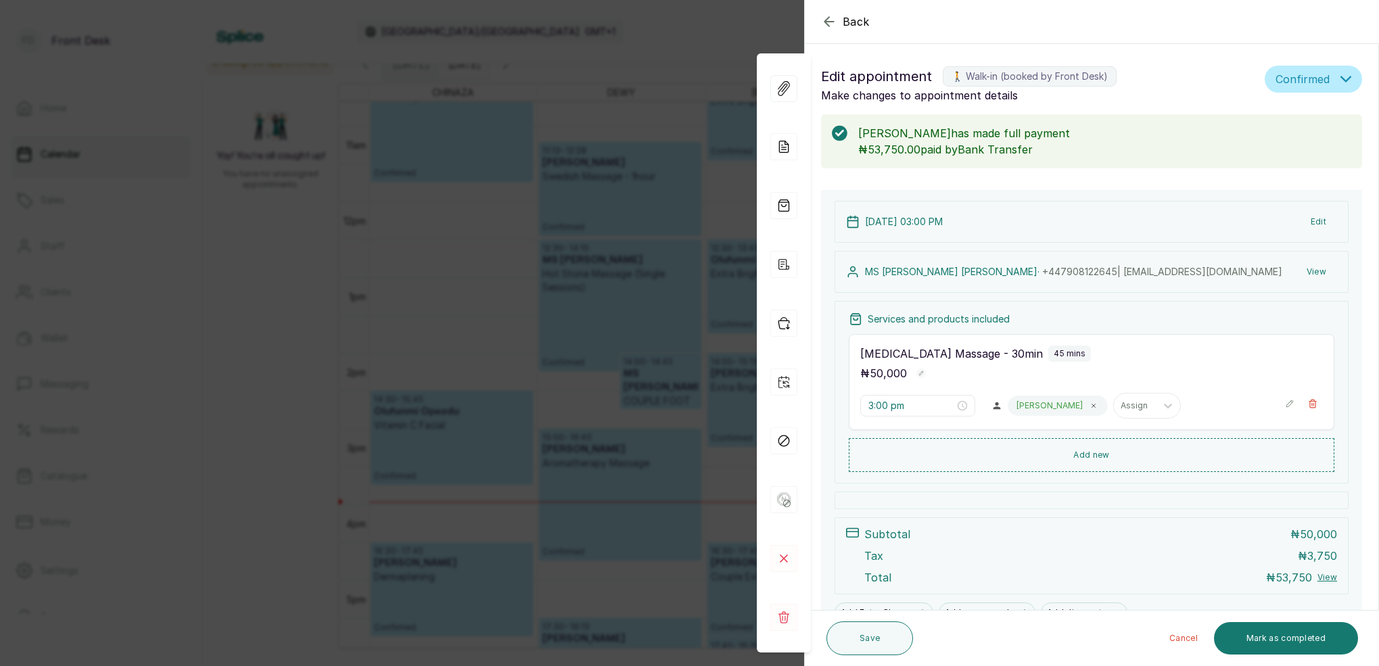
click at [603, 294] on div "Back Appointment Details Edit appointment 🚶 Walk-in (booked by Front Desk) Make…" at bounding box center [689, 333] width 1379 height 666
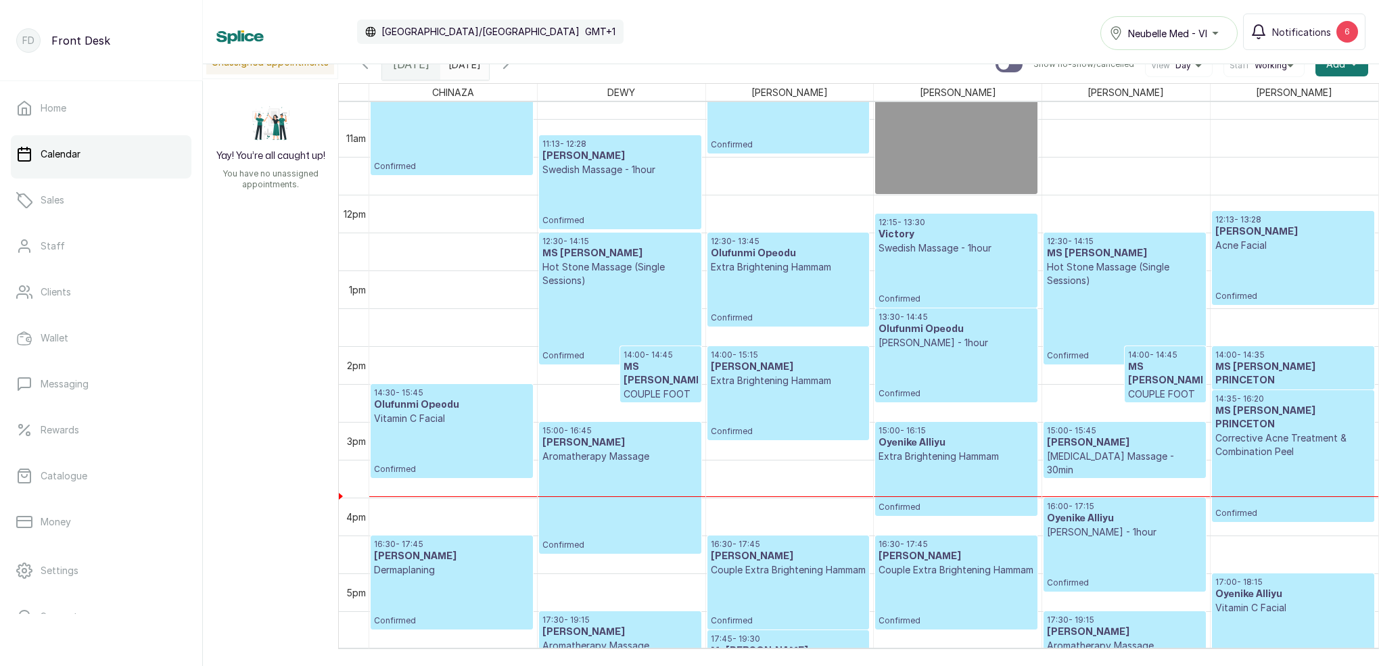
scroll to position [817, 0]
click at [514, 67] on icon "button" at bounding box center [506, 64] width 16 height 16
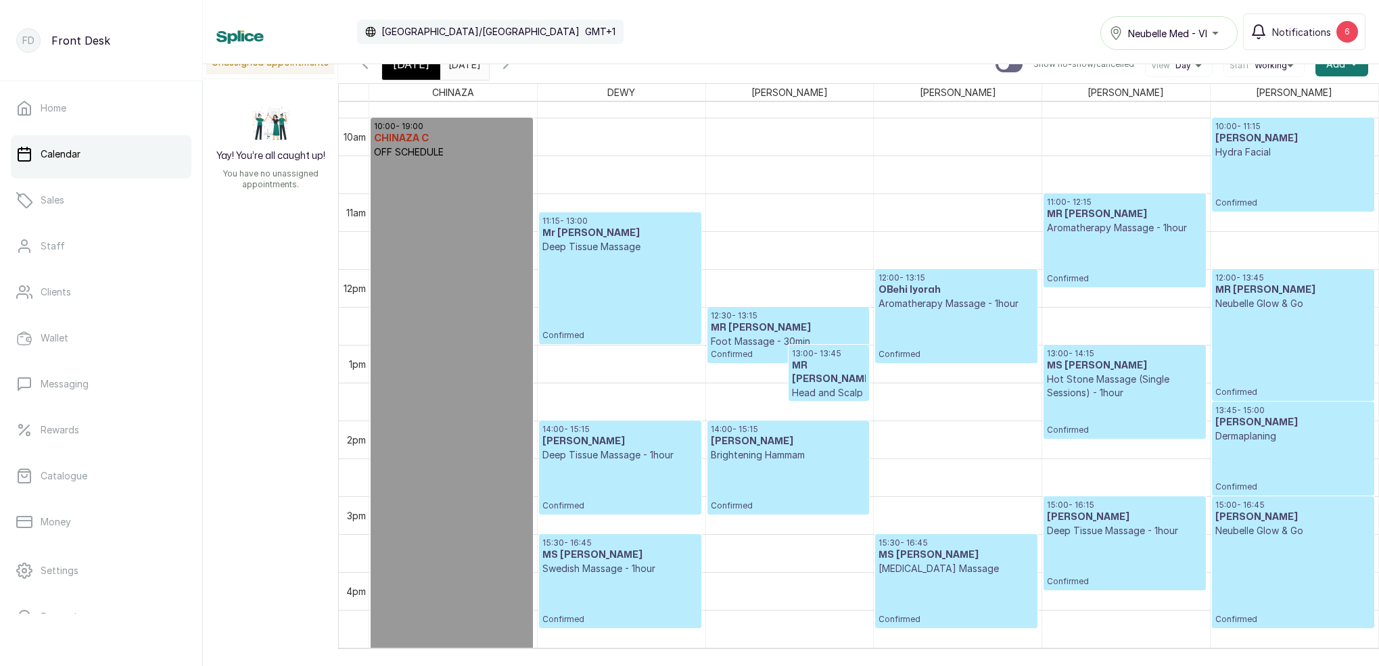
scroll to position [745, 0]
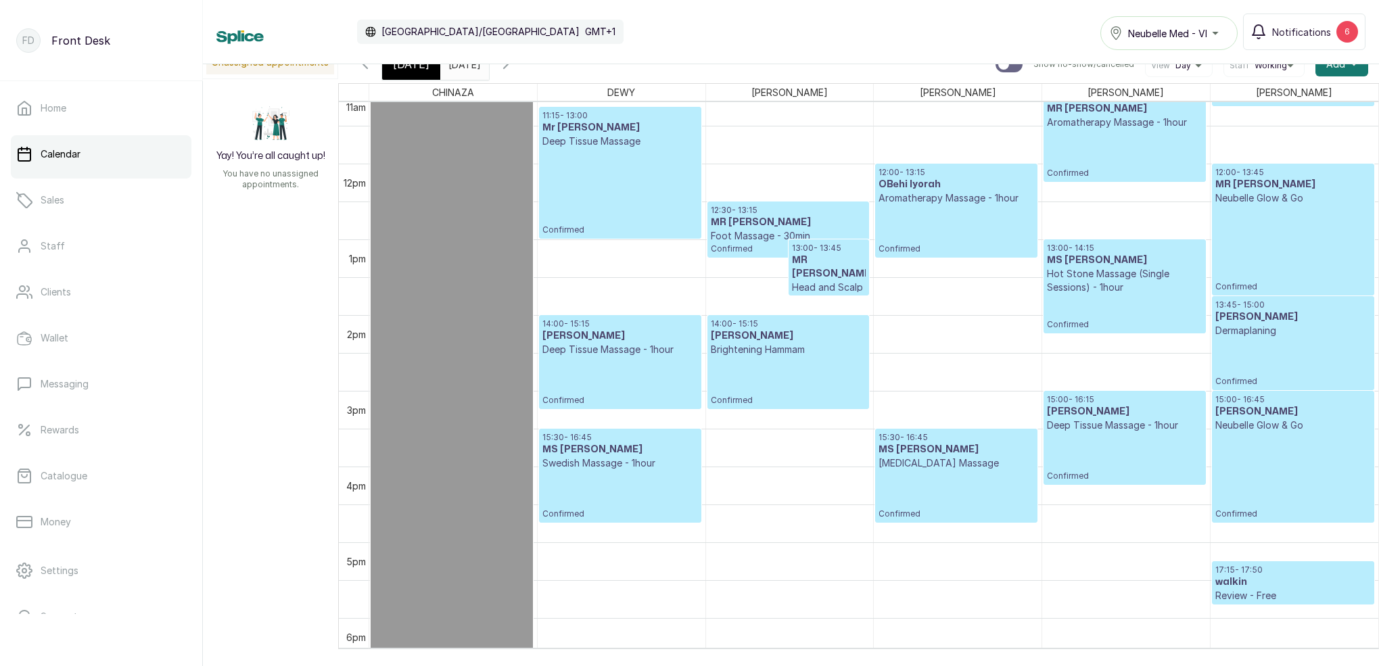
click at [114, 162] on link "Calendar" at bounding box center [101, 154] width 181 height 38
click at [56, 473] on p "Catalogue" at bounding box center [64, 476] width 47 height 14
